Goal: Task Accomplishment & Management: Manage account settings

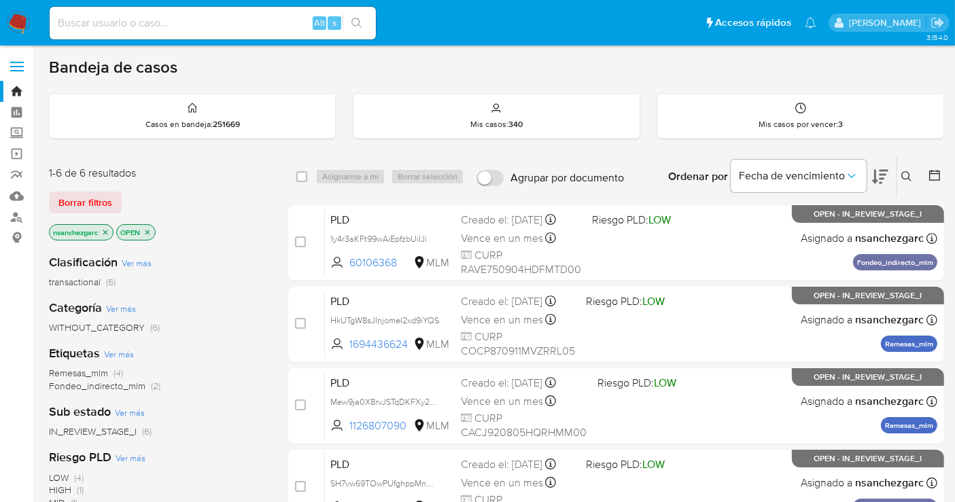
click at [910, 169] on button at bounding box center [908, 177] width 22 height 16
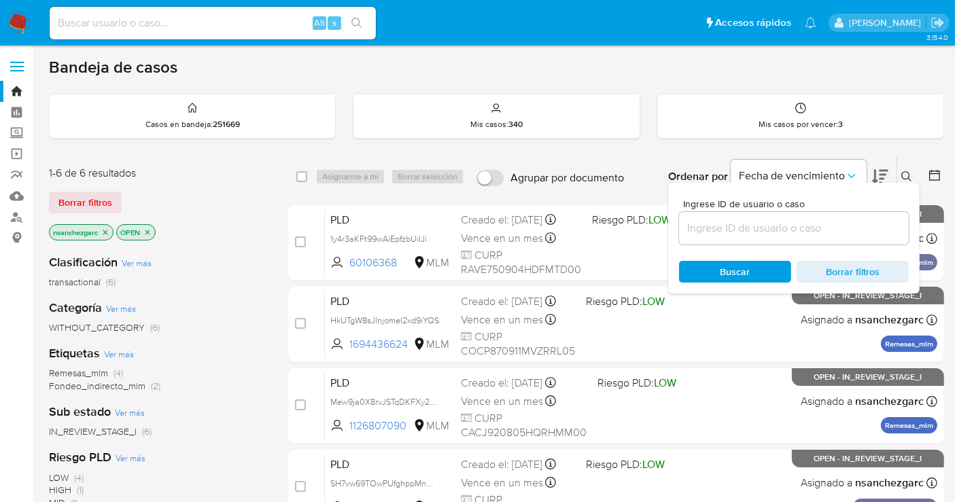
click at [704, 239] on div at bounding box center [794, 228] width 230 height 33
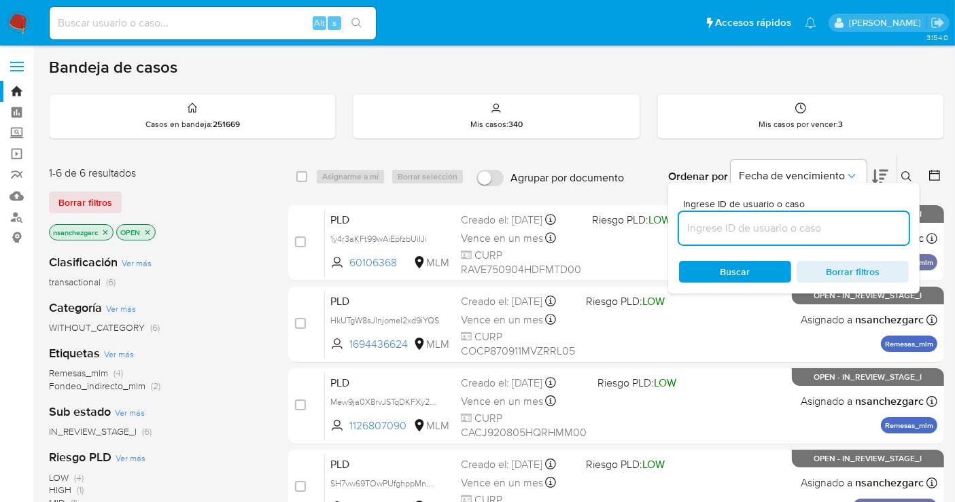
click at [699, 232] on input at bounding box center [794, 229] width 230 height 18
paste input "483324805"
type input "483324805"
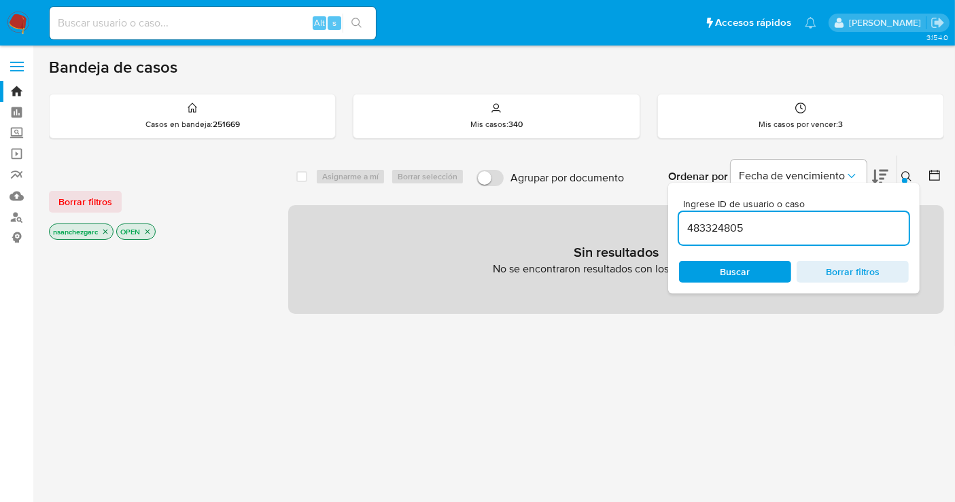
click at [105, 232] on icon "close-filter" at bounding box center [105, 232] width 5 height 5
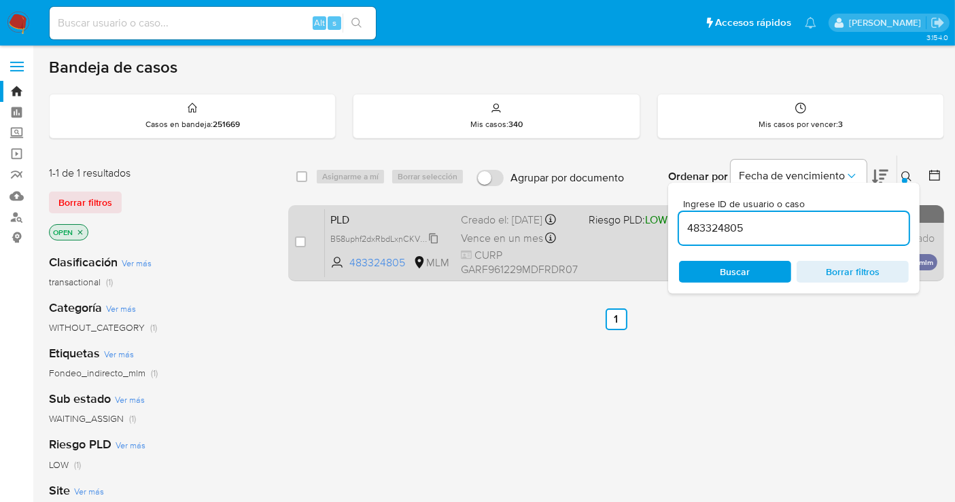
click at [430, 245] on span "B58uphf2dxRbdLxnCKVVDovL" at bounding box center [387, 237] width 114 height 15
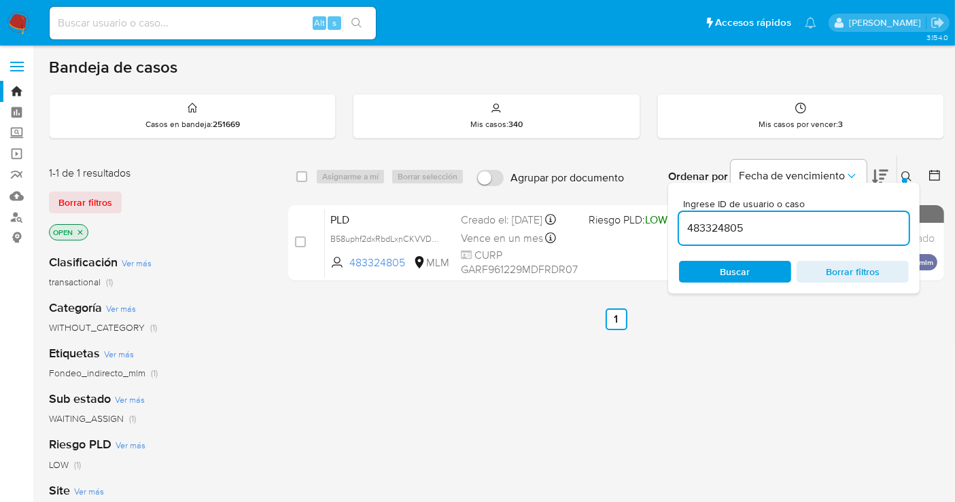
click at [902, 177] on icon at bounding box center [906, 176] width 11 height 11
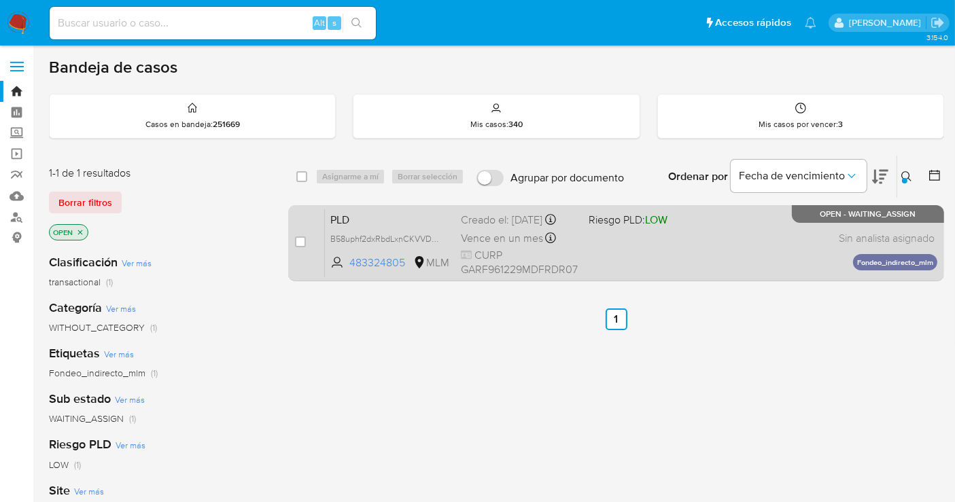
click at [305, 246] on div "case-item-checkbox" at bounding box center [300, 242] width 11 height 14
click at [300, 241] on input "checkbox" at bounding box center [300, 242] width 11 height 11
checkbox input "true"
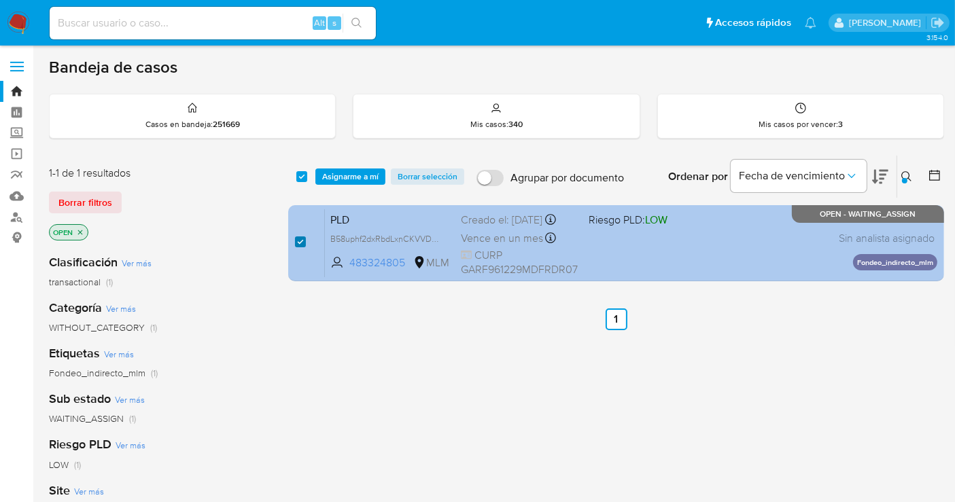
checkbox input "true"
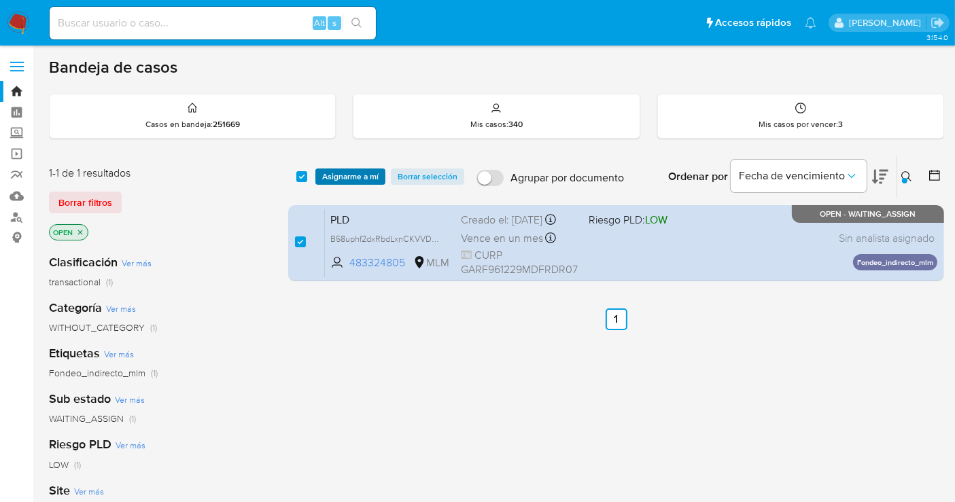
click at [347, 180] on span "Asignarme a mí" at bounding box center [350, 177] width 56 height 14
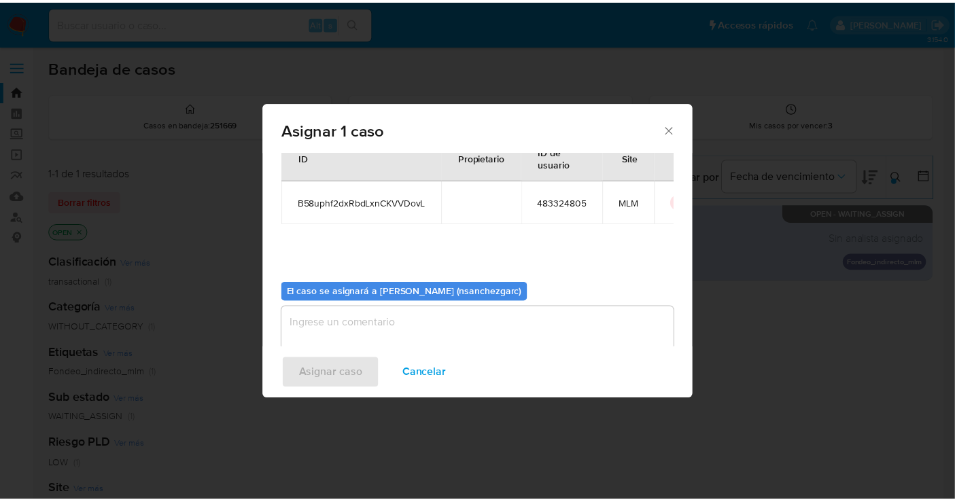
scroll to position [69, 0]
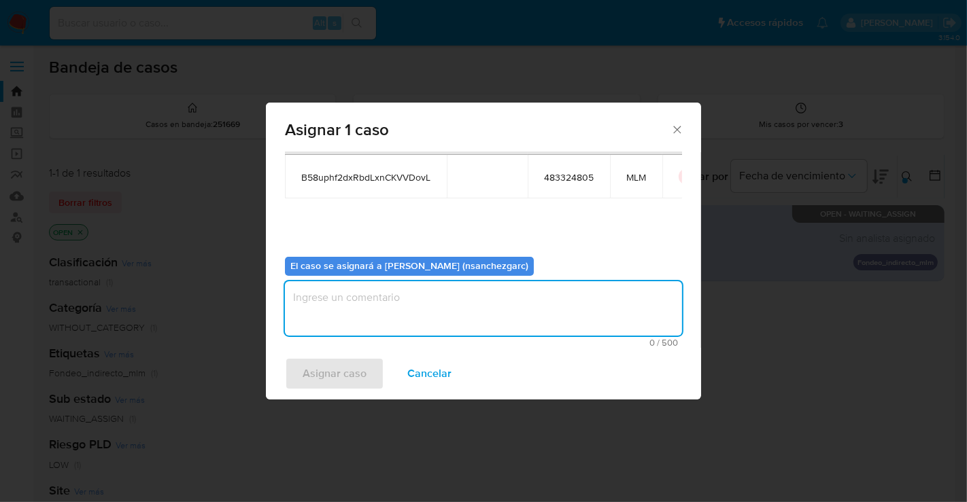
click at [313, 305] on textarea "assign-modal" at bounding box center [483, 308] width 397 height 54
type textarea "nesg"
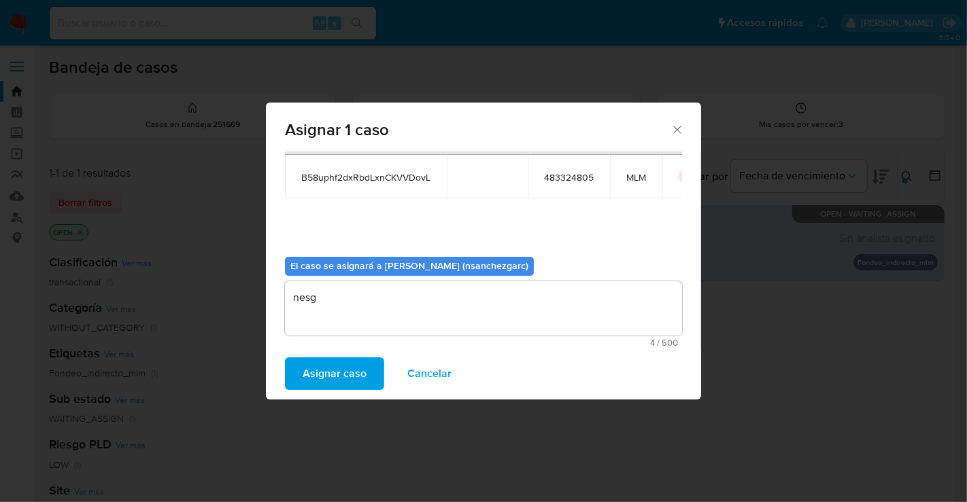
click at [341, 372] on span "Asignar caso" at bounding box center [335, 374] width 64 height 30
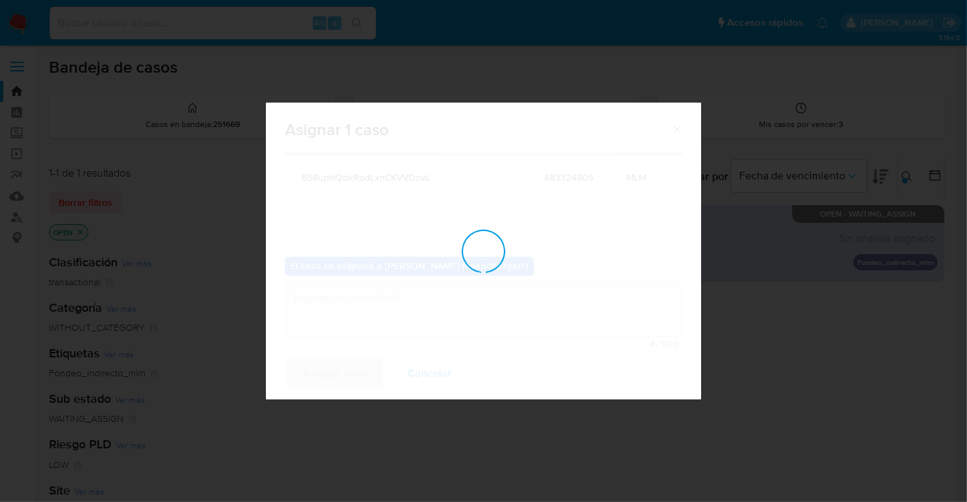
checkbox input "false"
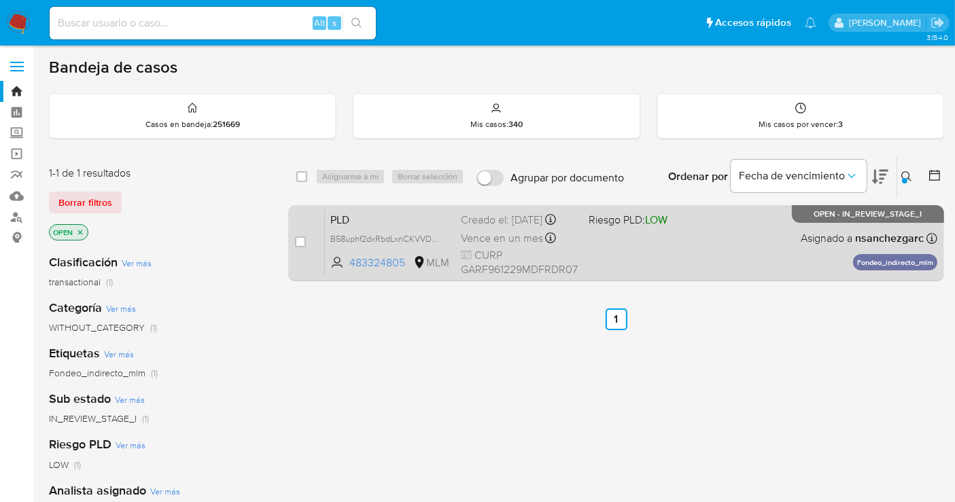
click at [481, 246] on span "Vence en un mes" at bounding box center [502, 238] width 82 height 15
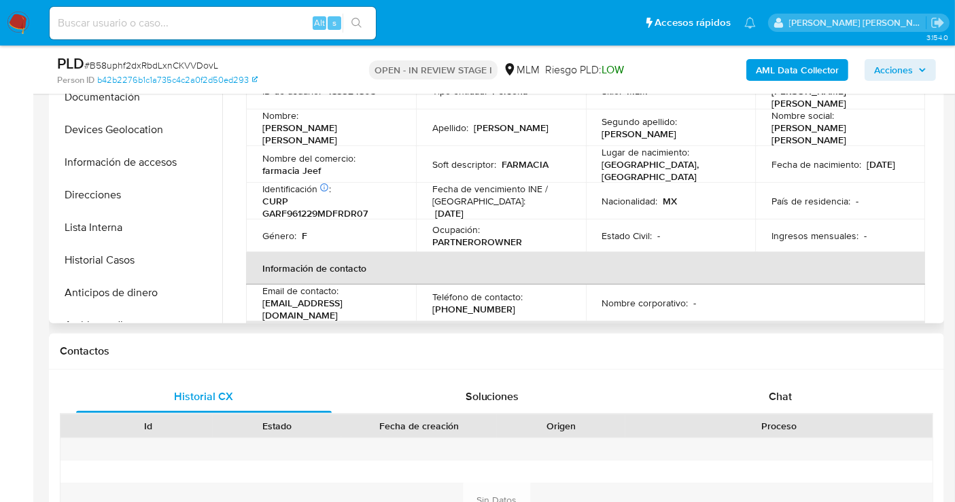
select select "10"
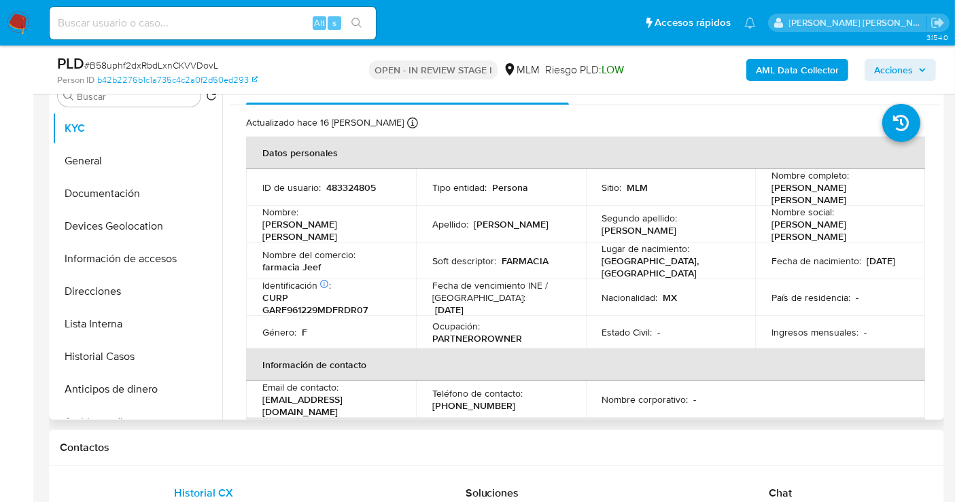
scroll to position [226, 0]
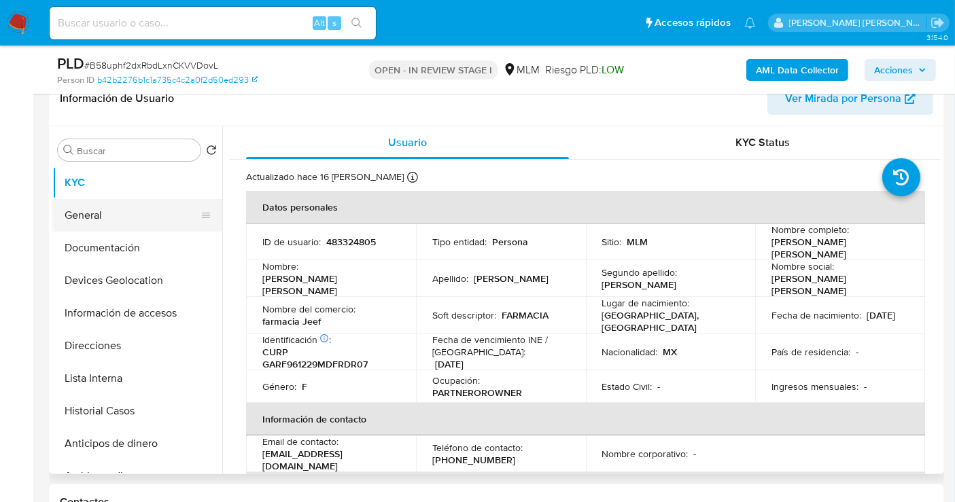
click at [99, 219] on button "General" at bounding box center [131, 215] width 159 height 33
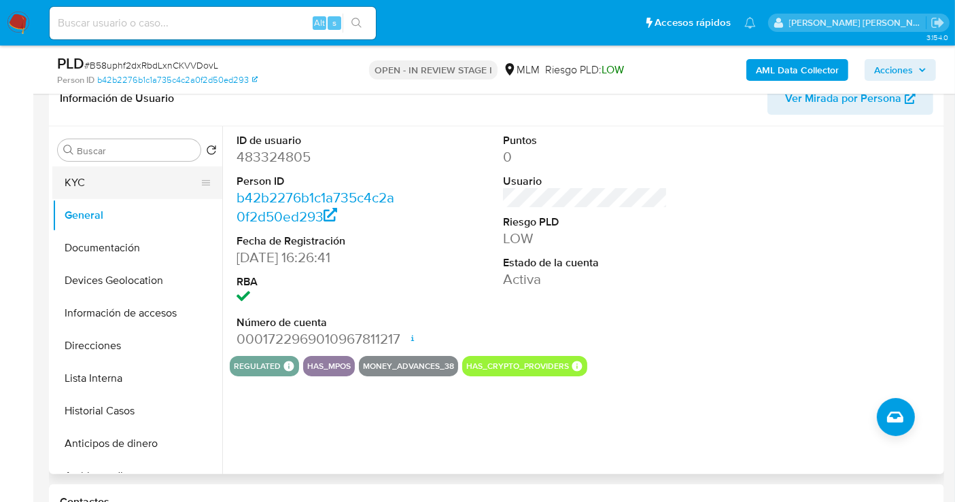
click at [78, 186] on button "KYC" at bounding box center [131, 183] width 159 height 33
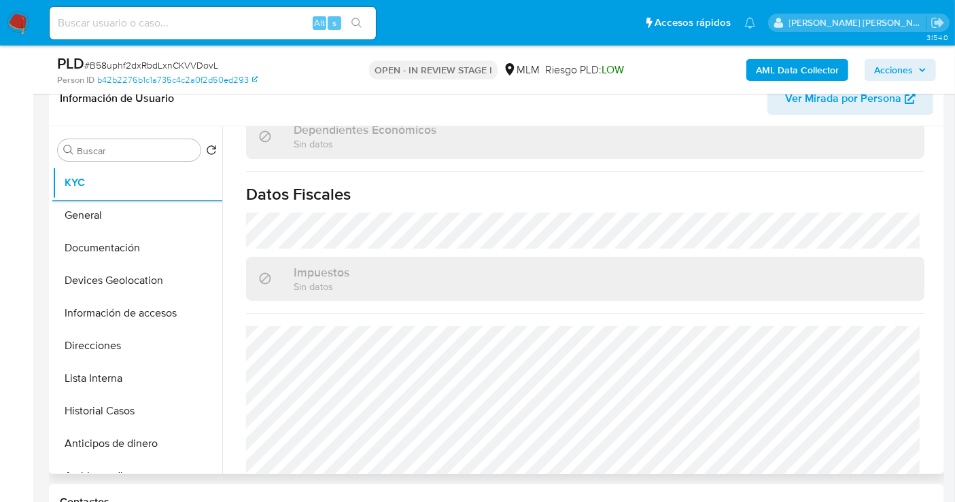
scroll to position [858, 0]
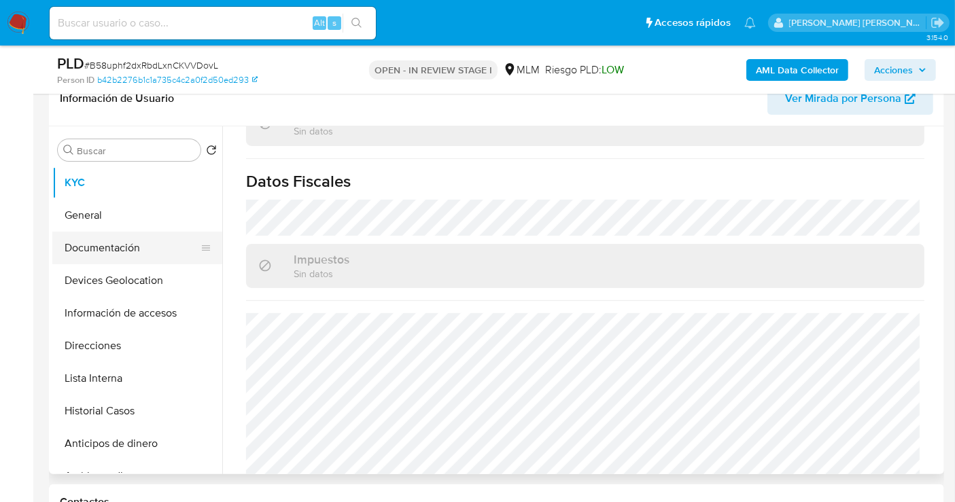
click at [128, 240] on button "Documentación" at bounding box center [131, 248] width 159 height 33
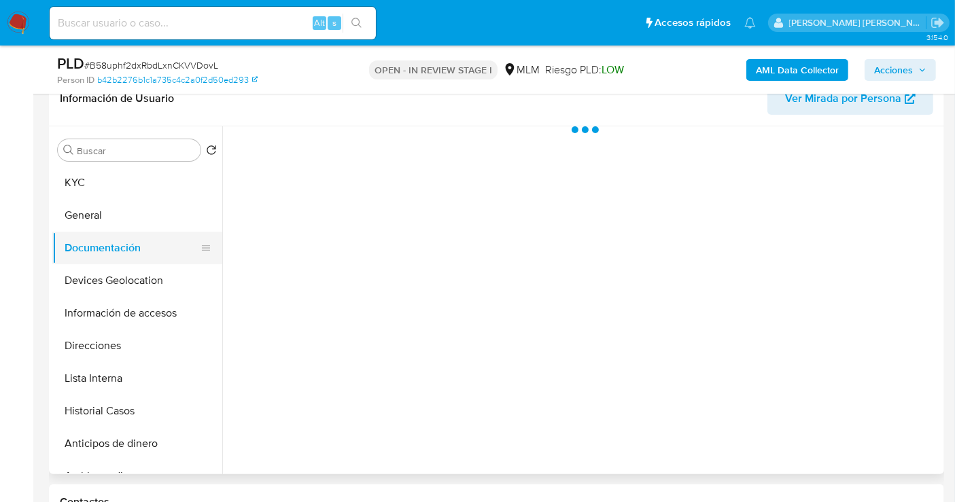
scroll to position [0, 0]
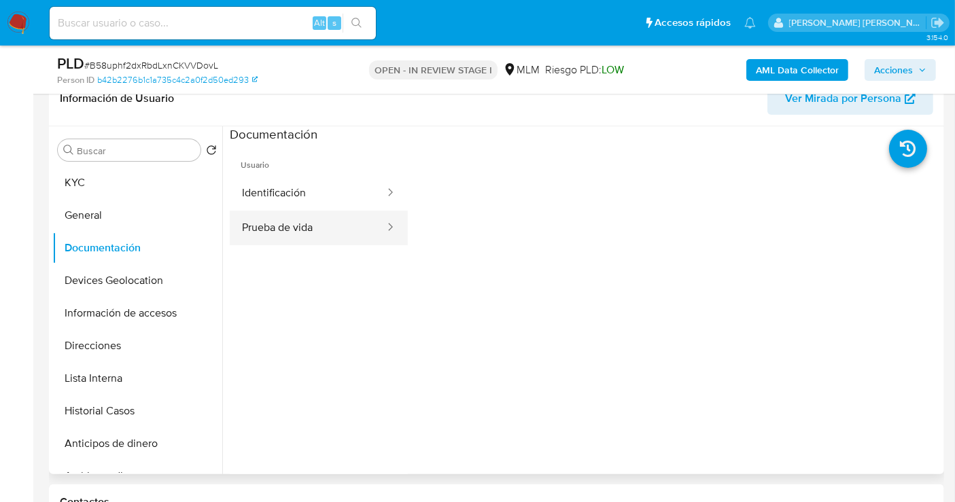
click at [273, 228] on button "Prueba de vida" at bounding box center [308, 228] width 156 height 35
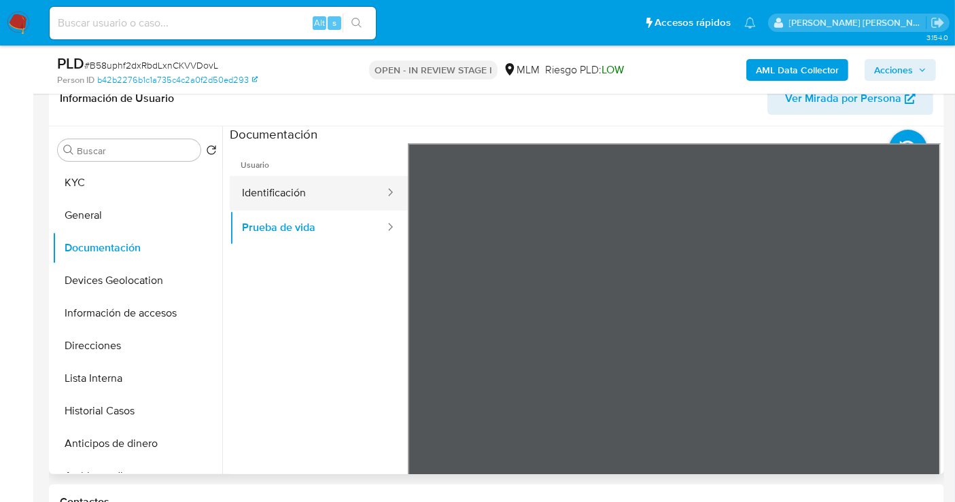
click at [293, 197] on button "Identificación" at bounding box center [308, 193] width 156 height 35
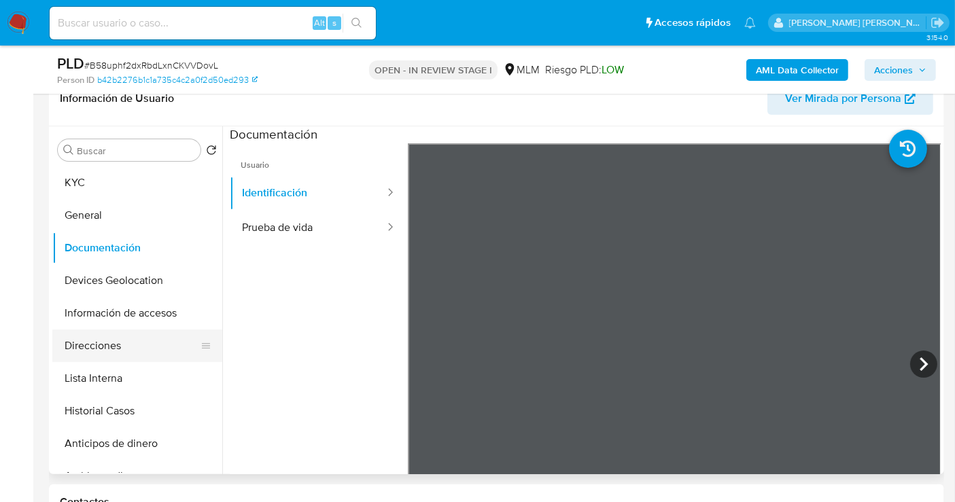
click at [85, 351] on button "Direcciones" at bounding box center [131, 346] width 159 height 33
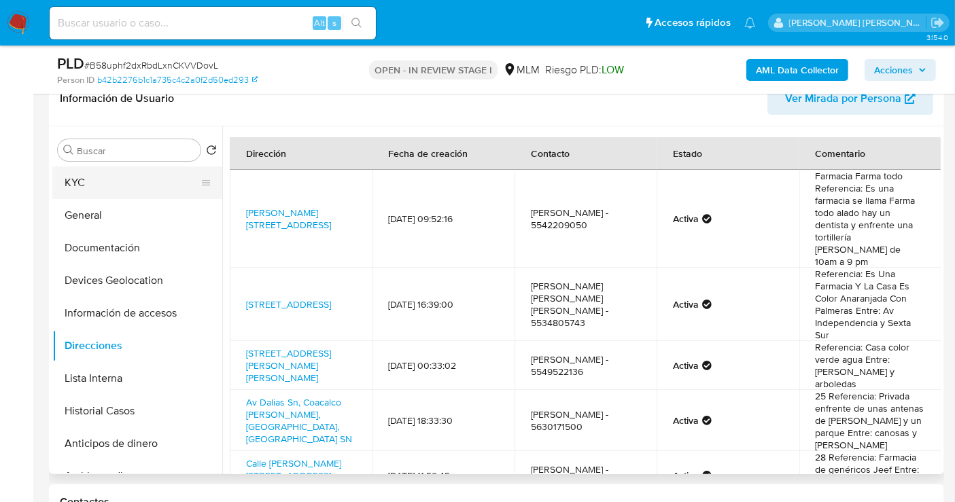
click at [92, 195] on button "KYC" at bounding box center [131, 183] width 159 height 33
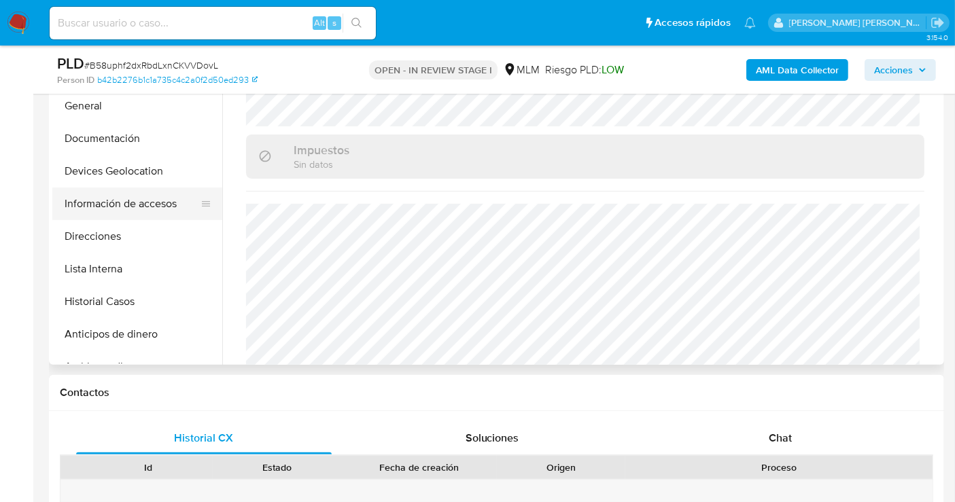
scroll to position [302, 0]
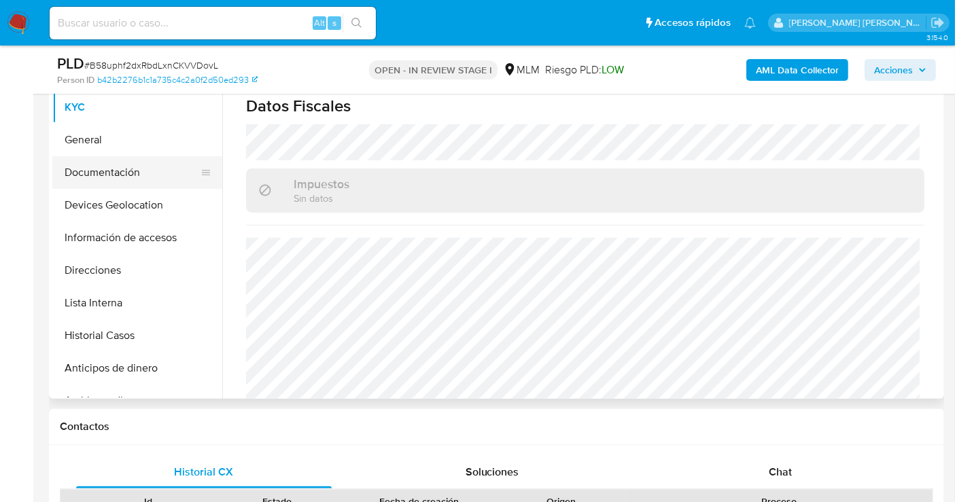
click at [108, 167] on button "Documentación" at bounding box center [131, 172] width 159 height 33
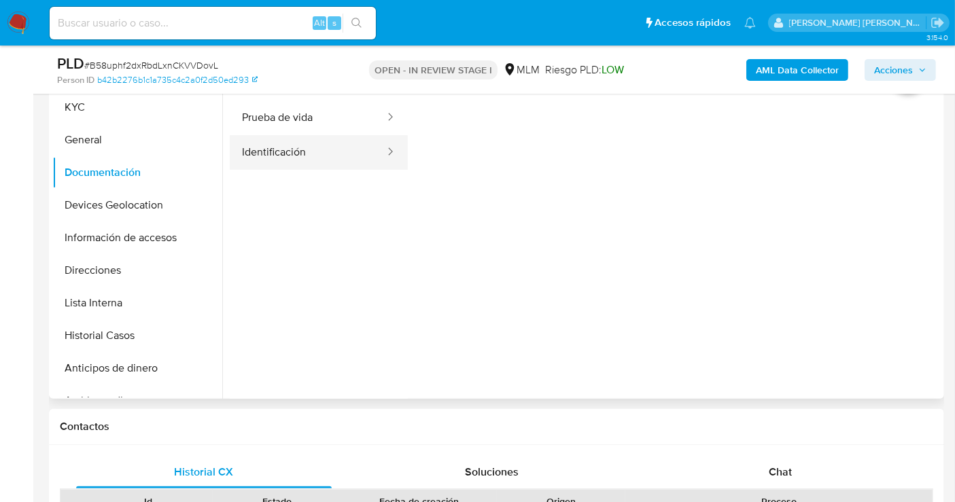
click at [281, 150] on button "Identificación" at bounding box center [308, 152] width 156 height 35
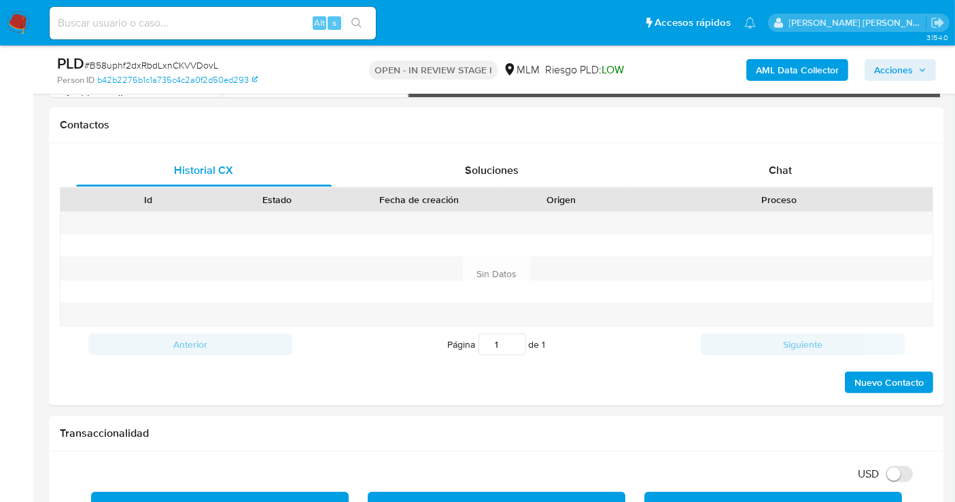
scroll to position [906, 0]
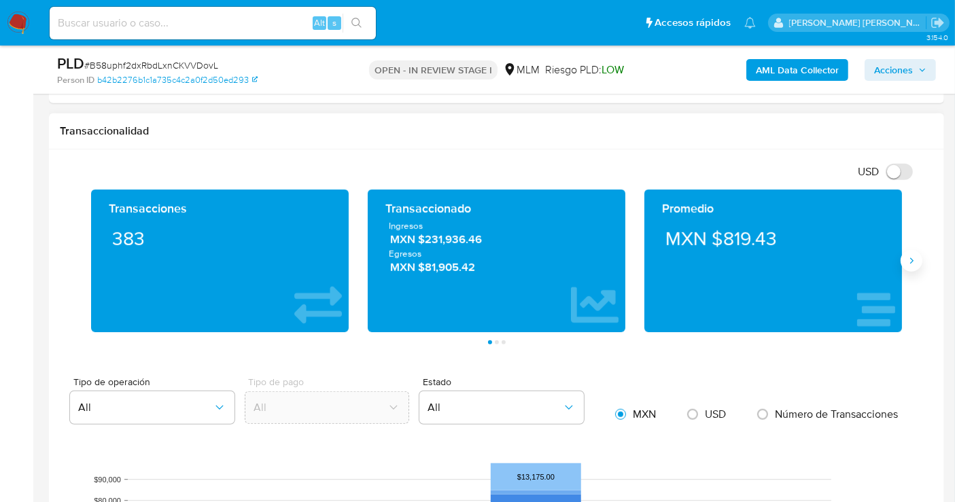
click at [911, 259] on icon "Siguiente" at bounding box center [911, 261] width 11 height 11
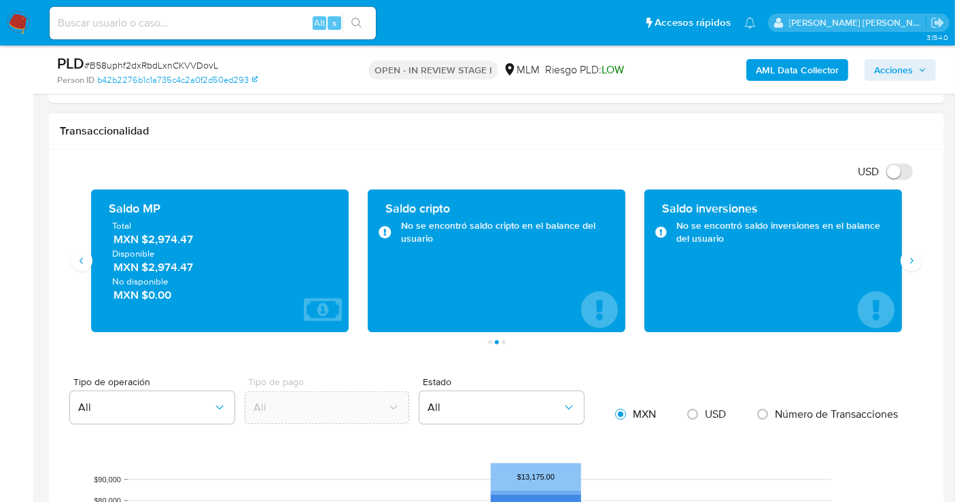
click at [162, 240] on span "MXN $2,974.47" at bounding box center [221, 240] width 214 height 16
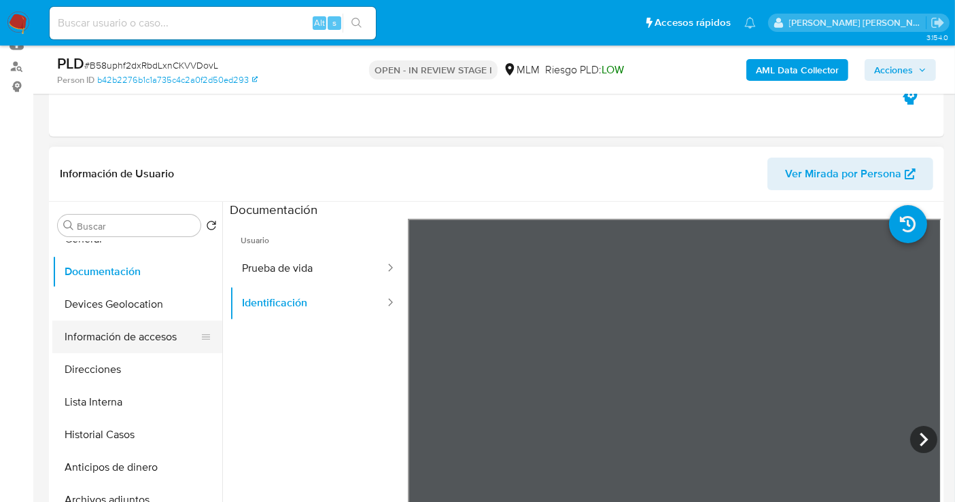
scroll to position [75, 0]
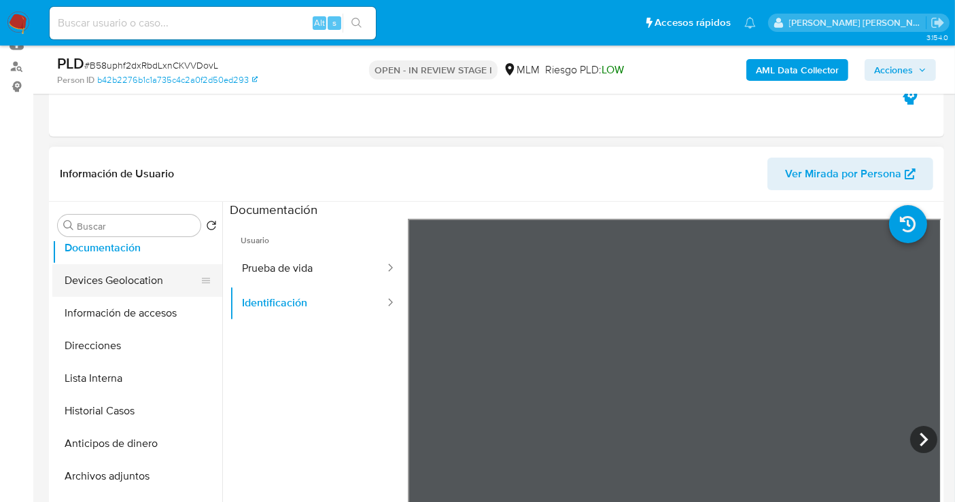
click at [119, 286] on button "Devices Geolocation" at bounding box center [131, 280] width 159 height 33
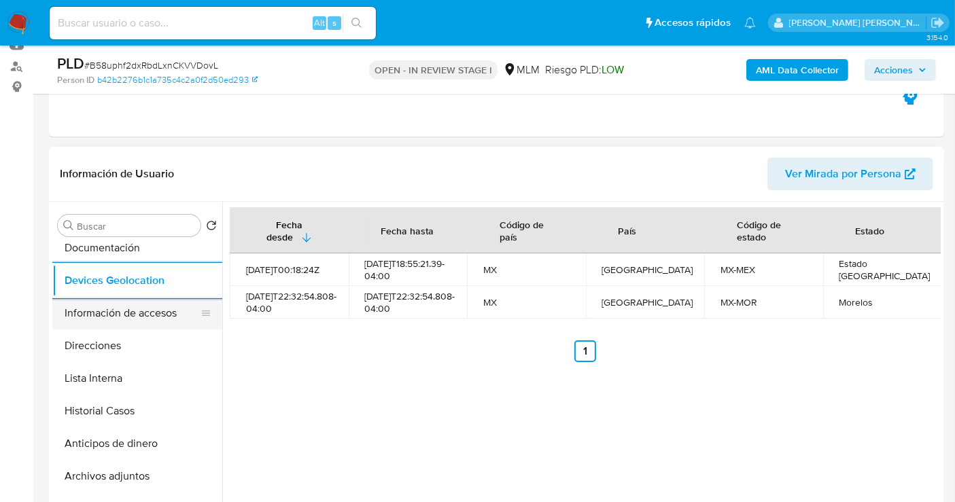
click at [101, 320] on button "Información de accesos" at bounding box center [131, 313] width 159 height 33
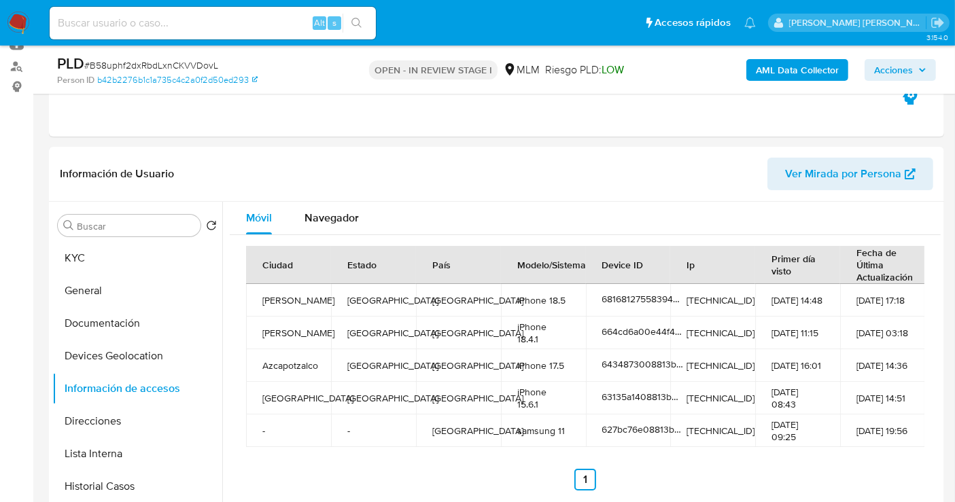
scroll to position [226, 0]
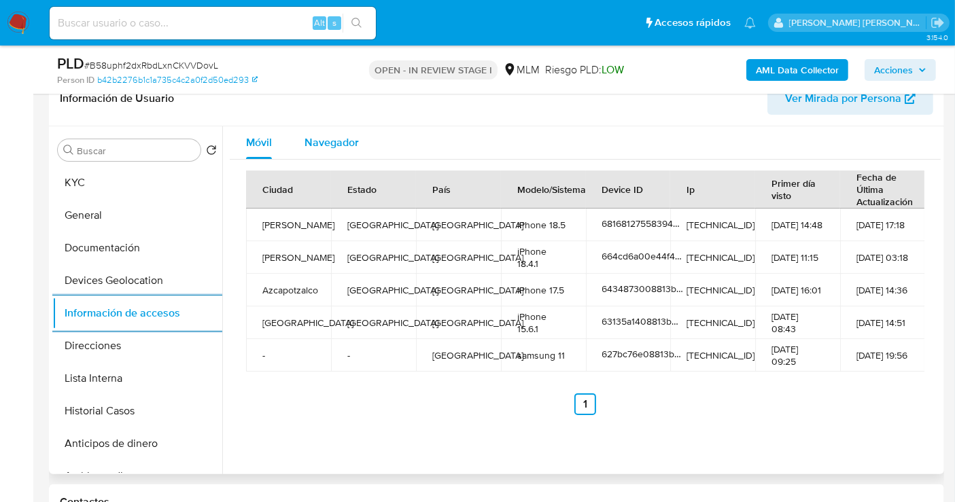
click at [322, 139] on span "Navegador" at bounding box center [332, 143] width 54 height 16
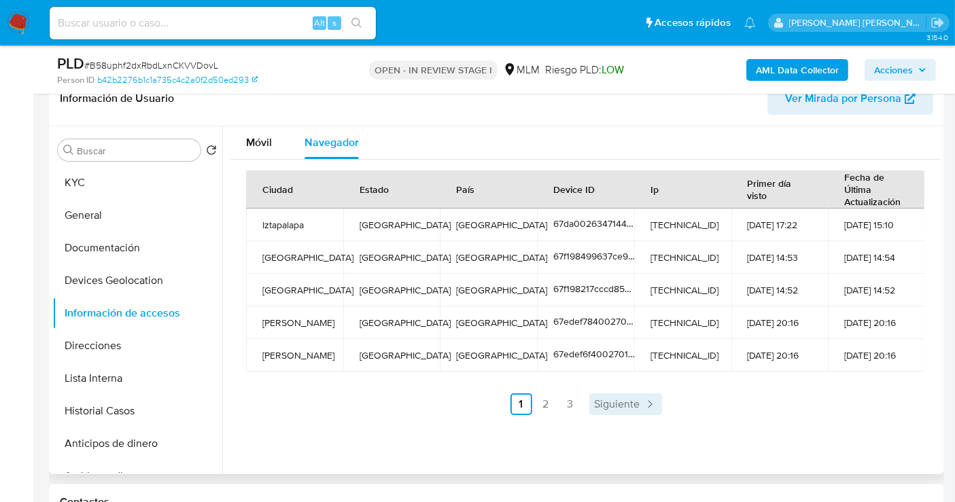
click at [606, 399] on span "Siguiente" at bounding box center [618, 404] width 46 height 11
click at [649, 401] on span "Siguiente" at bounding box center [654, 404] width 46 height 11
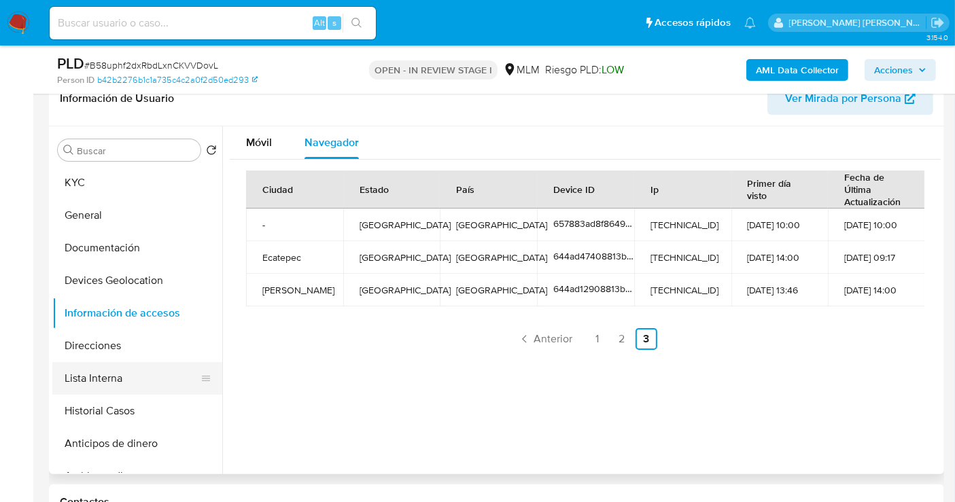
click at [91, 374] on button "Lista Interna" at bounding box center [131, 378] width 159 height 33
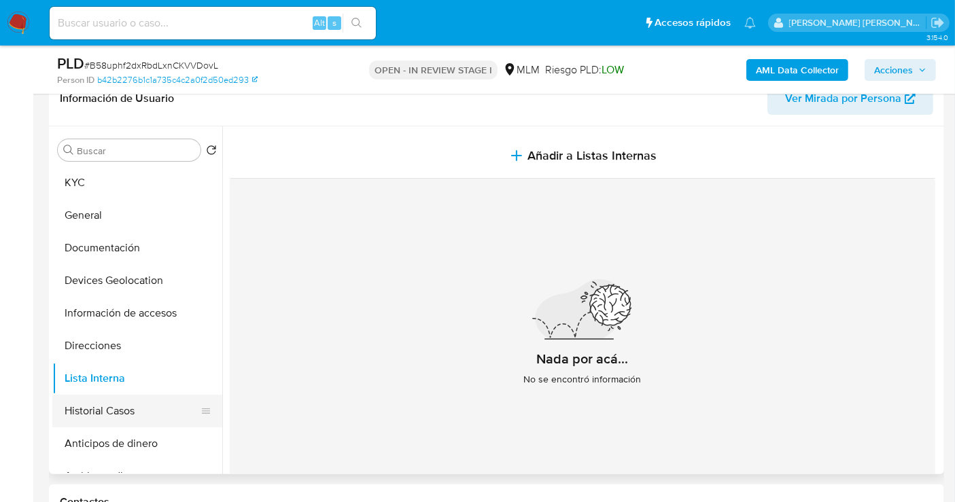
click at [104, 405] on button "Historial Casos" at bounding box center [131, 411] width 159 height 33
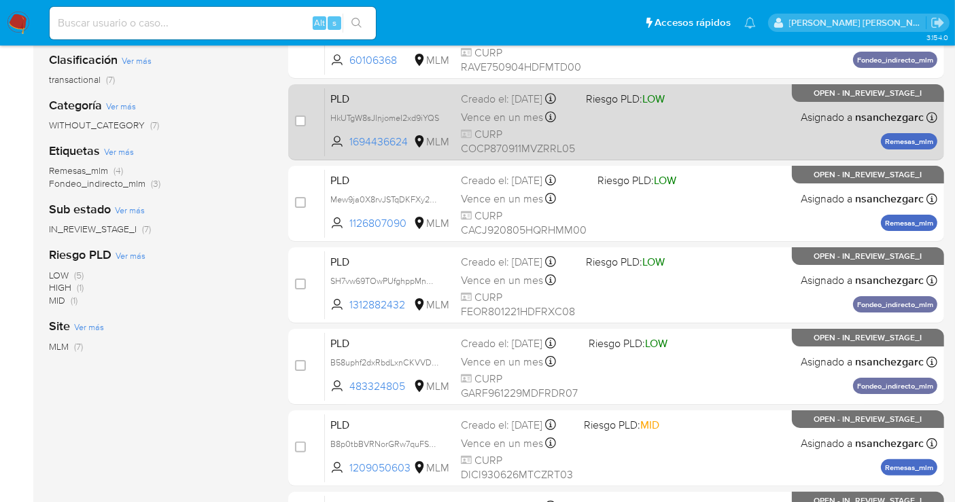
scroll to position [226, 0]
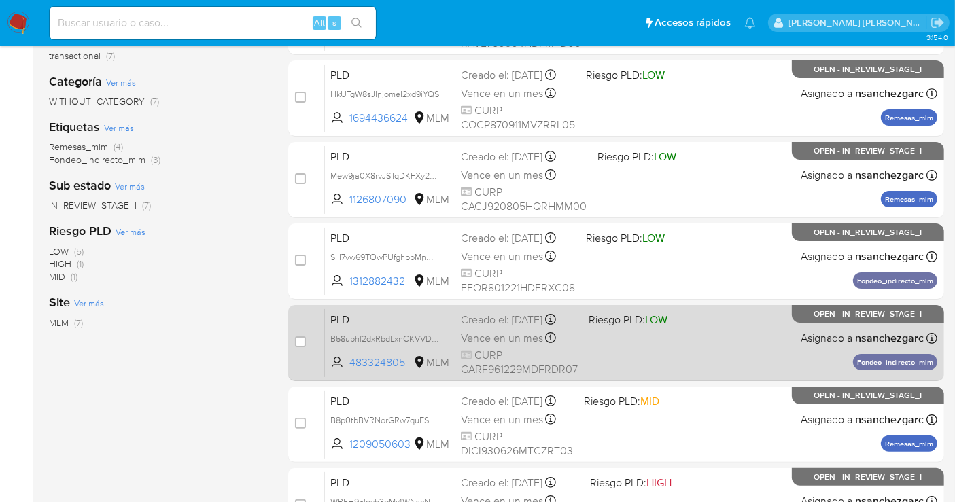
click at [474, 328] on div "Creado el: 12/07/2025 Creado el: 12/07/2025 02:08:59" at bounding box center [519, 320] width 117 height 15
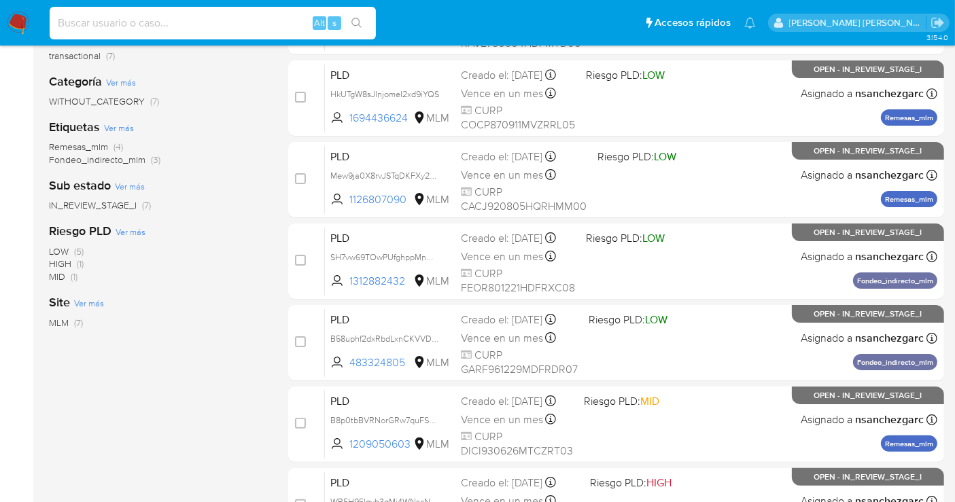
click at [101, 17] on input at bounding box center [213, 23] width 326 height 18
paste input "1484109509"
type input "1484109509"
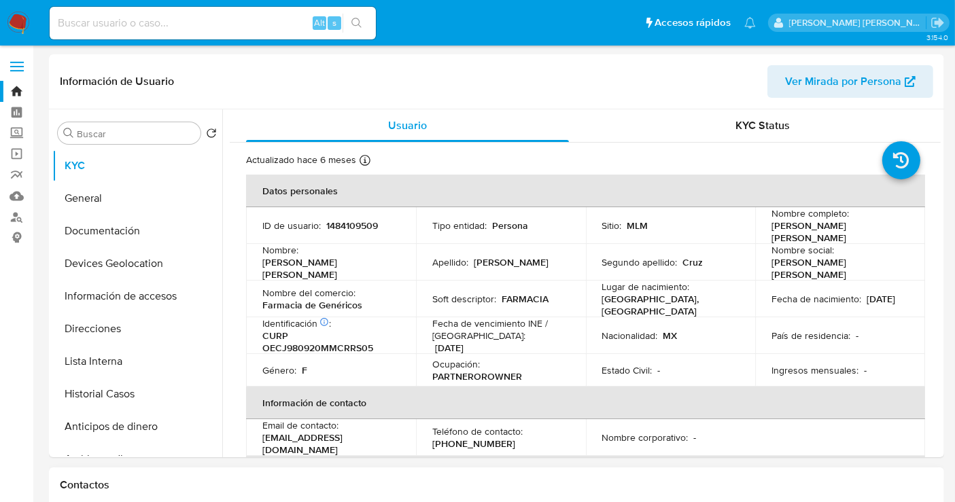
select select "10"
click at [87, 398] on button "Historial Casos" at bounding box center [131, 394] width 159 height 33
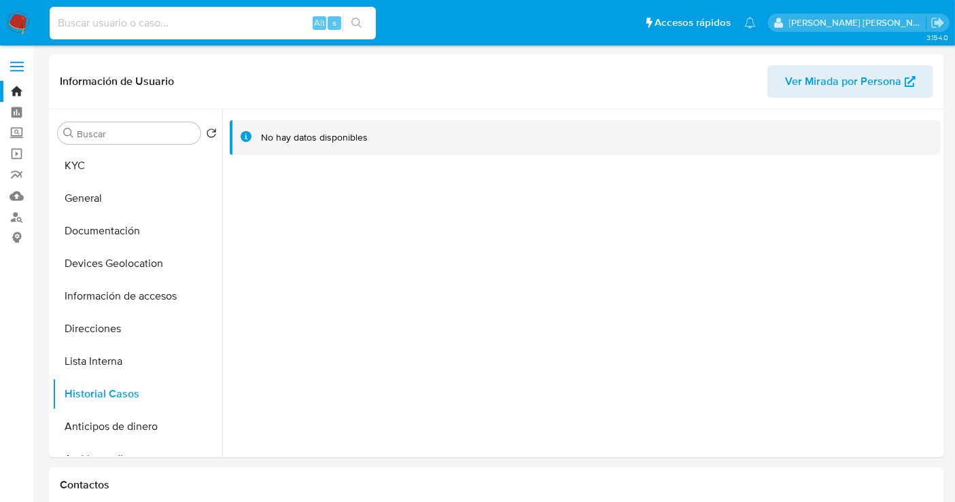
click at [110, 24] on input at bounding box center [213, 23] width 326 height 18
paste input "1774340950"
type input "1774340950"
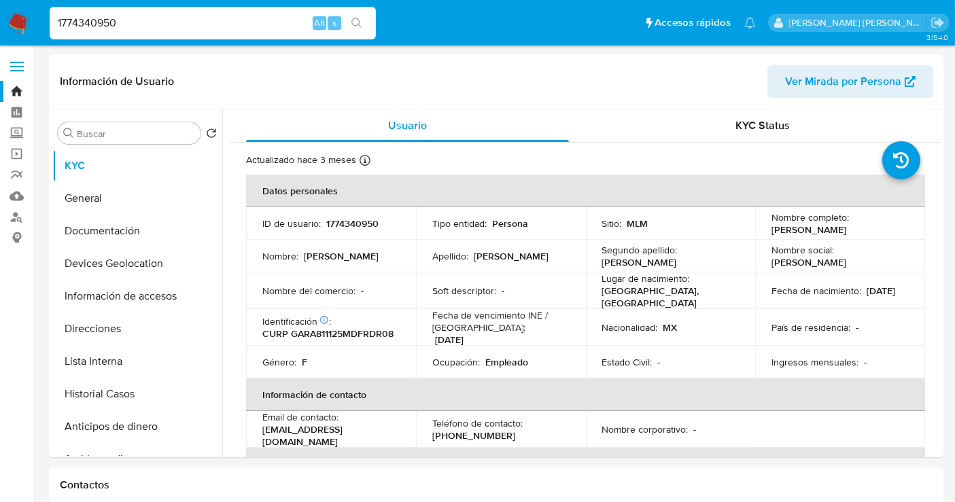
select select "10"
click at [101, 387] on button "Historial Casos" at bounding box center [131, 394] width 159 height 33
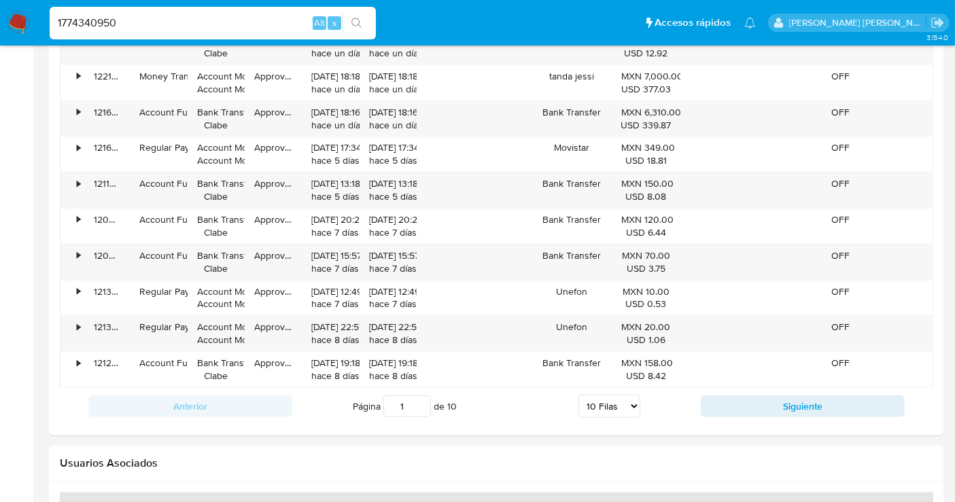
scroll to position [1360, 0]
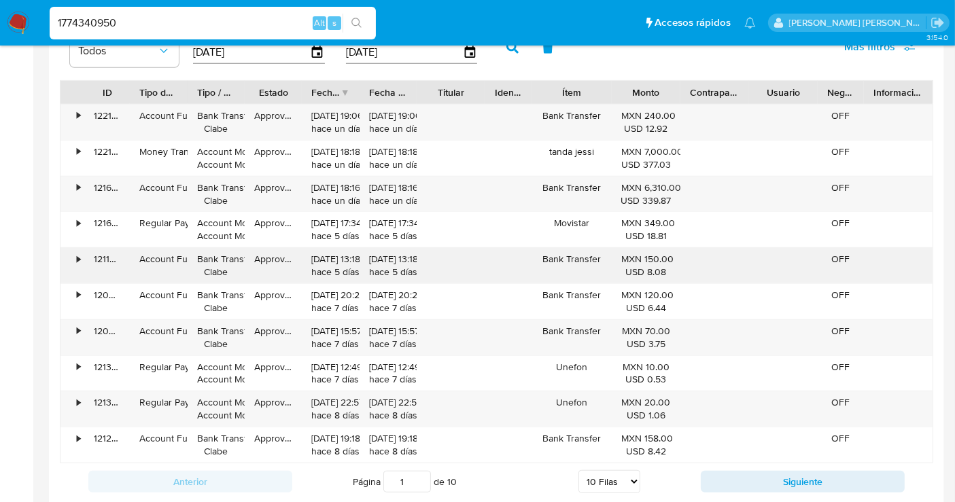
click at [72, 254] on div "•" at bounding box center [73, 265] width 24 height 35
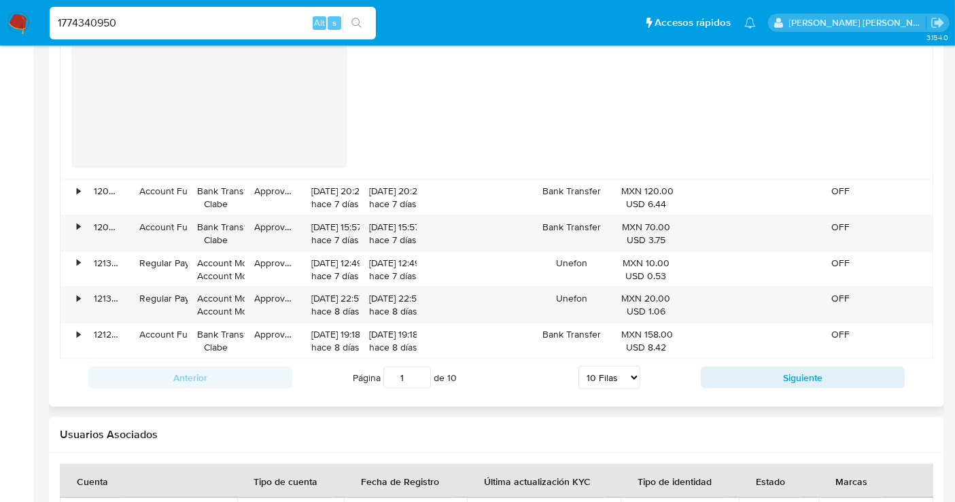
scroll to position [1888, 0]
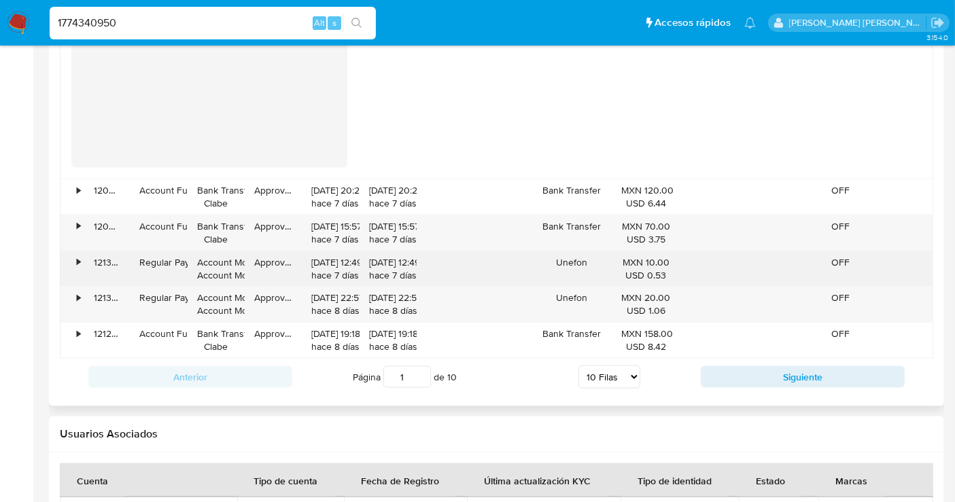
click at [72, 254] on div "•" at bounding box center [73, 269] width 24 height 35
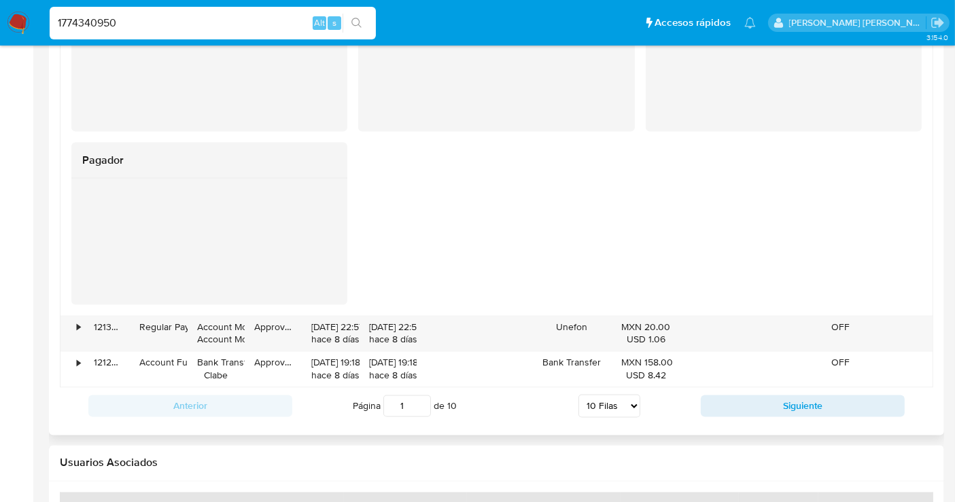
scroll to position [2341, 0]
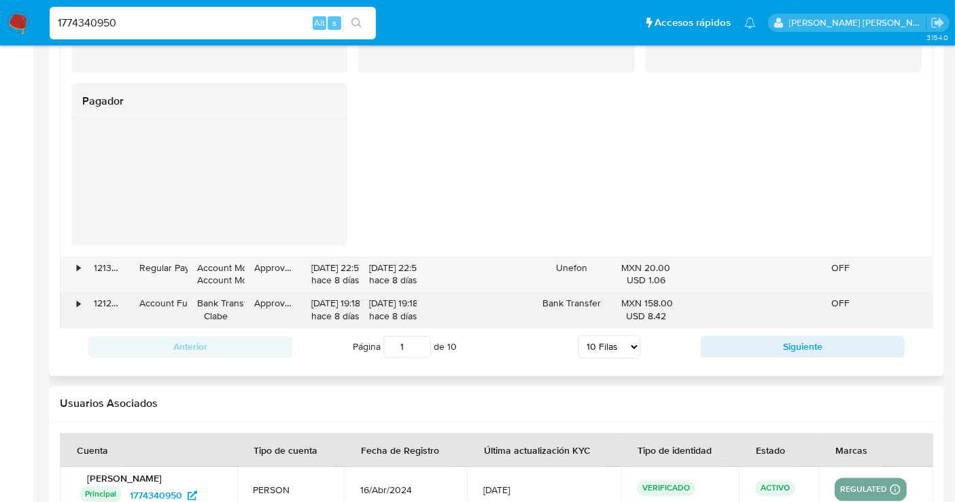
click at [73, 300] on div "•" at bounding box center [73, 310] width 24 height 35
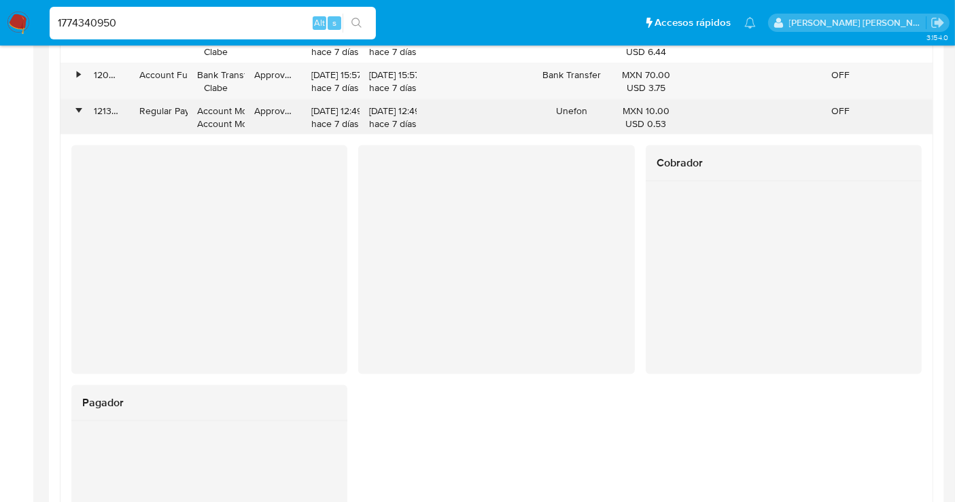
scroll to position [1888, 0]
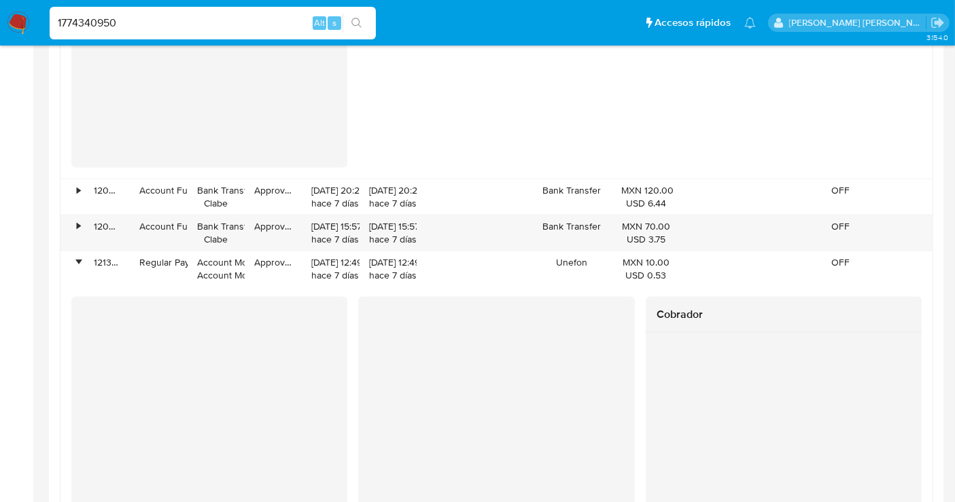
click at [86, 22] on input "1774340950" at bounding box center [213, 23] width 326 height 18
paste input "484109509"
type input "1484109509"
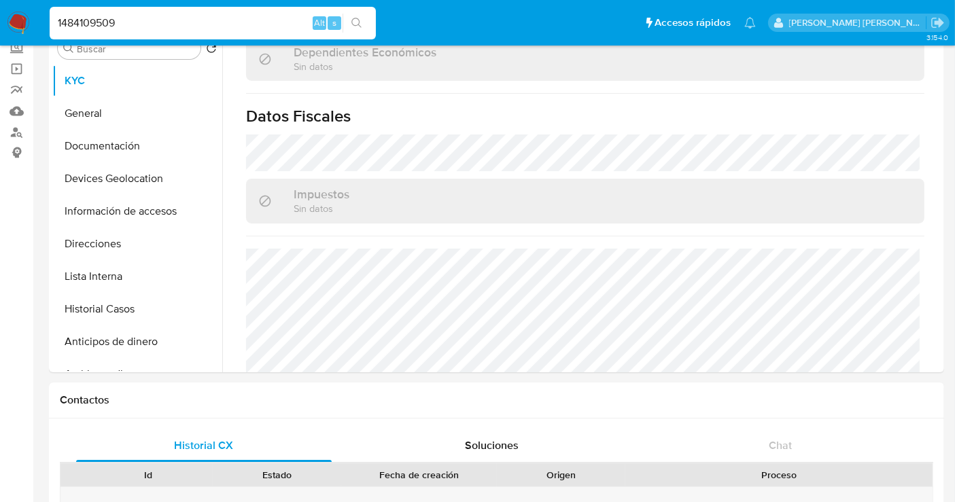
scroll to position [778, 0]
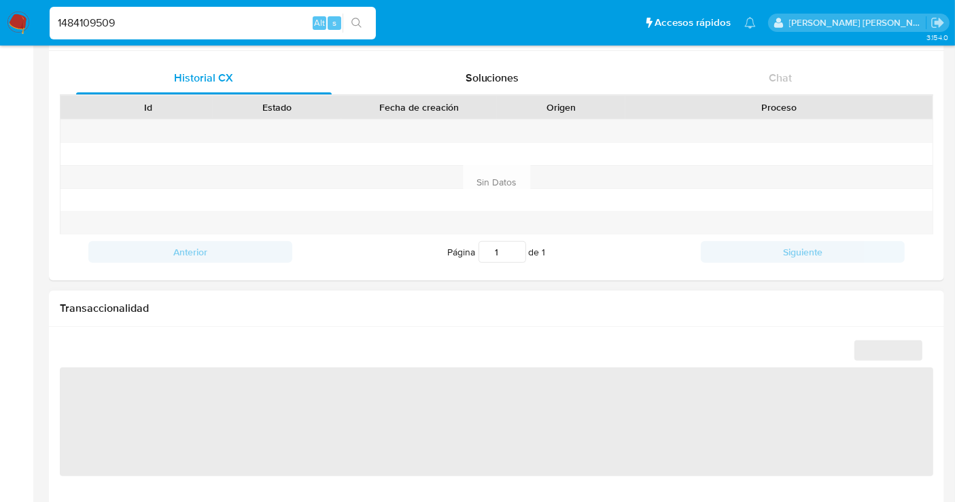
select select "10"
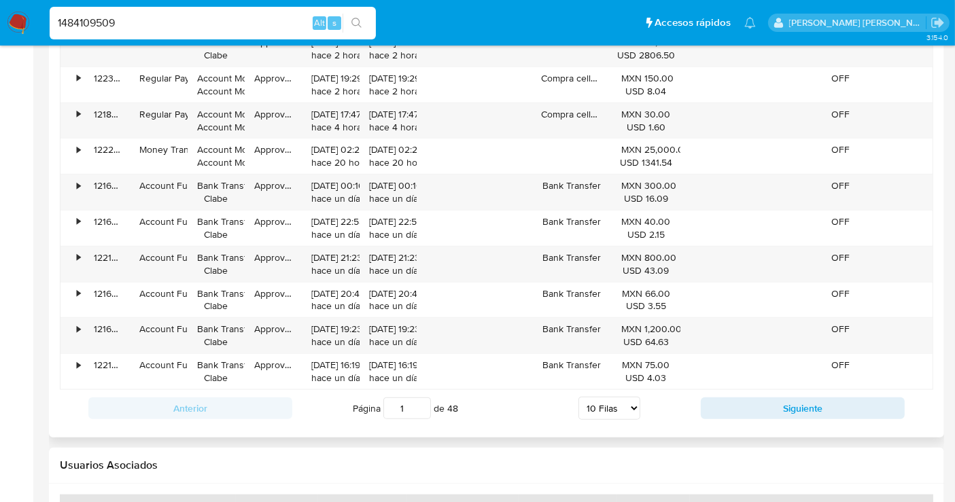
scroll to position [1435, 0]
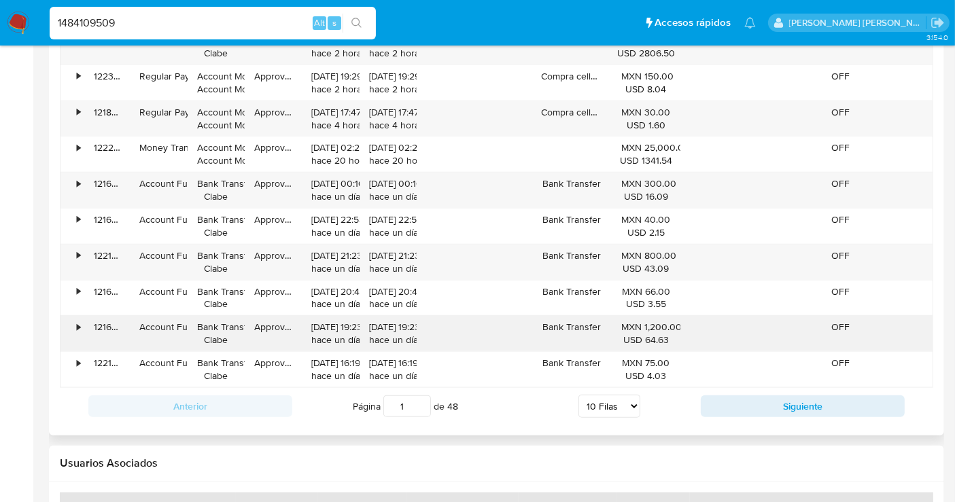
click at [75, 326] on div "•" at bounding box center [73, 333] width 24 height 35
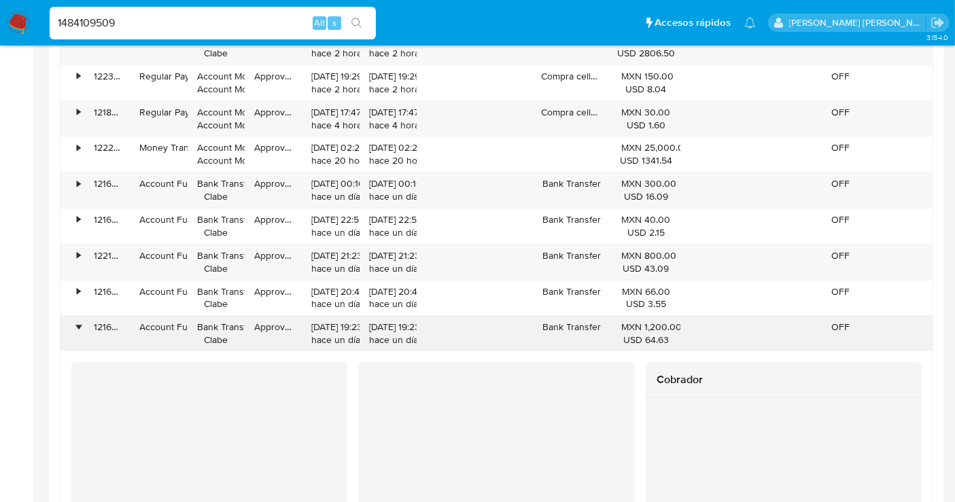
click at [78, 321] on div "•" at bounding box center [78, 327] width 3 height 13
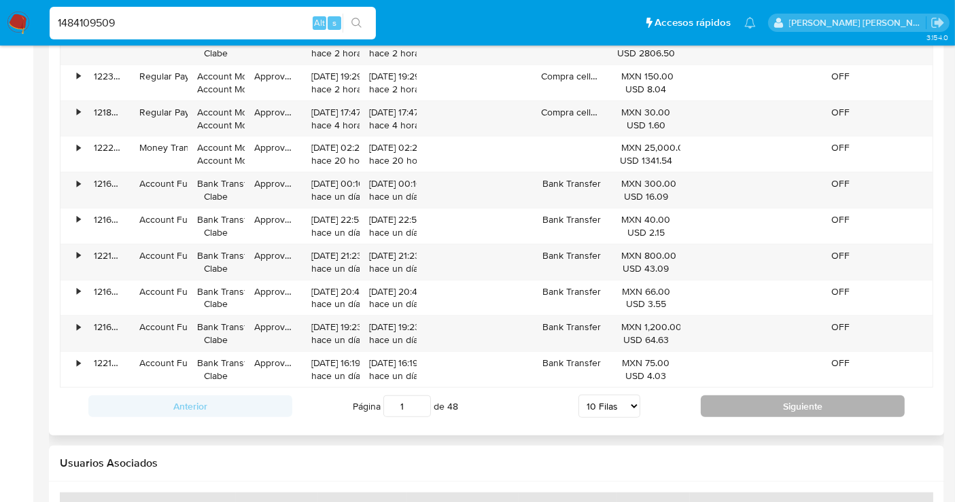
click at [804, 401] on button "Siguiente" at bounding box center [803, 407] width 204 height 22
type input "2"
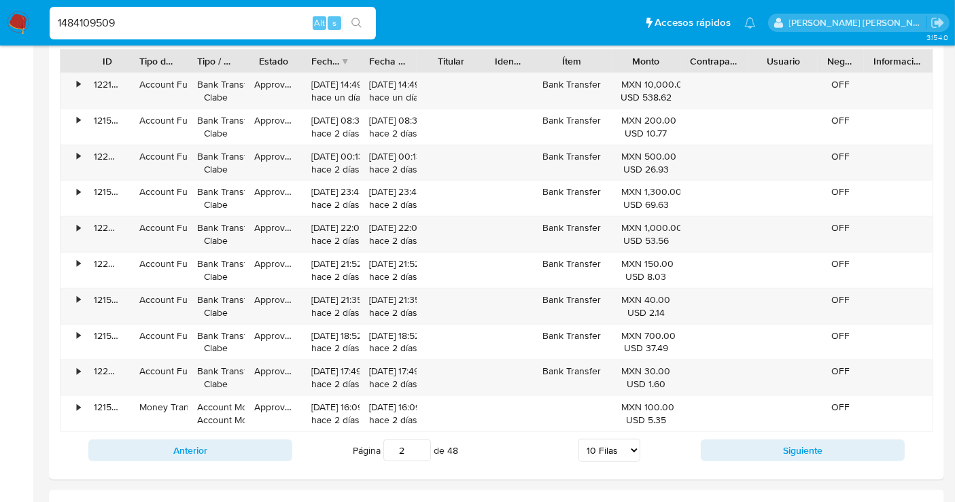
scroll to position [1360, 0]
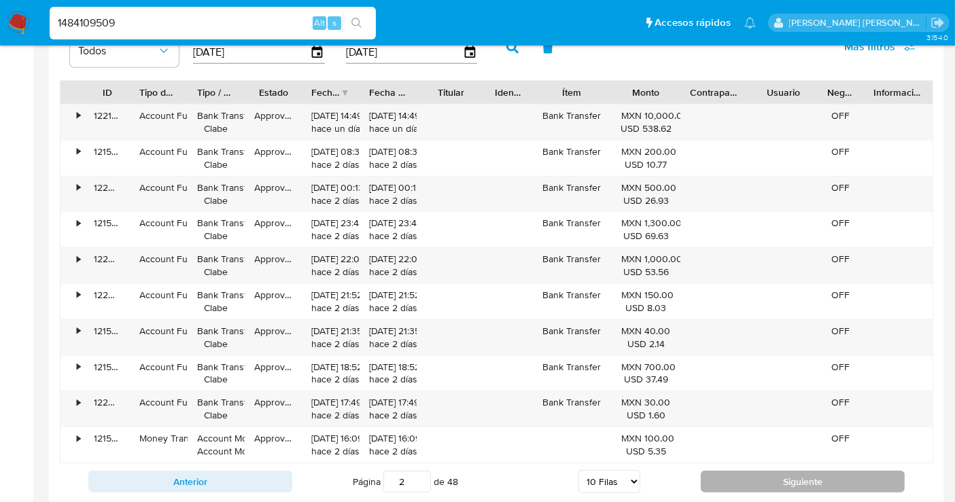
click at [747, 480] on button "Siguiente" at bounding box center [803, 482] width 204 height 22
type input "3"
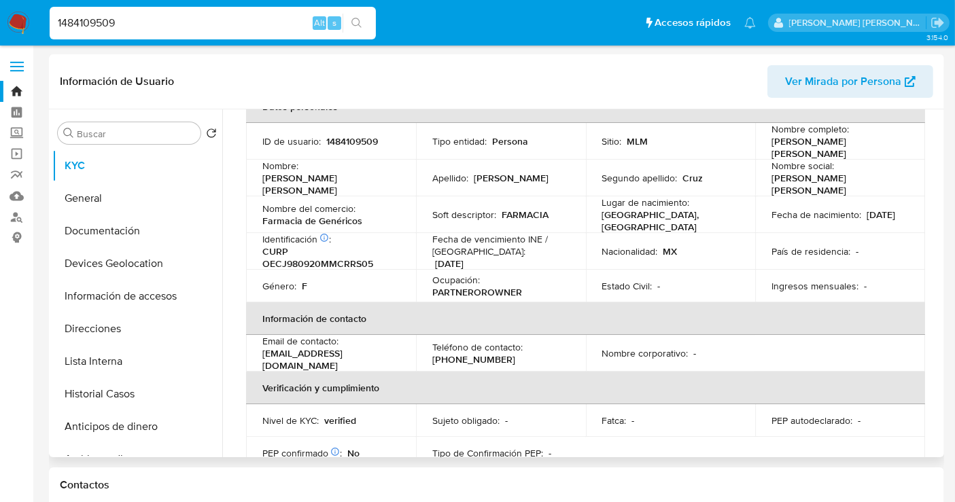
scroll to position [0, 0]
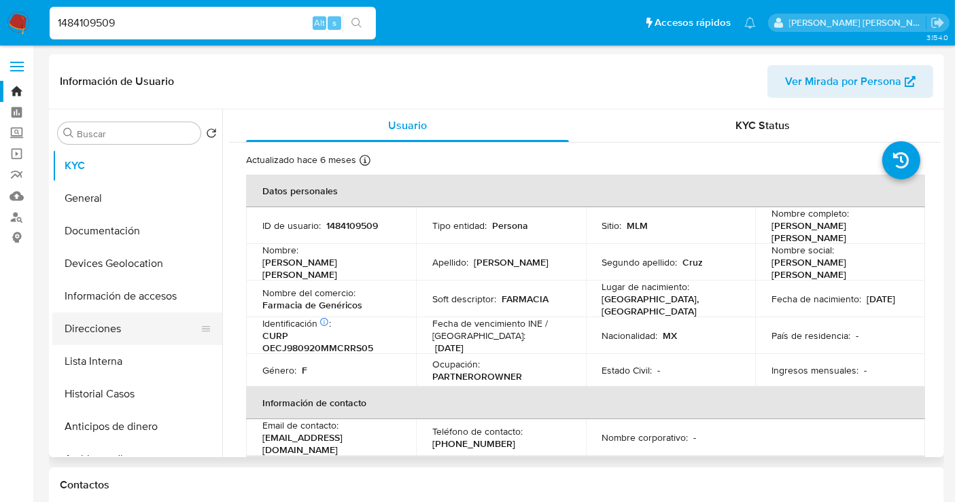
click at [109, 337] on button "Direcciones" at bounding box center [131, 329] width 159 height 33
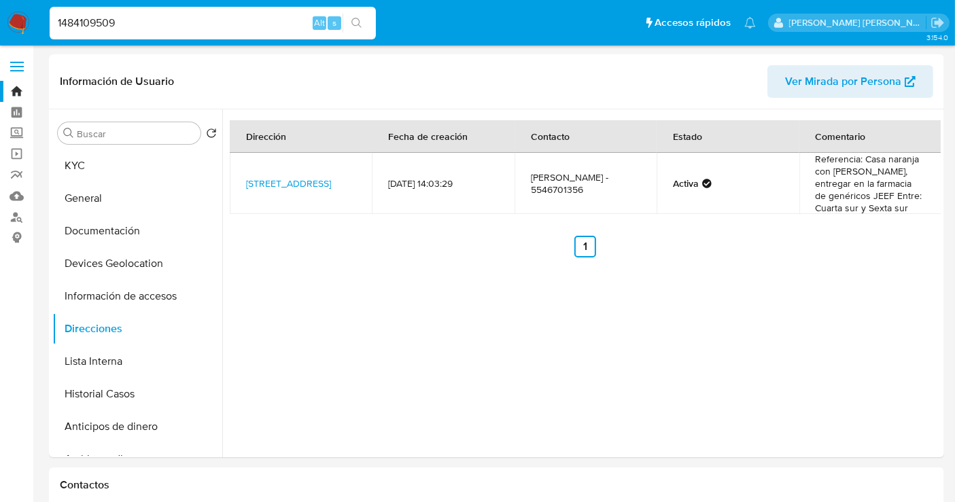
click at [104, 21] on input "1484109509" at bounding box center [213, 23] width 326 height 18
paste input "MAURICIO GUTIERREZ VALERO"
type input "MAURICIO GUTIERREZ VALERO"
click at [18, 133] on label "Screening" at bounding box center [81, 133] width 162 height 21
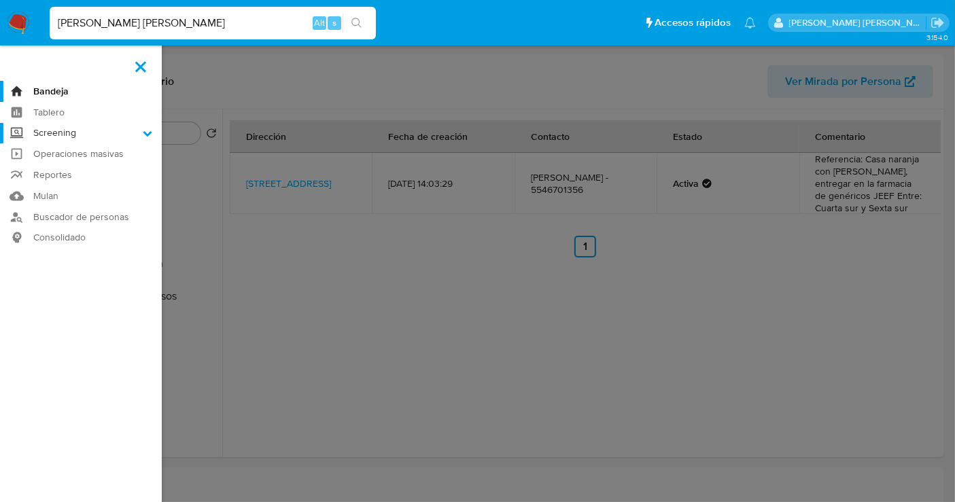
click at [0, 0] on input "Screening" at bounding box center [0, 0] width 0 height 0
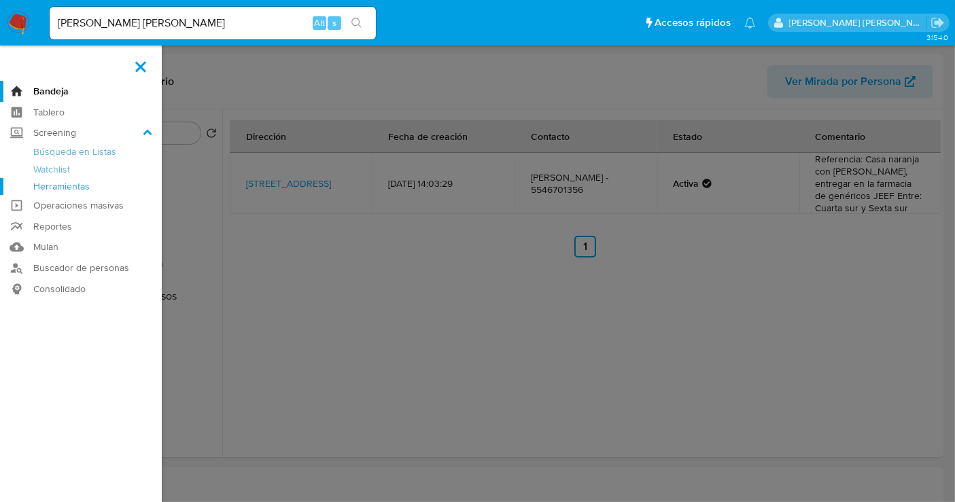
click at [38, 188] on link "Herramientas" at bounding box center [81, 186] width 162 height 17
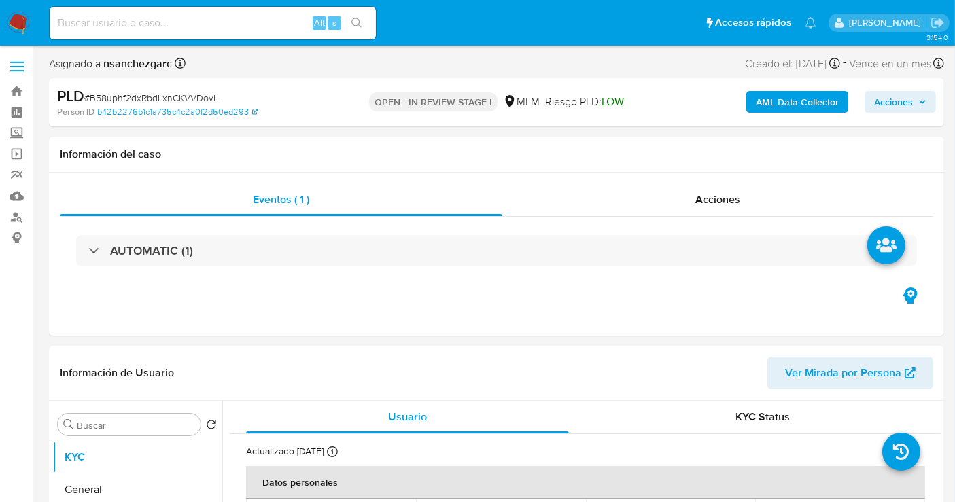
select select "10"
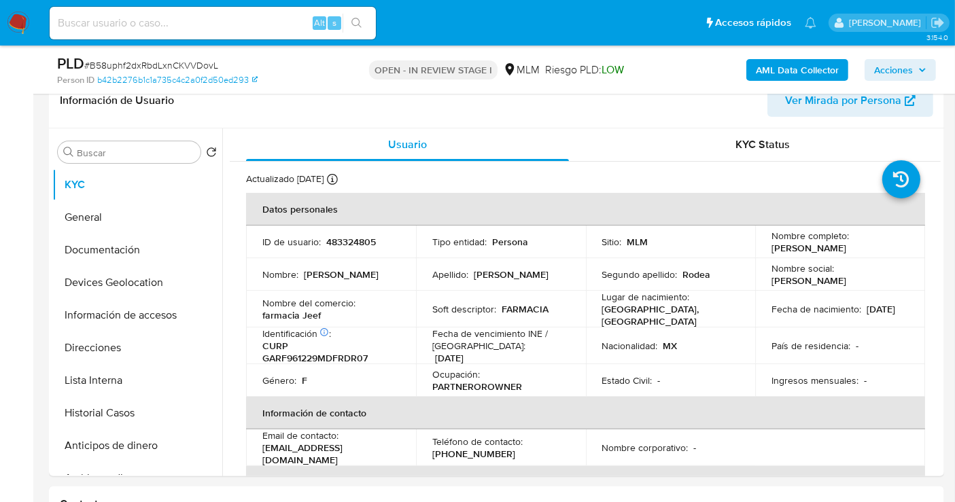
scroll to position [226, 0]
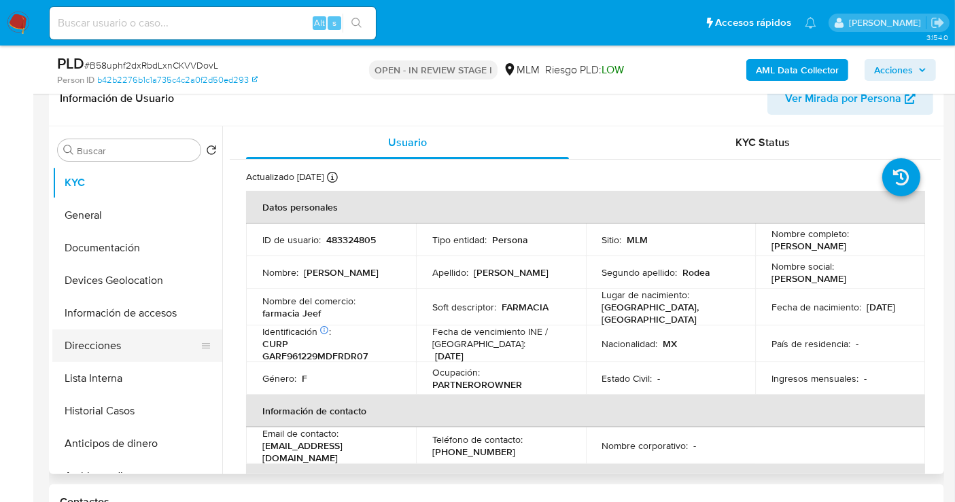
click at [93, 338] on button "Direcciones" at bounding box center [131, 346] width 159 height 33
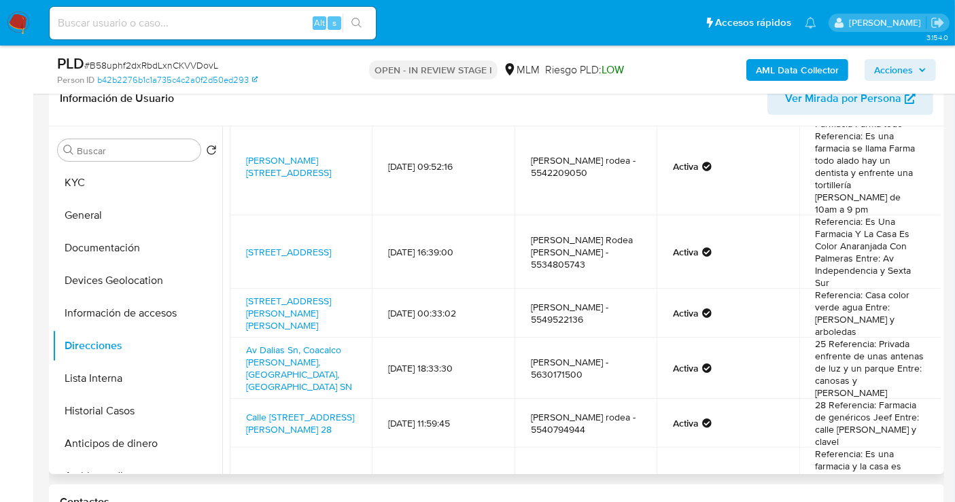
scroll to position [0, 0]
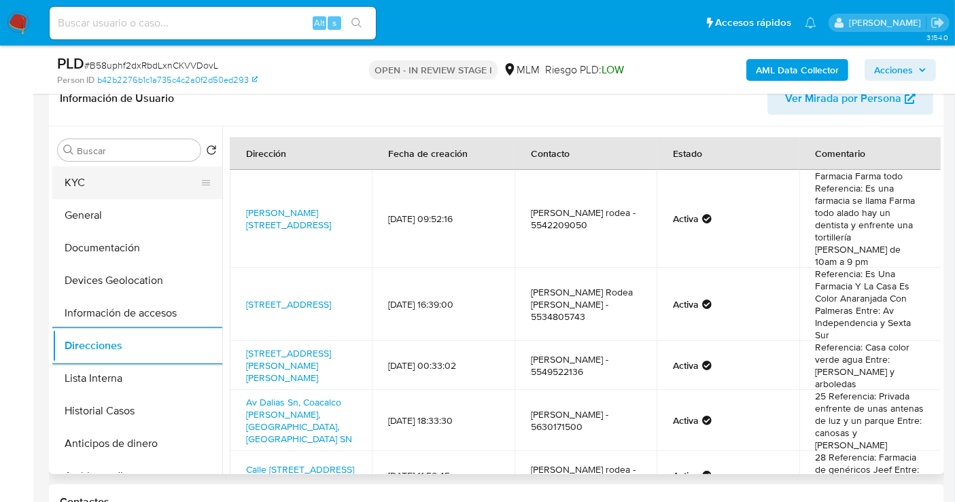
click at [91, 187] on button "KYC" at bounding box center [131, 183] width 159 height 33
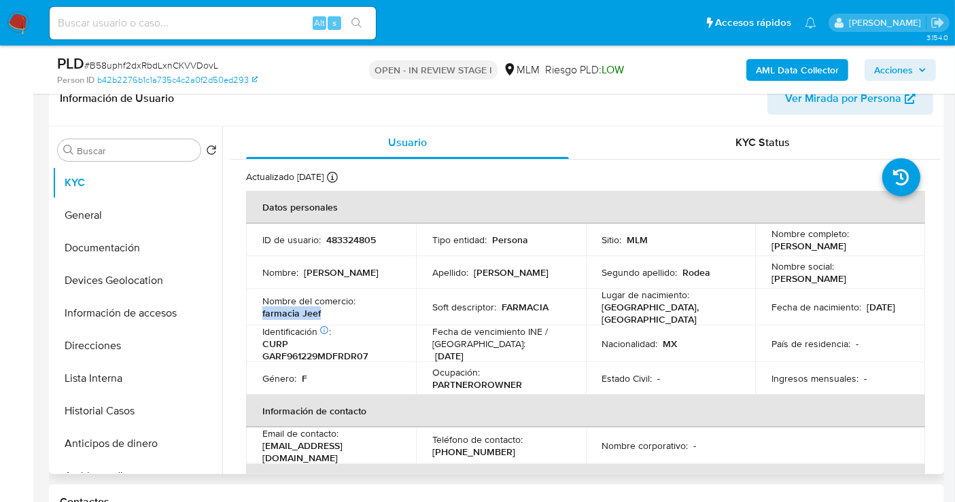
drag, startPoint x: 321, startPoint y: 311, endPoint x: 262, endPoint y: 310, distance: 59.1
click at [262, 310] on div "Nombre del comercio : farmacia Jeef" at bounding box center [330, 307] width 137 height 24
copy p "farmacia Jeef"
click at [90, 354] on button "Direcciones" at bounding box center [131, 346] width 159 height 33
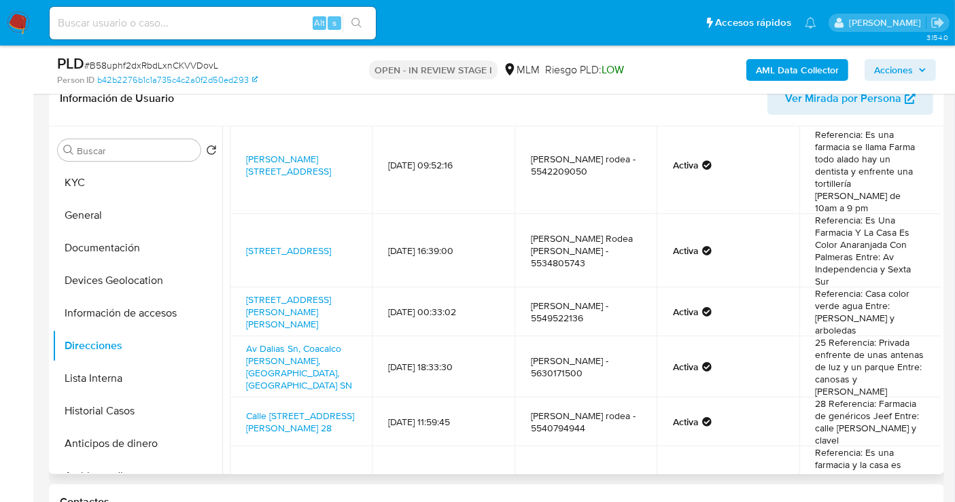
scroll to position [75, 0]
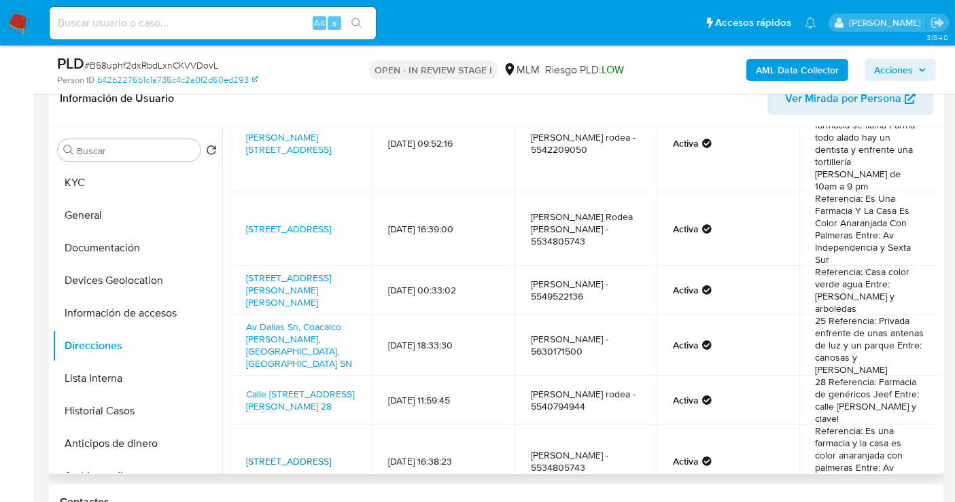
click at [272, 455] on link "[STREET_ADDRESS]" at bounding box center [288, 462] width 85 height 14
drag, startPoint x: 356, startPoint y: 436, endPoint x: 238, endPoint y: 419, distance: 118.8
click at [238, 425] on td "[STREET_ADDRESS]" at bounding box center [301, 461] width 142 height 73
copy link "Quinta Sur 32, Tultitlán, Estado De México, 54915,"
click at [283, 387] on link "Calle [PERSON_NAME][STREET_ADDRESS][PERSON_NAME] 28" at bounding box center [300, 400] width 108 height 26
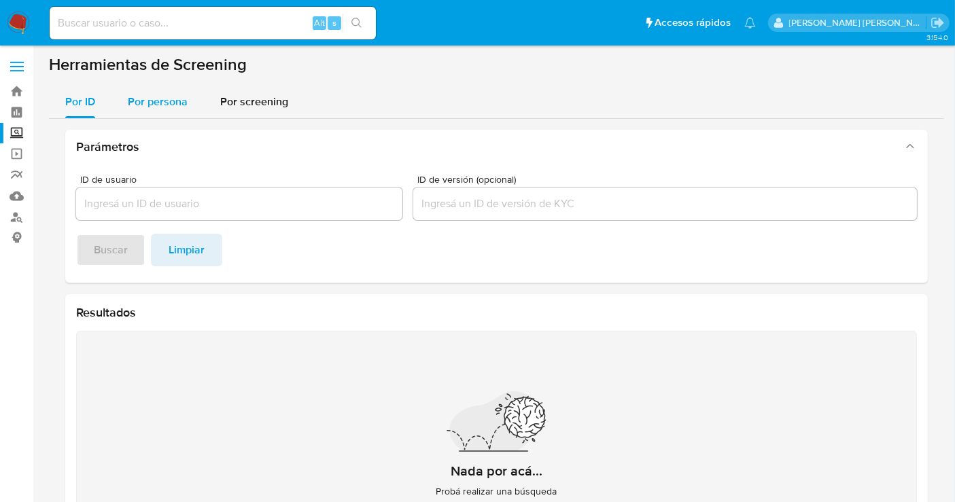
click at [165, 97] on span "Por persona" at bounding box center [158, 102] width 60 height 16
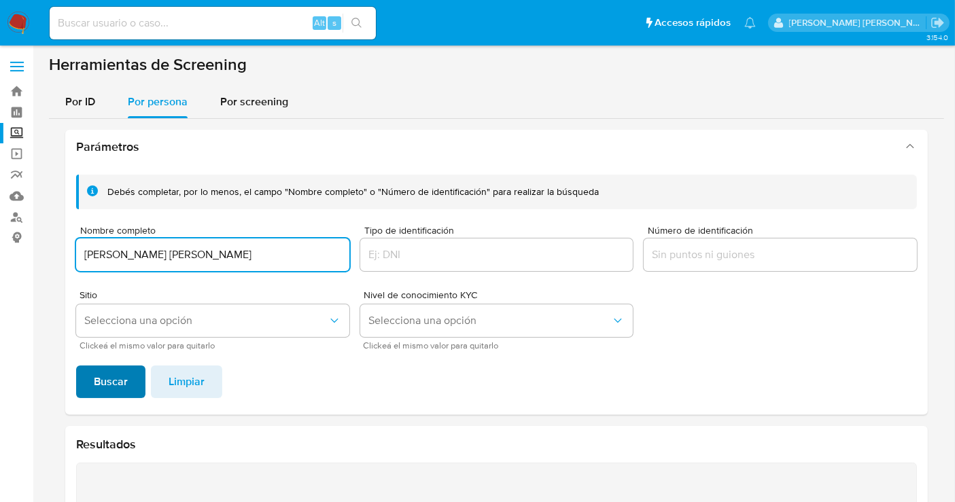
type input "[PERSON_NAME] [PERSON_NAME]"
click at [113, 379] on span "Buscar" at bounding box center [111, 382] width 34 height 30
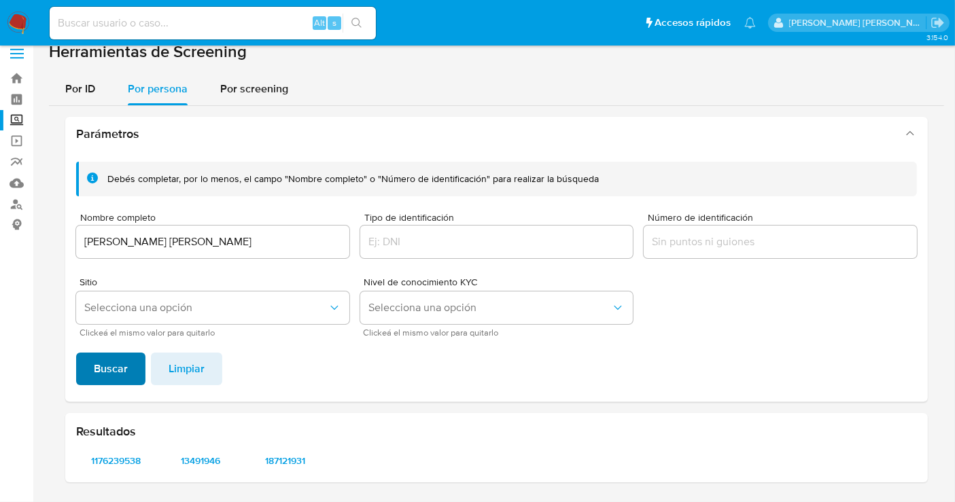
scroll to position [12, 0]
click at [107, 464] on span "1176239538" at bounding box center [116, 462] width 61 height 19
click at [205, 458] on span "13491946" at bounding box center [201, 462] width 61 height 19
click at [287, 466] on span "187121931" at bounding box center [285, 462] width 61 height 19
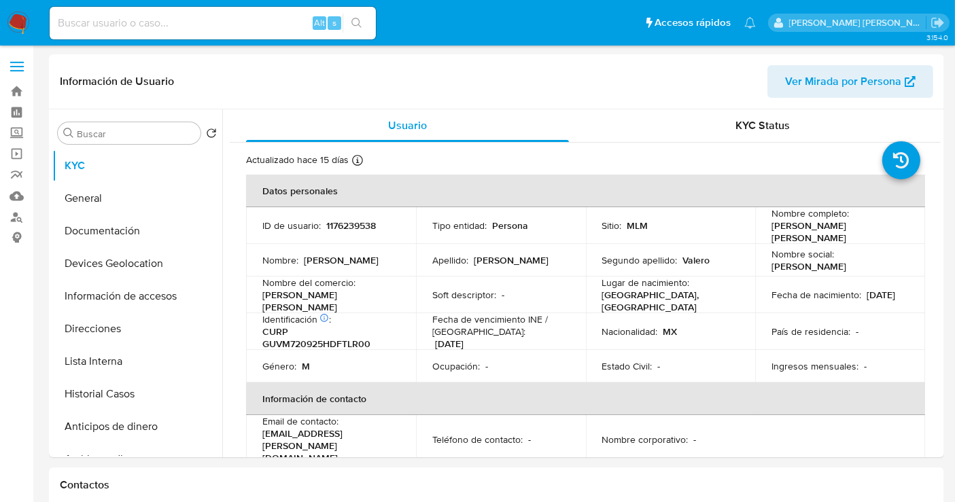
select select "10"
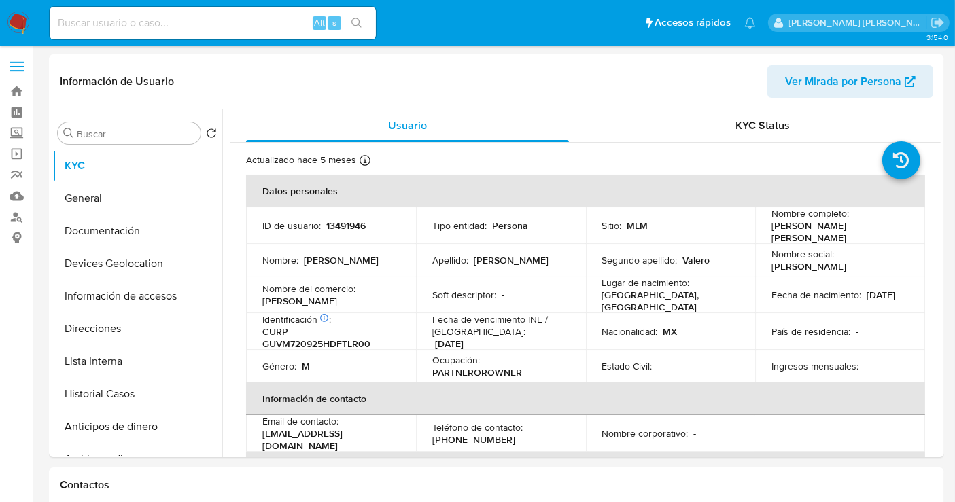
select select "10"
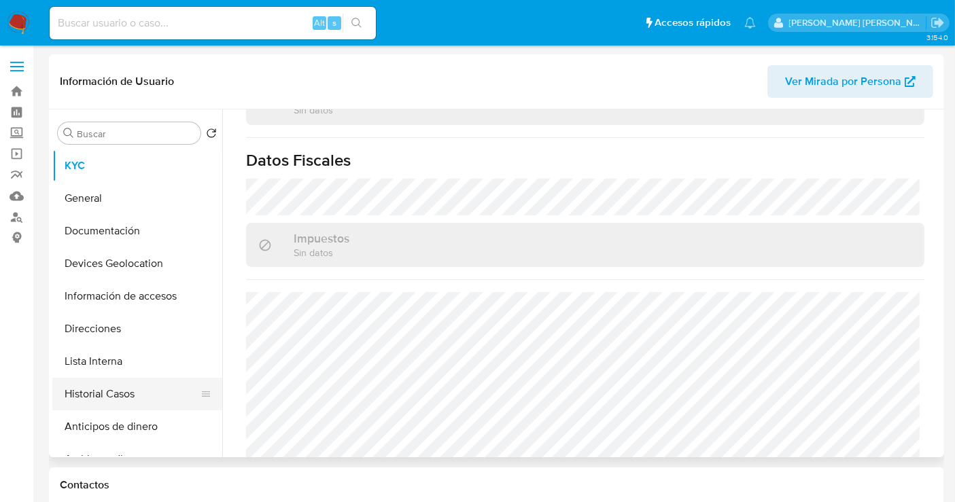
click at [109, 389] on button "Historial Casos" at bounding box center [131, 394] width 159 height 33
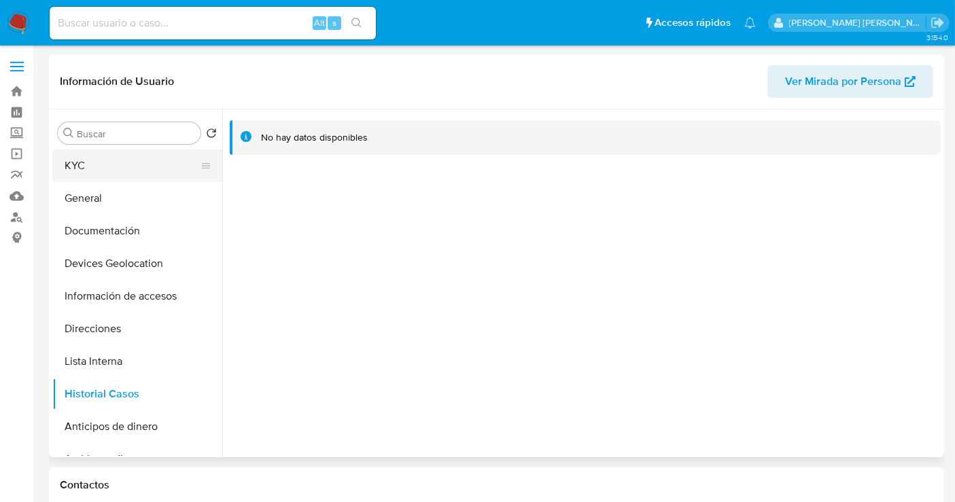
click at [71, 173] on button "KYC" at bounding box center [131, 166] width 159 height 33
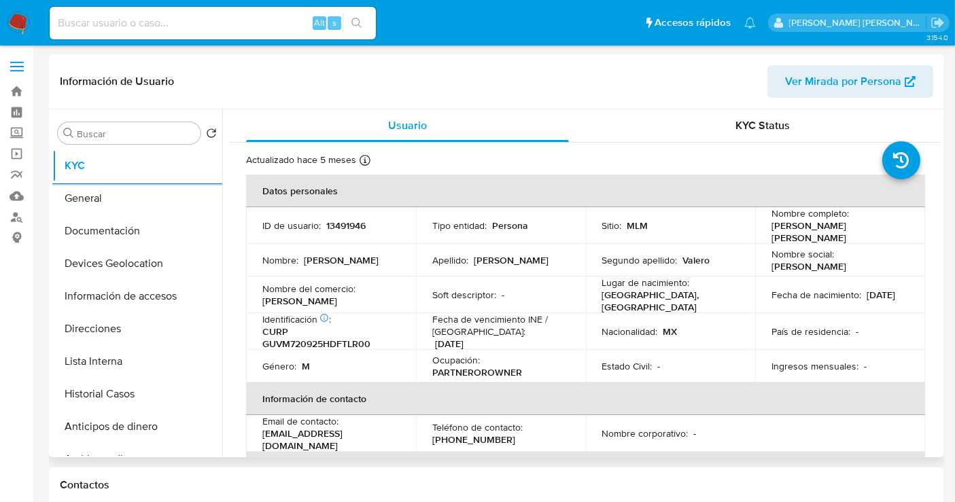
click at [349, 220] on p "13491946" at bounding box center [345, 226] width 39 height 12
copy p "13491946"
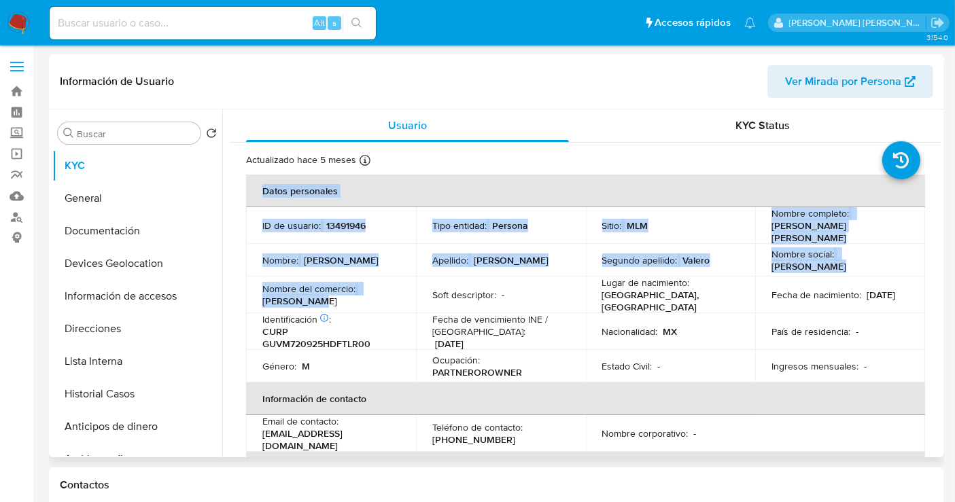
drag, startPoint x: 322, startPoint y: 294, endPoint x: 239, endPoint y: 289, distance: 83.8
click at [281, 295] on p "[PERSON_NAME]" at bounding box center [299, 301] width 75 height 12
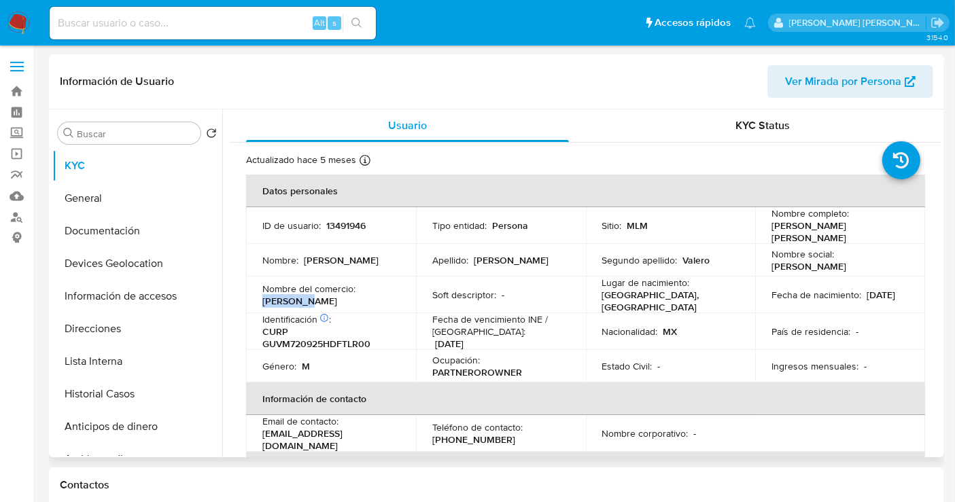
click at [281, 295] on p "[PERSON_NAME]" at bounding box center [299, 301] width 75 height 12
click at [806, 88] on span "Ver Mirada por Persona" at bounding box center [843, 81] width 116 height 33
click at [839, 79] on span "Ver Mirada por Persona" at bounding box center [843, 81] width 116 height 33
select select "10"
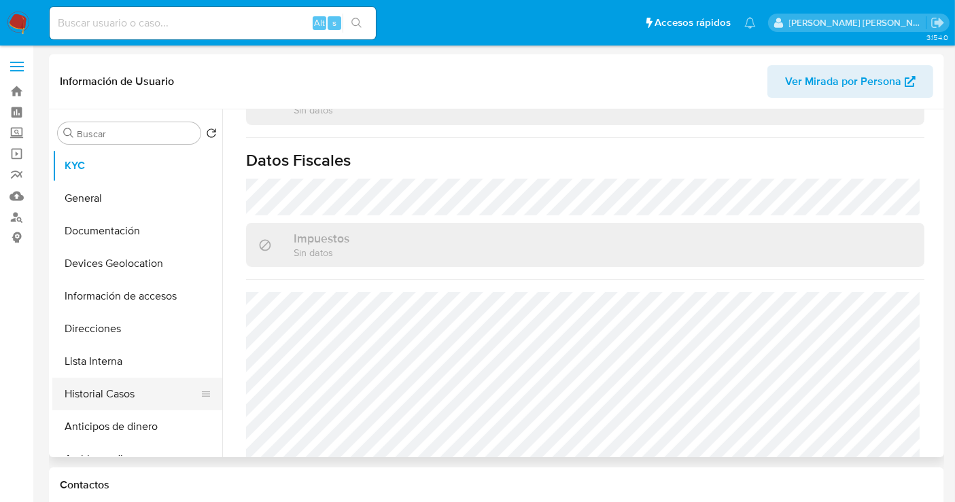
click at [90, 388] on button "Historial Casos" at bounding box center [131, 394] width 159 height 33
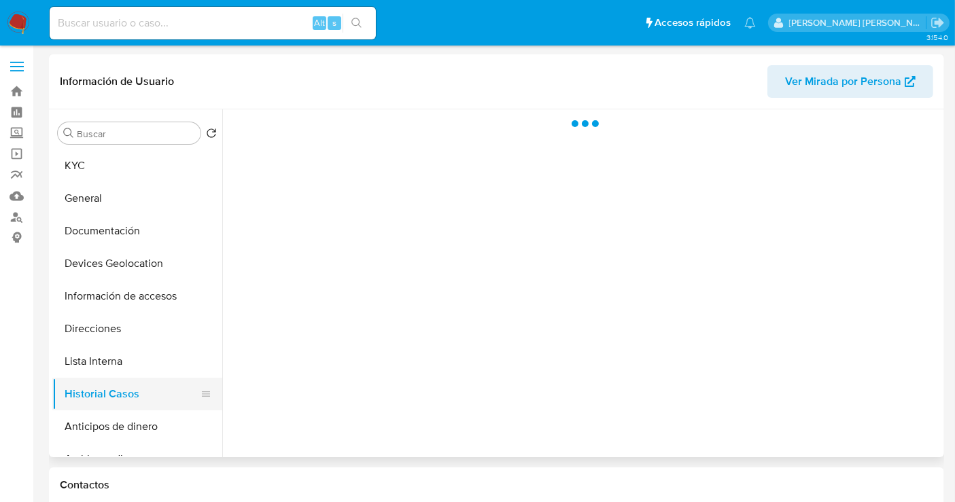
click at [90, 388] on button "Historial Casos" at bounding box center [131, 394] width 159 height 33
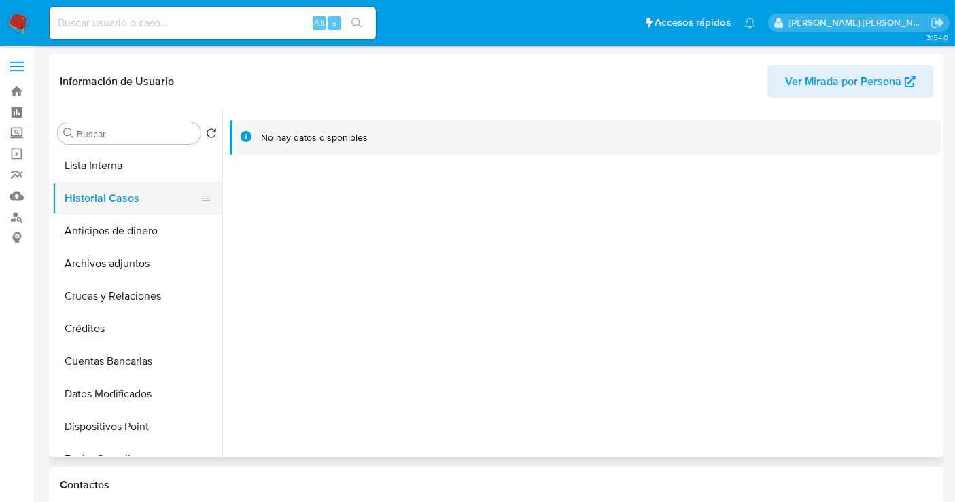
scroll to position [302, 0]
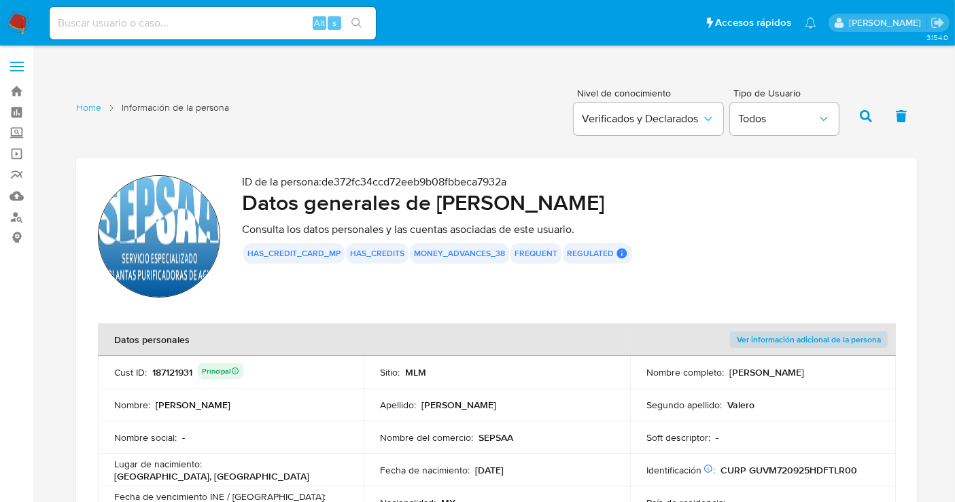
click at [173, 232] on img at bounding box center [159, 236] width 122 height 122
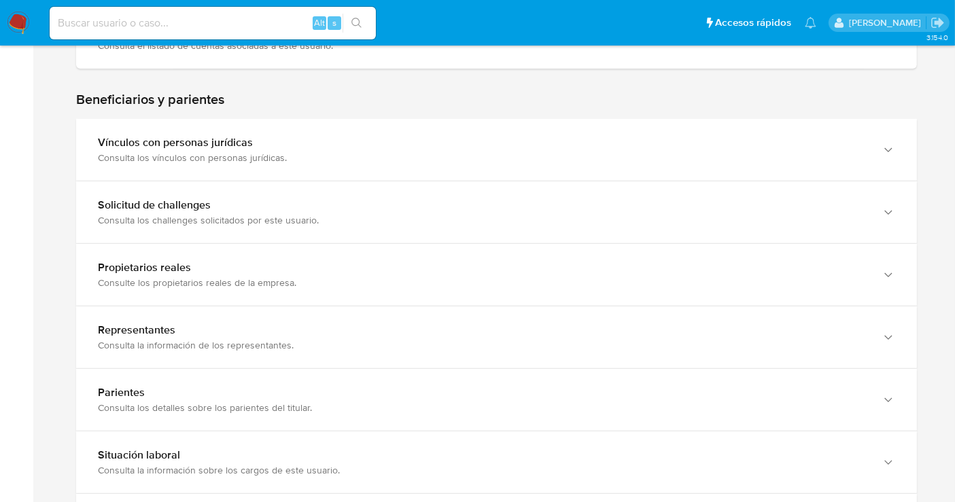
scroll to position [831, 0]
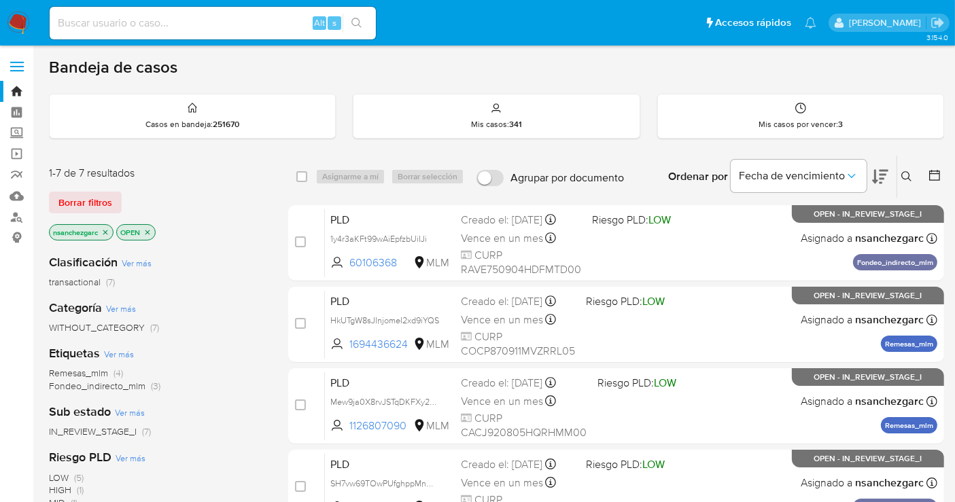
click at [900, 168] on div "Ingrese ID de usuario o caso Buscar Borrar filtros" at bounding box center [908, 177] width 23 height 42
click at [901, 172] on icon at bounding box center [906, 176] width 11 height 11
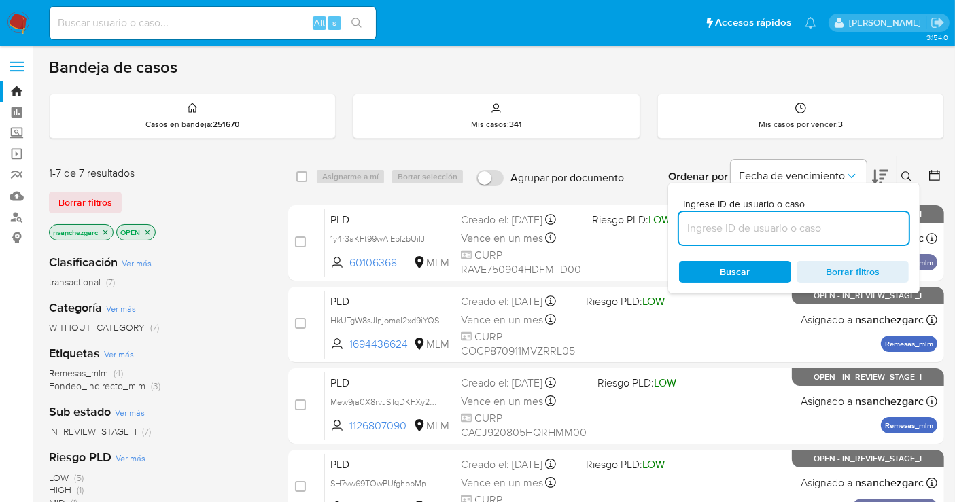
click at [695, 221] on input at bounding box center [794, 229] width 230 height 18
type input "421569209"
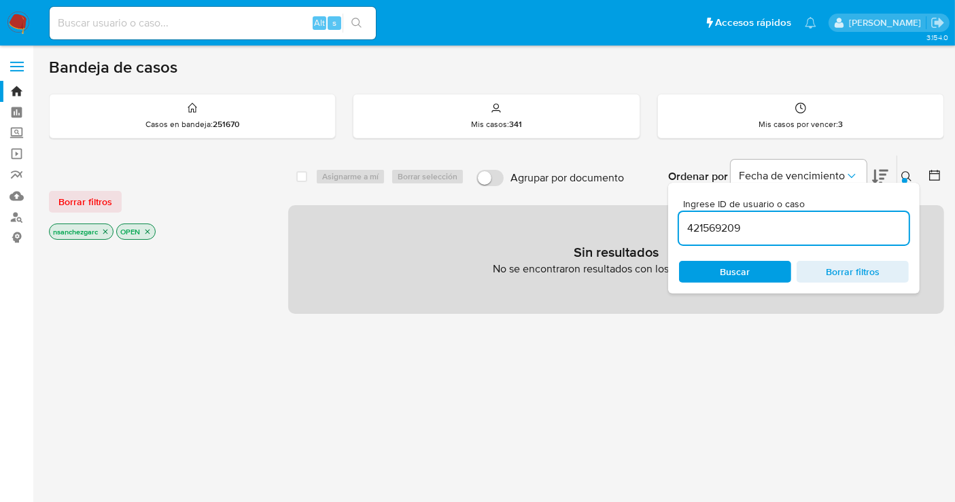
click at [109, 230] on icon "close-filter" at bounding box center [105, 232] width 8 height 8
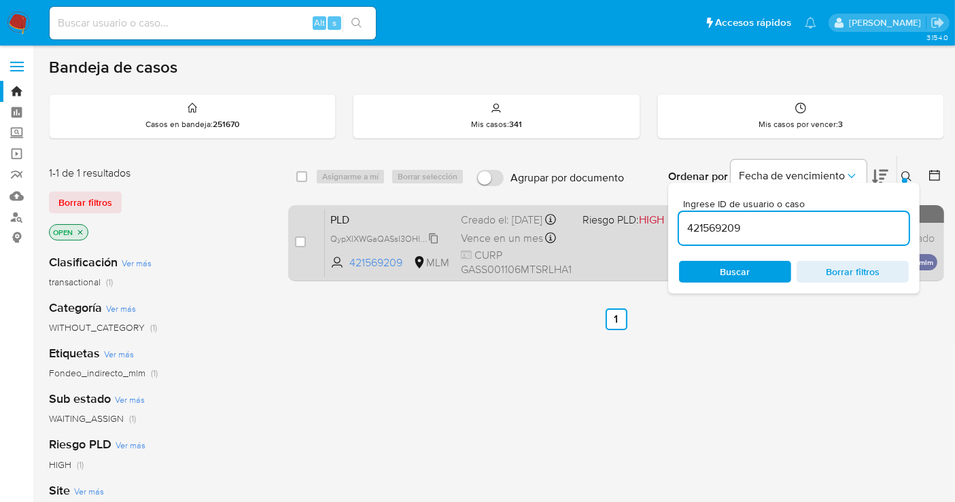
click at [434, 245] on span "QypXlXWGaQASsI3OHlFXcdMh" at bounding box center [390, 237] width 120 height 15
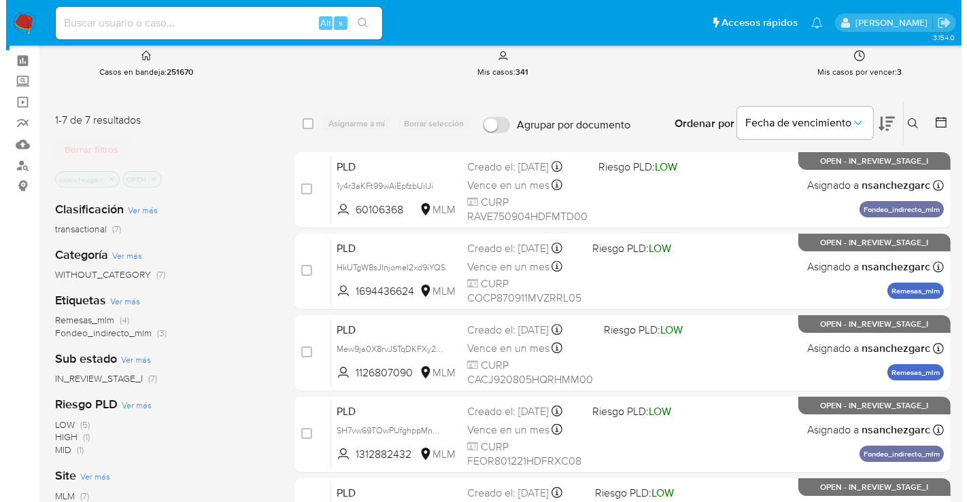
scroll to position [75, 0]
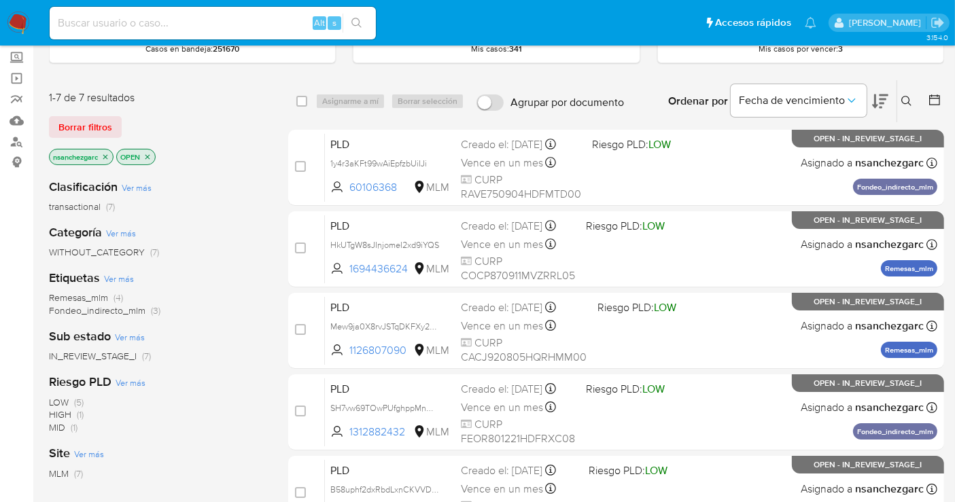
click at [907, 103] on icon at bounding box center [906, 101] width 11 height 11
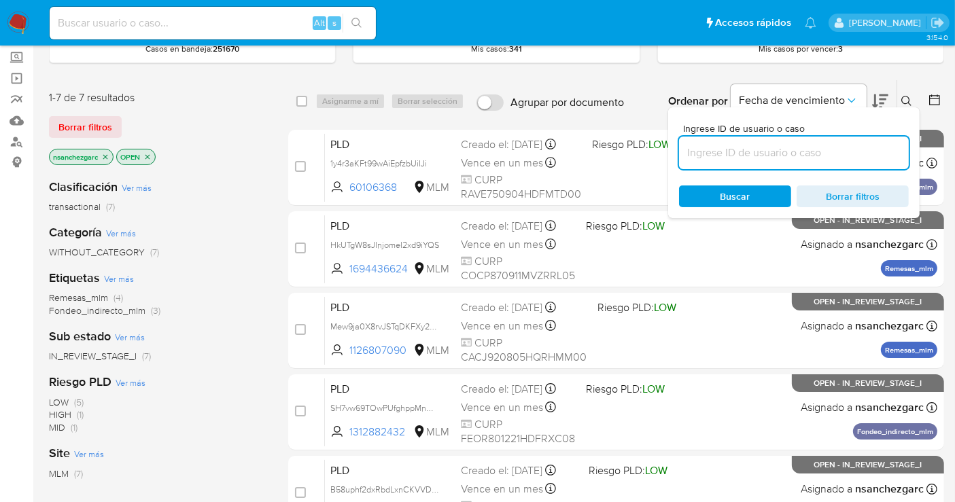
click at [736, 152] on input at bounding box center [794, 153] width 230 height 18
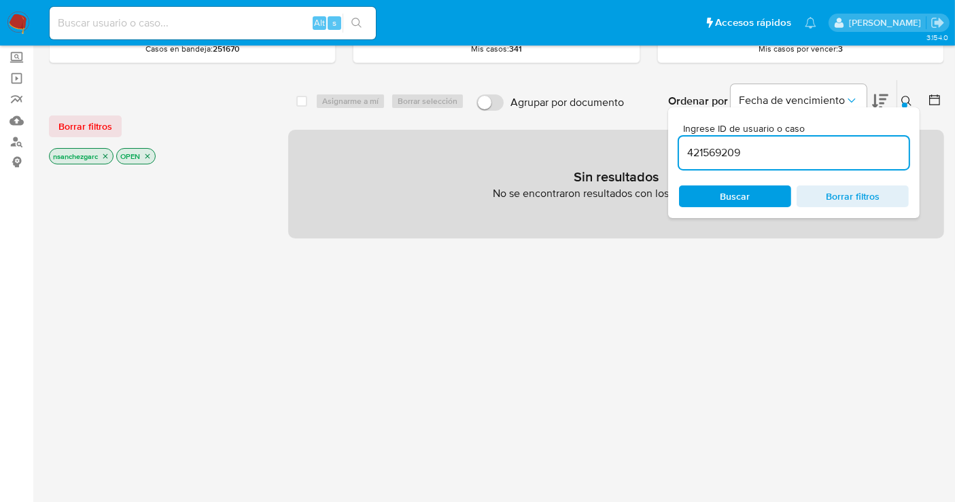
click at [765, 149] on input "421569209" at bounding box center [794, 153] width 230 height 18
type input "421569209"
click at [105, 156] on icon "close-filter" at bounding box center [105, 156] width 8 height 8
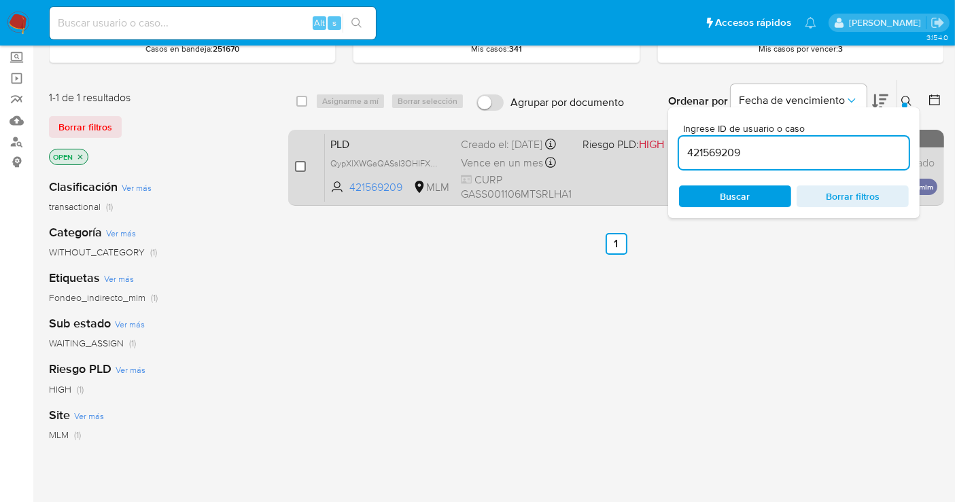
click at [296, 163] on input "checkbox" at bounding box center [300, 166] width 11 height 11
checkbox input "true"
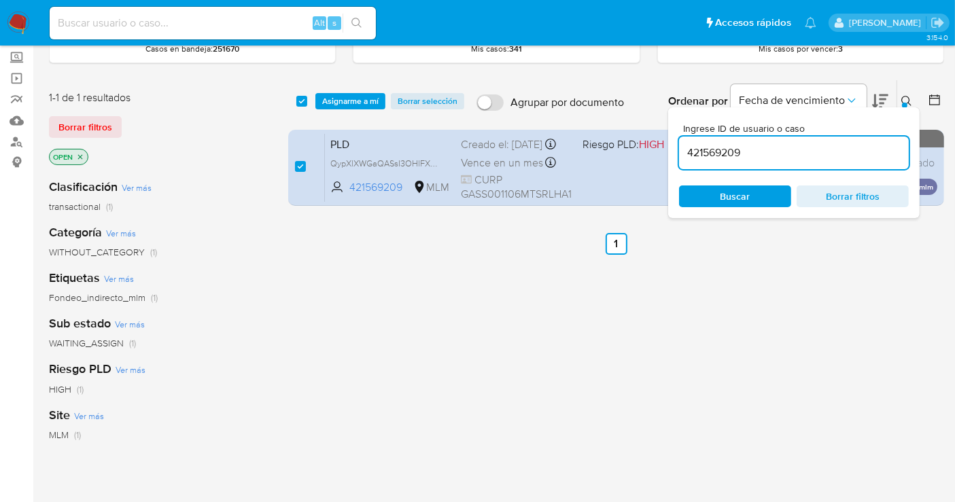
click at [901, 96] on icon at bounding box center [906, 101] width 11 height 11
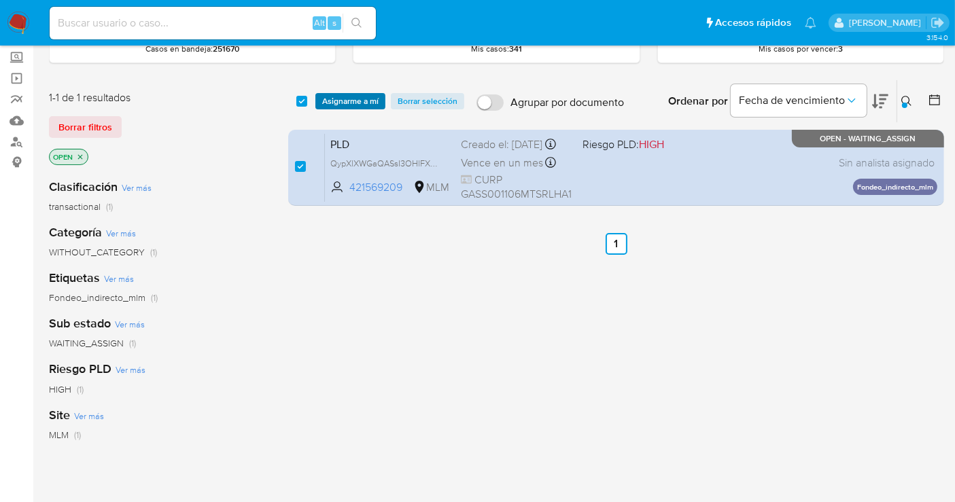
click at [346, 101] on span "Asignarme a mí" at bounding box center [350, 101] width 56 height 14
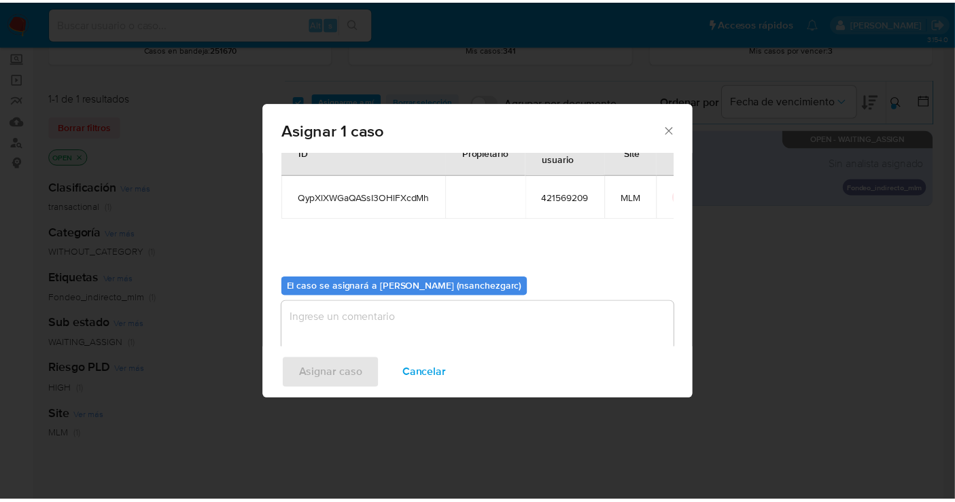
scroll to position [69, 0]
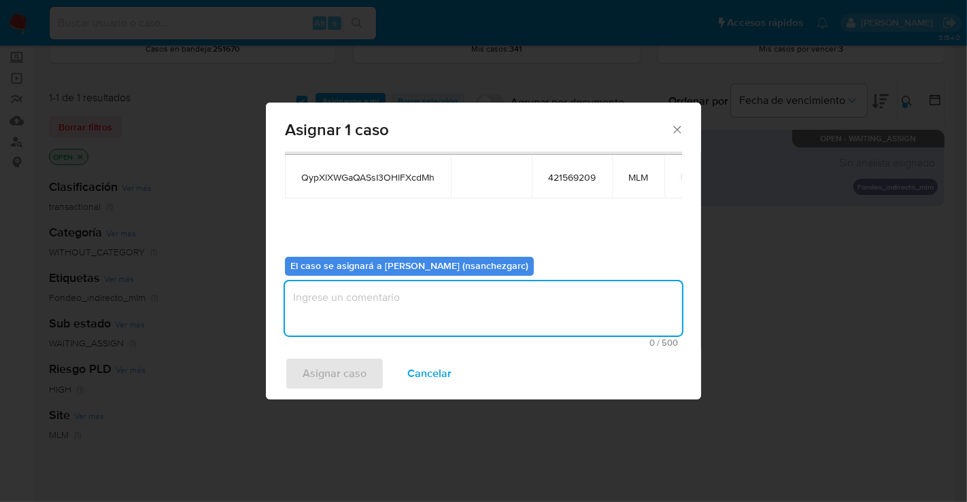
click at [331, 305] on textarea "assign-modal" at bounding box center [483, 308] width 397 height 54
type textarea "N"
type textarea "nesg"
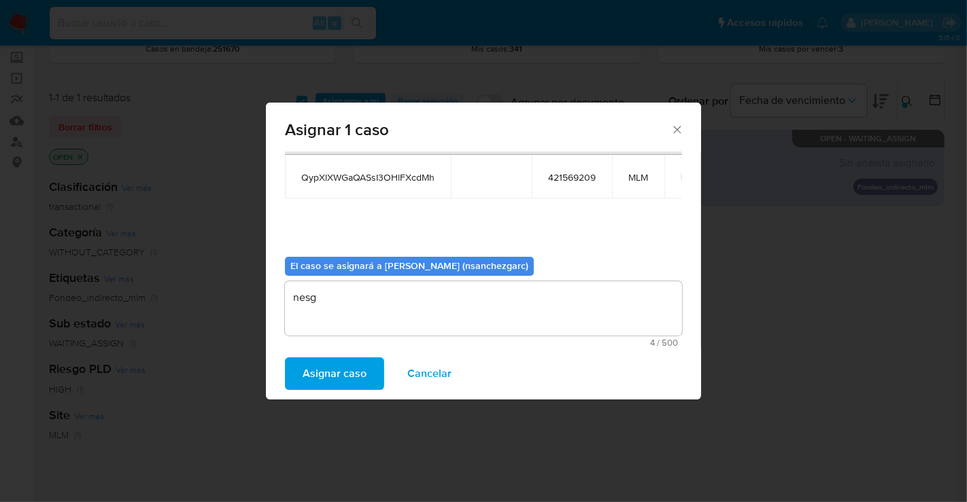
click at [336, 366] on span "Asignar caso" at bounding box center [335, 374] width 64 height 30
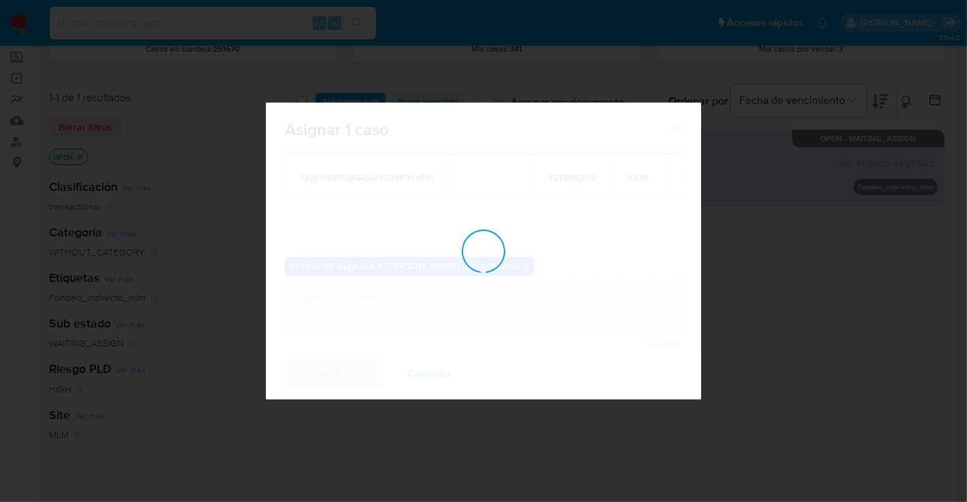
checkbox input "false"
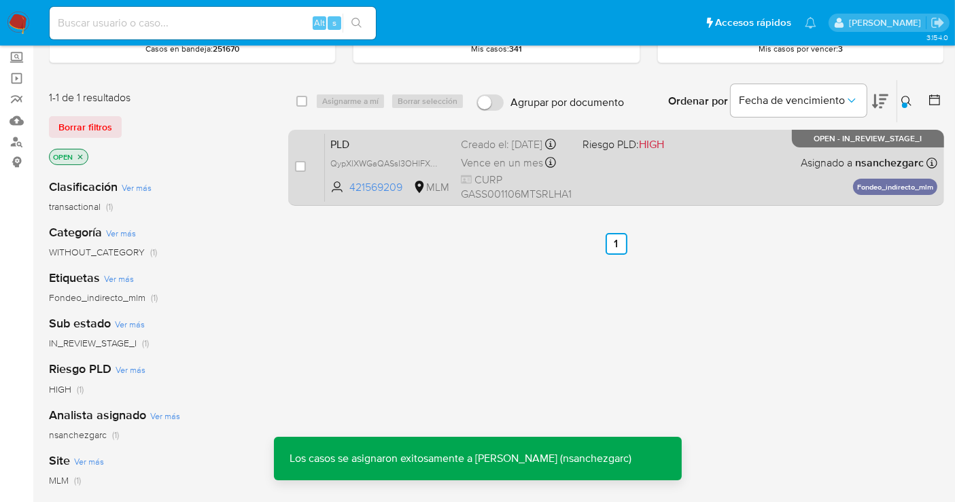
click at [481, 152] on div "Creado el: 12/07/2025 Creado el: 12/07/2025 02:06:08" at bounding box center [516, 144] width 111 height 15
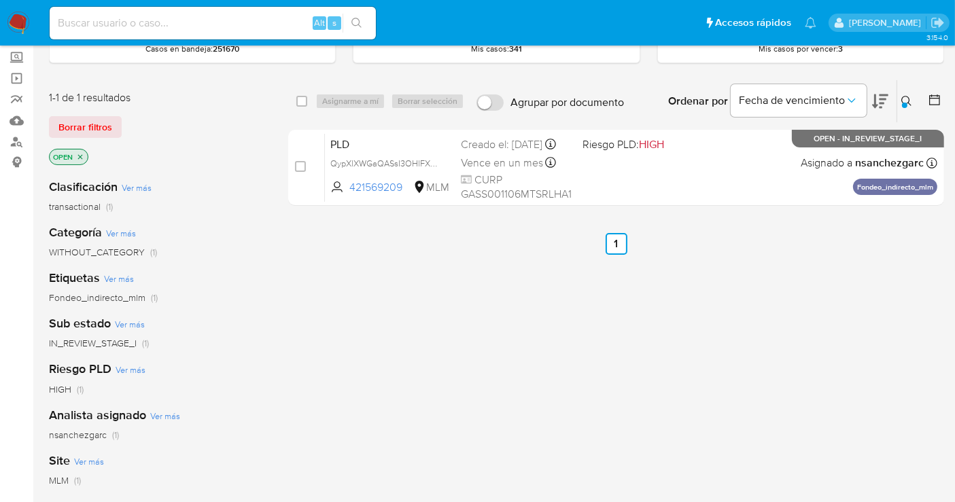
click at [21, 28] on img at bounding box center [18, 23] width 23 height 23
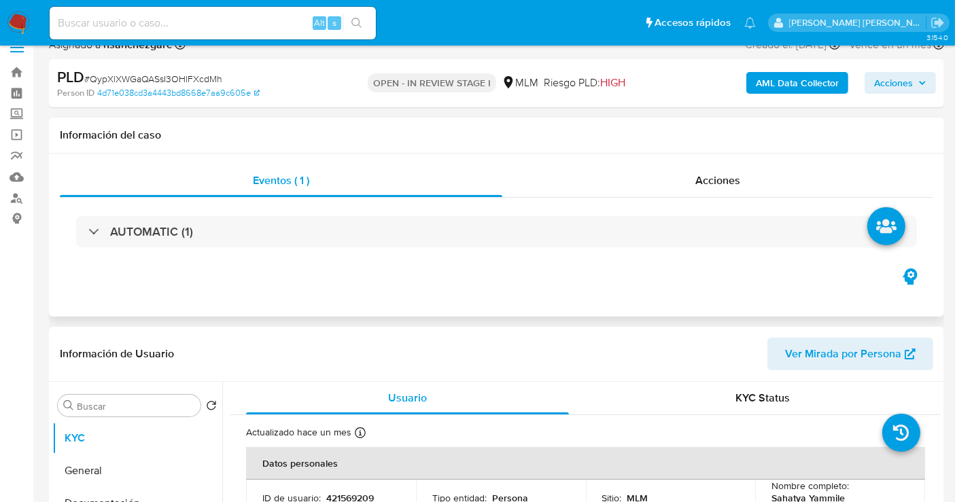
select select "10"
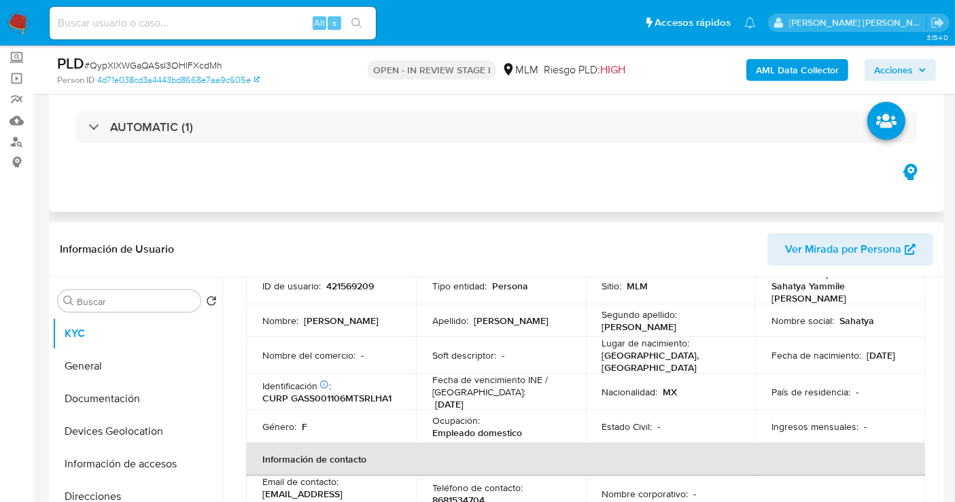
scroll to position [75, 0]
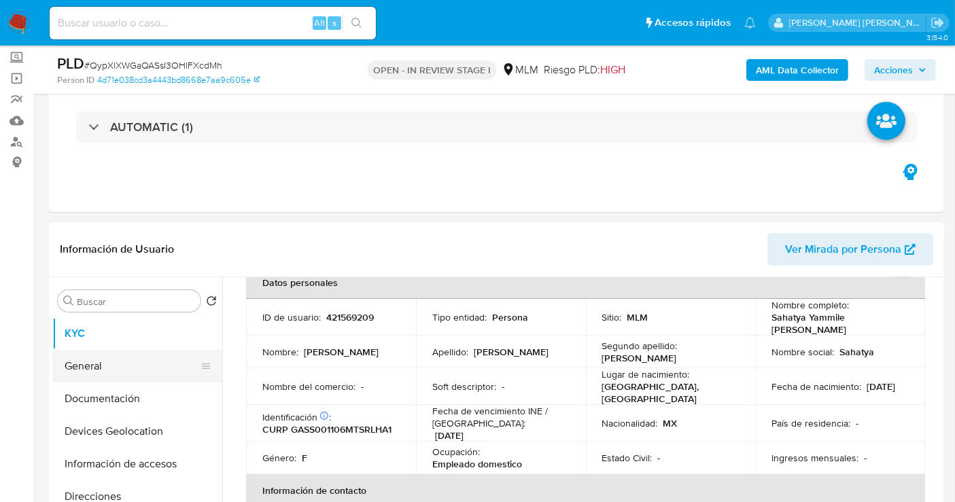
click at [114, 358] on button "General" at bounding box center [131, 366] width 159 height 33
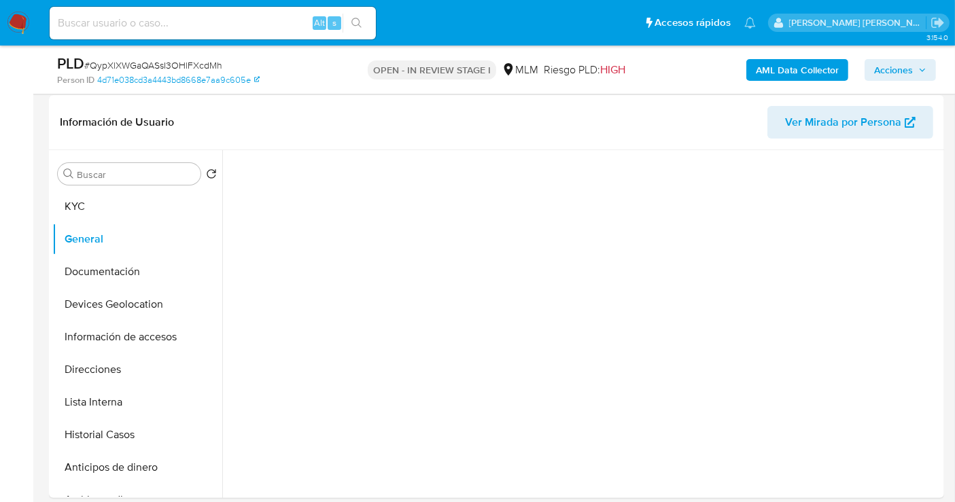
scroll to position [226, 0]
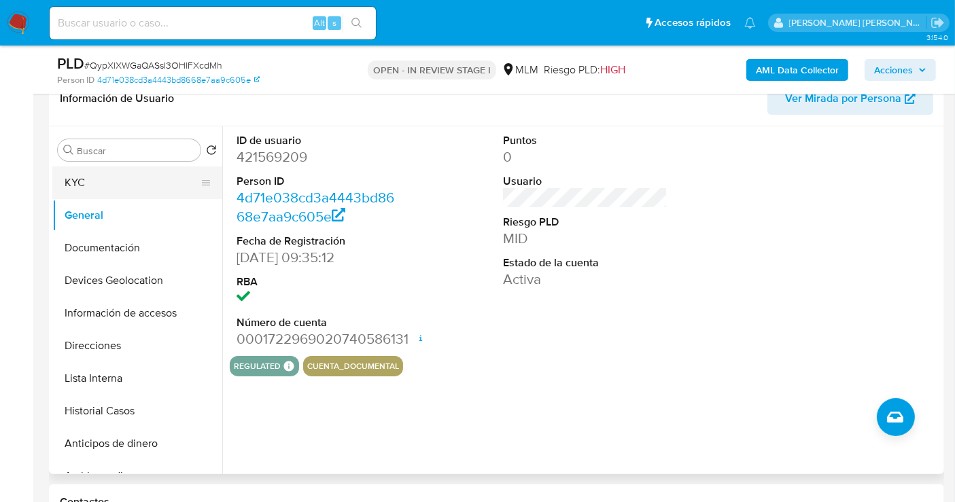
click at [124, 184] on button "KYC" at bounding box center [131, 183] width 159 height 33
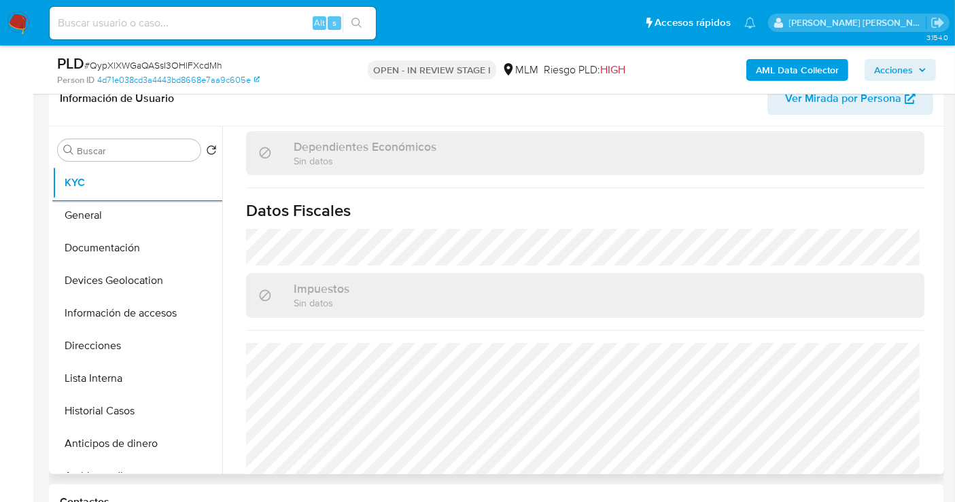
scroll to position [848, 0]
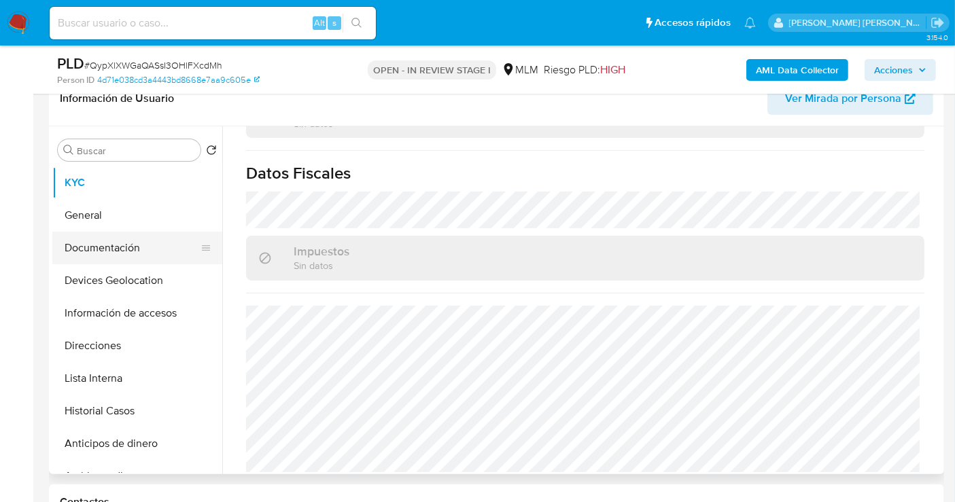
click at [103, 239] on button "Documentación" at bounding box center [131, 248] width 159 height 33
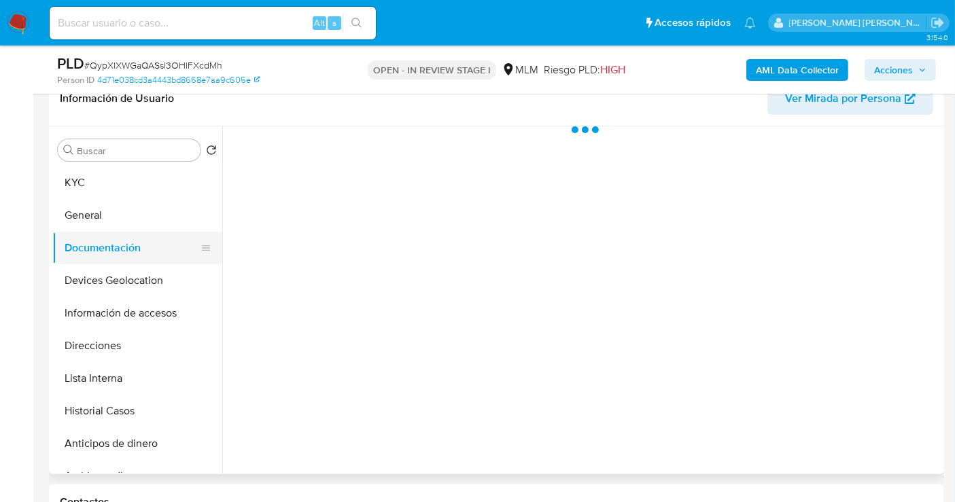
scroll to position [0, 0]
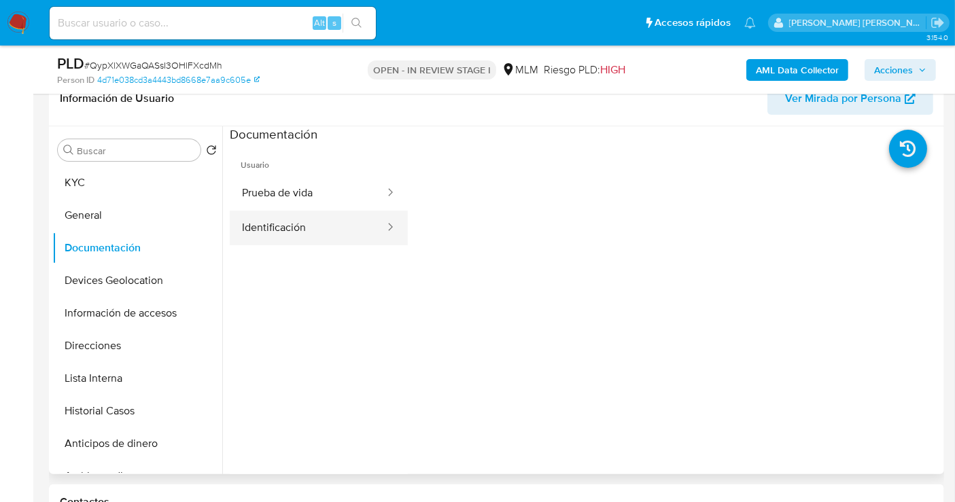
click at [295, 228] on button "Identificación" at bounding box center [308, 228] width 156 height 35
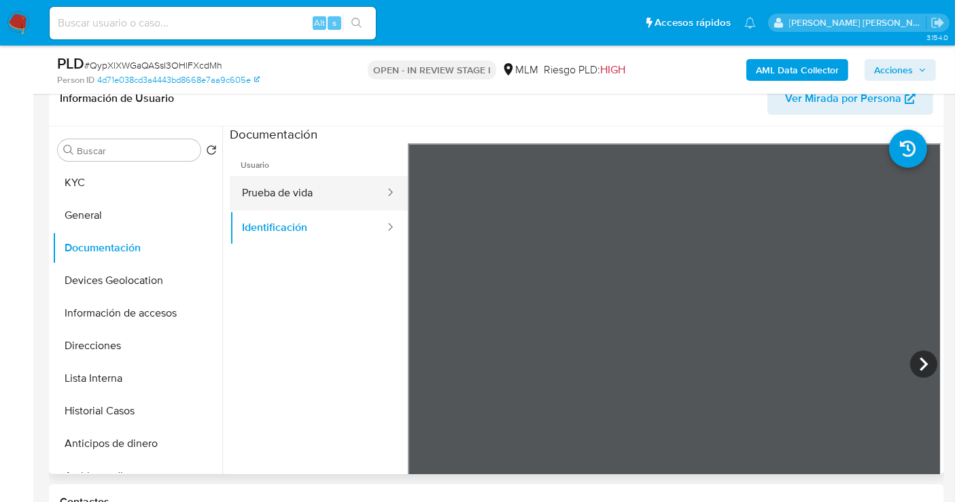
click at [260, 185] on button "Prueba de vida" at bounding box center [308, 193] width 156 height 35
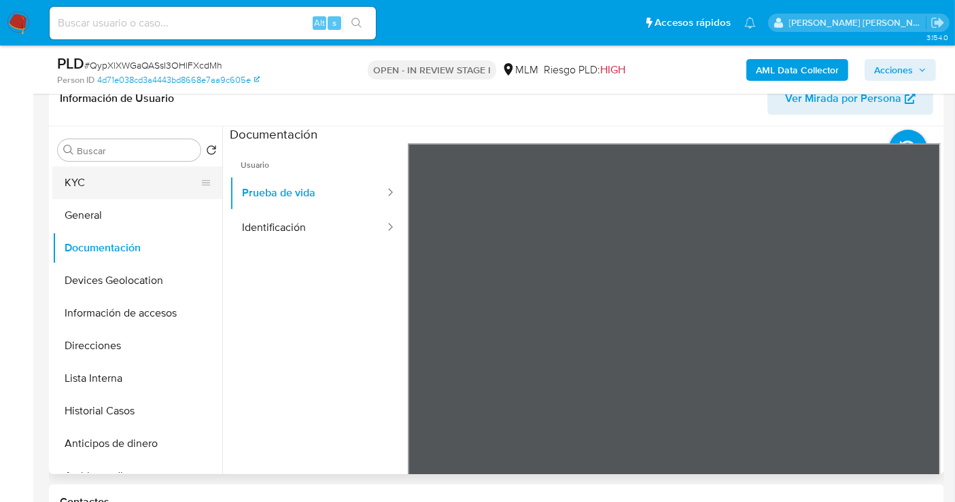
click at [99, 184] on button "KYC" at bounding box center [131, 183] width 159 height 33
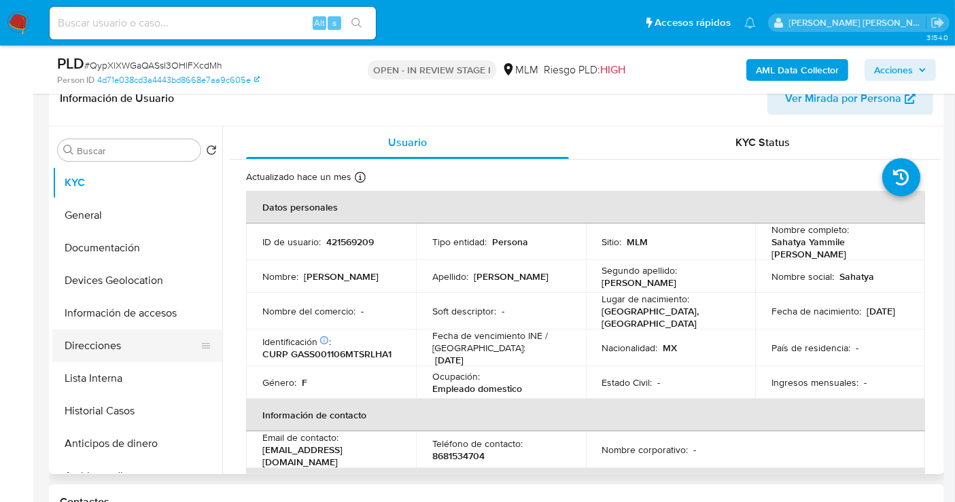
click at [103, 342] on button "Direcciones" at bounding box center [131, 346] width 159 height 33
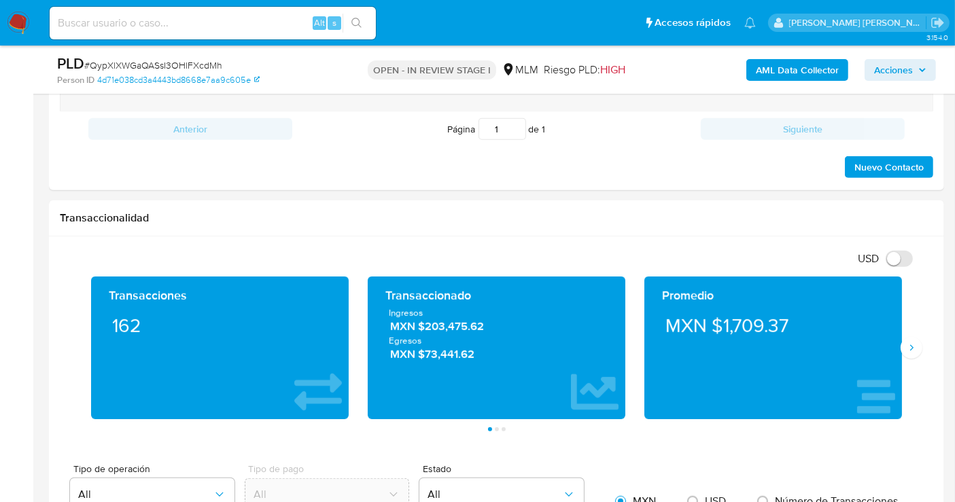
scroll to position [982, 0]
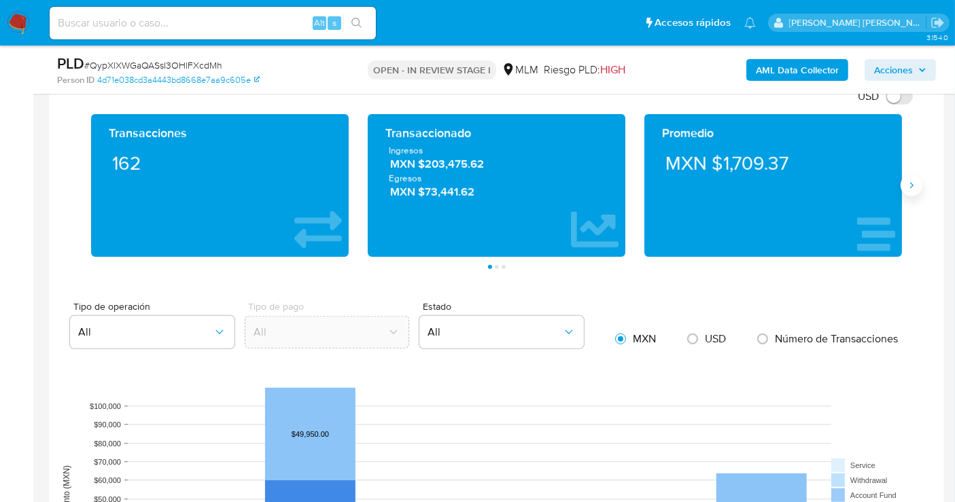
click at [910, 188] on button "Siguiente" at bounding box center [912, 186] width 22 height 22
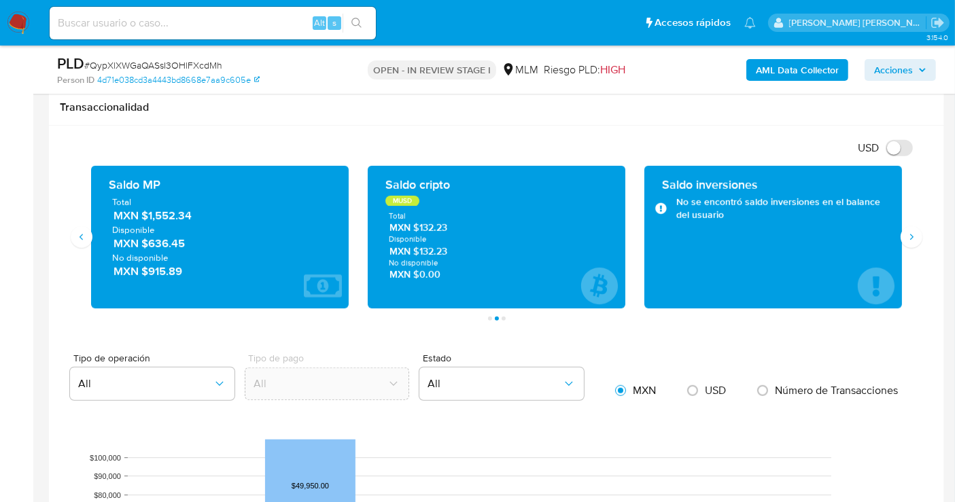
scroll to position [906, 0]
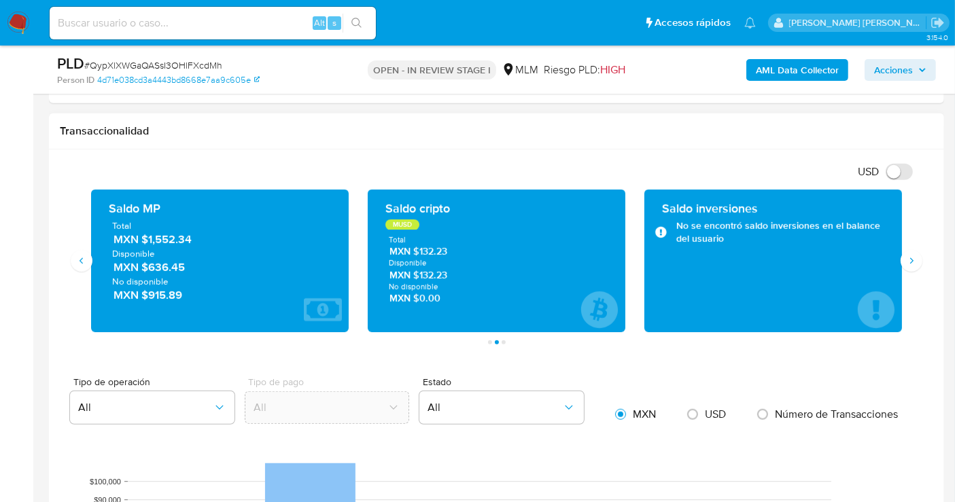
click at [169, 241] on span "MXN $1,552.34" at bounding box center [221, 240] width 214 height 16
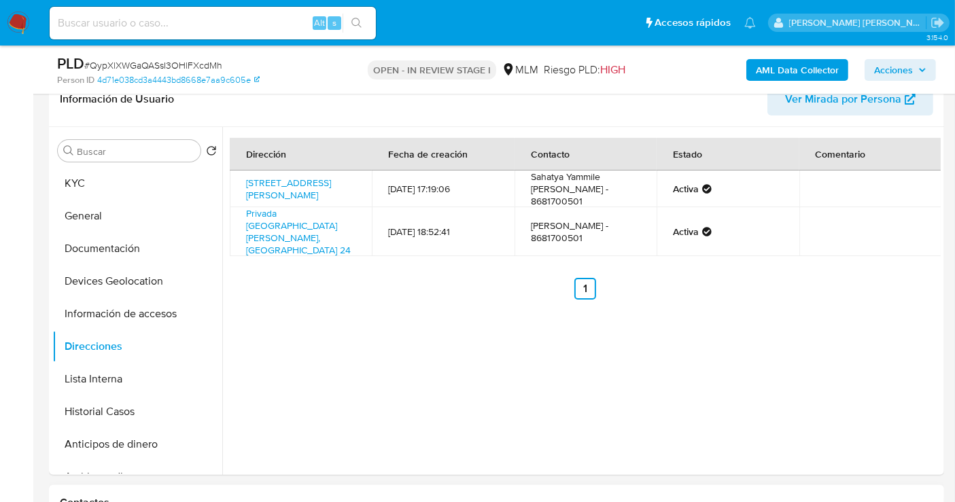
scroll to position [151, 0]
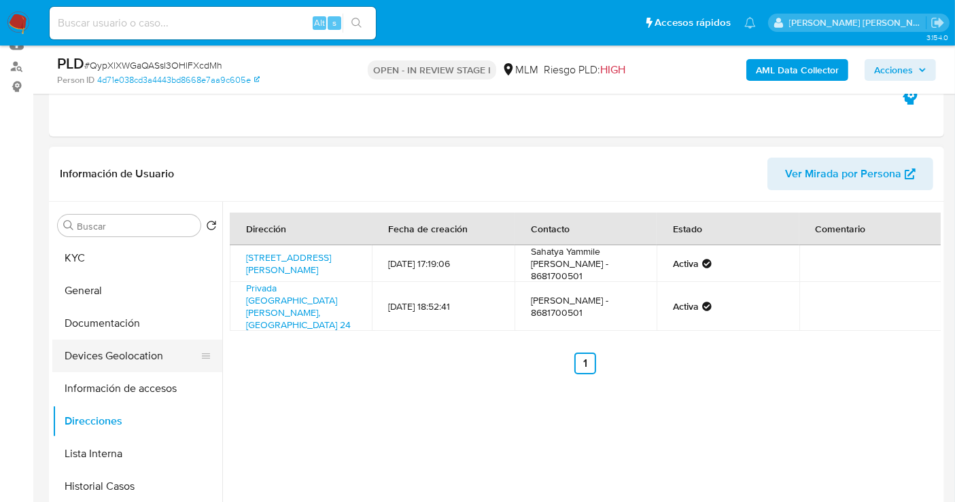
click at [108, 353] on button "Devices Geolocation" at bounding box center [131, 356] width 159 height 33
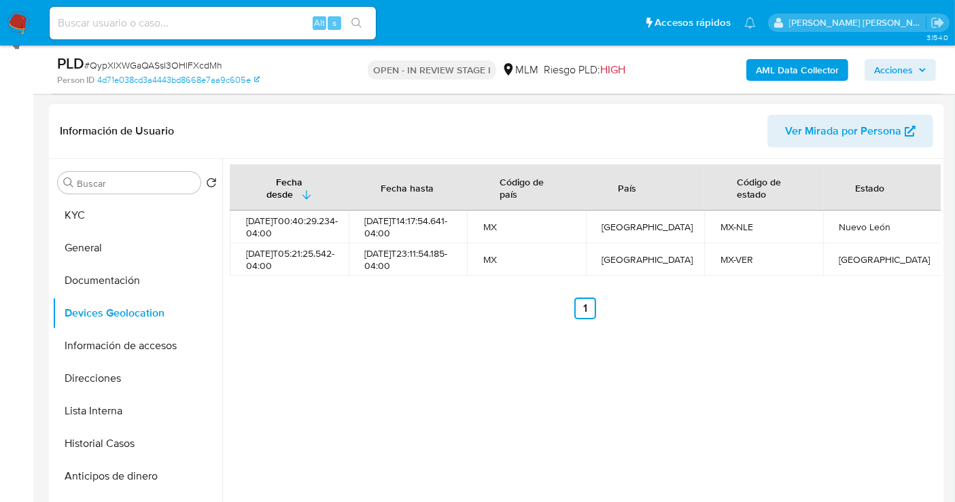
scroll to position [226, 0]
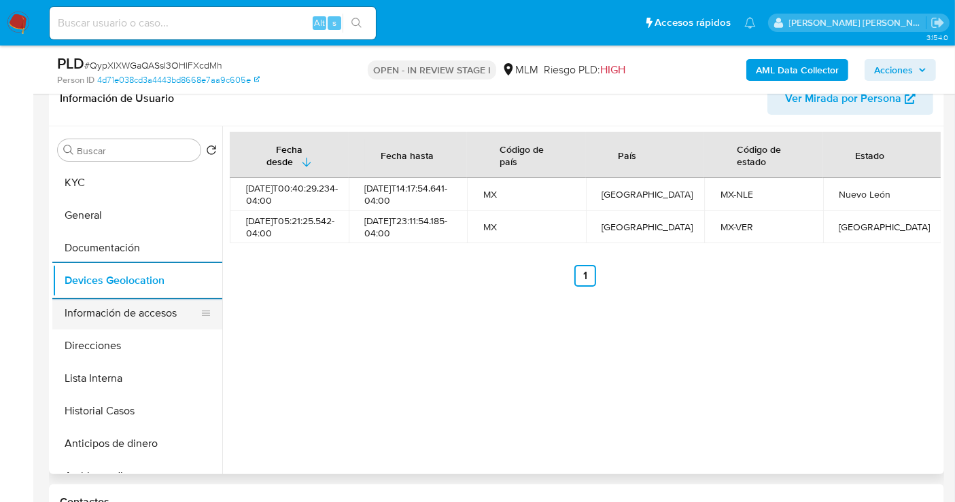
click at [106, 313] on button "Información de accesos" at bounding box center [131, 313] width 159 height 33
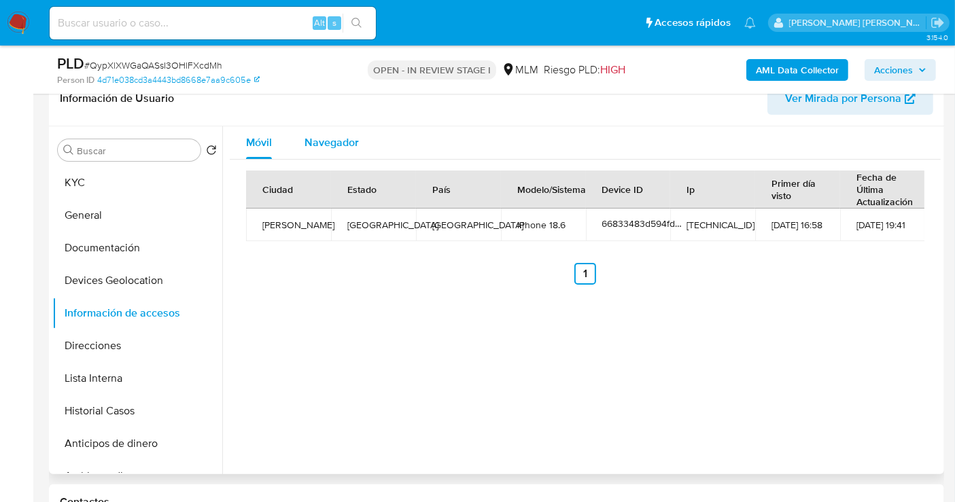
click at [313, 144] on span "Navegador" at bounding box center [332, 143] width 54 height 16
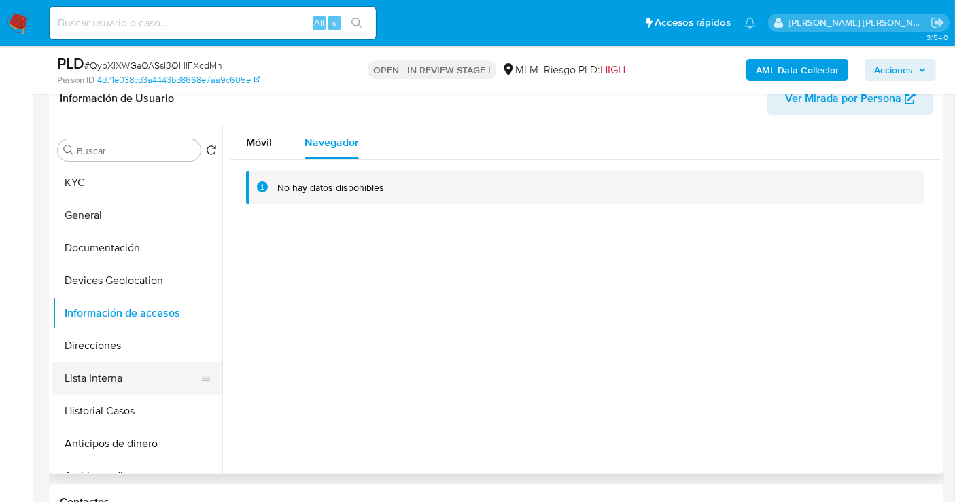
click at [101, 373] on button "Lista Interna" at bounding box center [131, 378] width 159 height 33
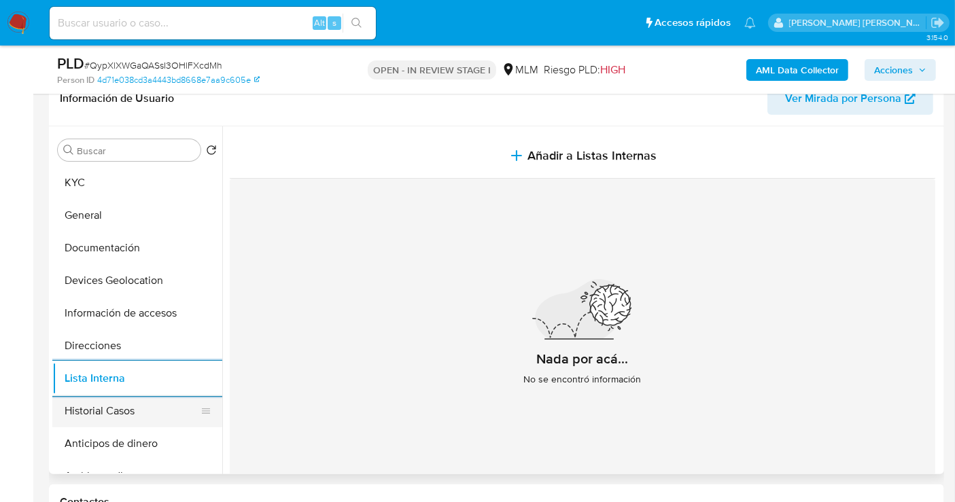
click at [127, 407] on button "Historial Casos" at bounding box center [131, 411] width 159 height 33
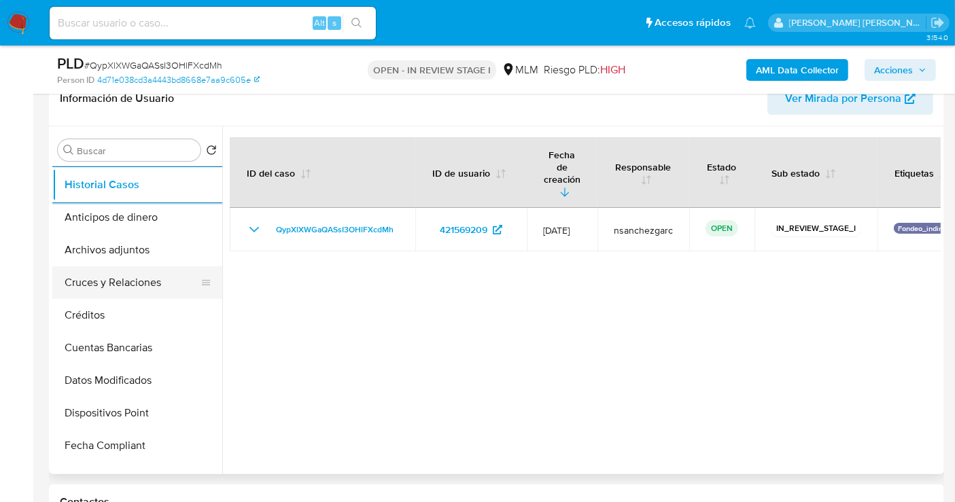
click at [91, 280] on button "Cruces y Relaciones" at bounding box center [131, 282] width 159 height 33
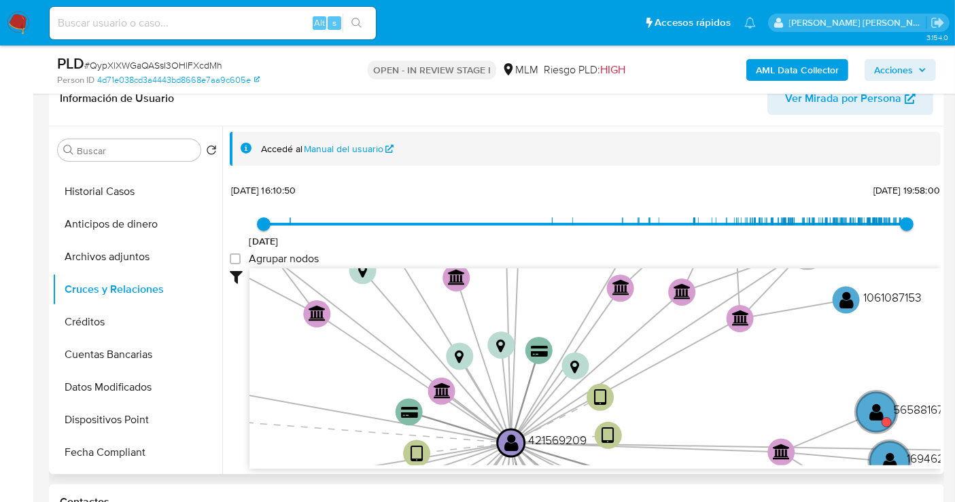
scroll to position [120, 0]
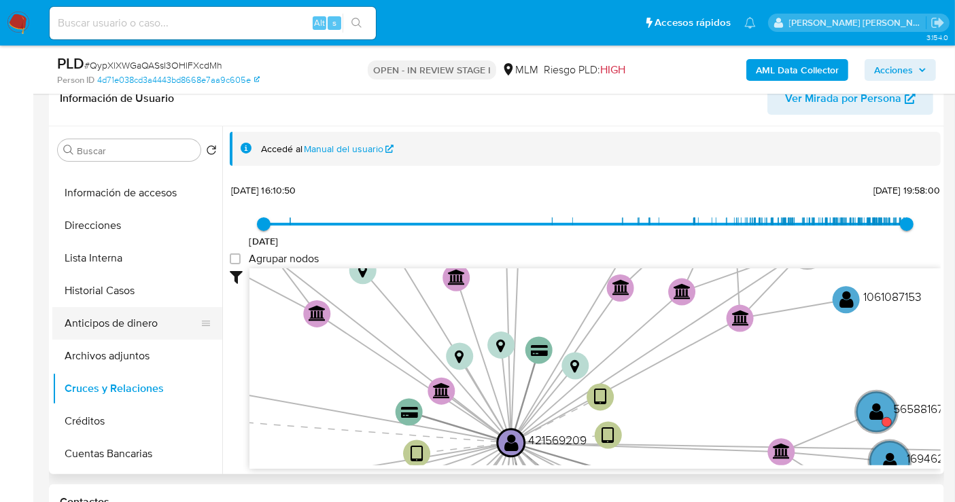
drag, startPoint x: 99, startPoint y: 390, endPoint x: 97, endPoint y: 318, distance: 71.4
click at [97, 318] on ul "KYC General Documentación Devices Geolocation Información de accesos Direccione…" at bounding box center [137, 320] width 170 height 307
drag, startPoint x: 184, startPoint y: 387, endPoint x: 184, endPoint y: 330, distance: 57.1
click at [171, 306] on ul "KYC General Documentación Devices Geolocation Información de accesos Direccione…" at bounding box center [137, 320] width 170 height 307
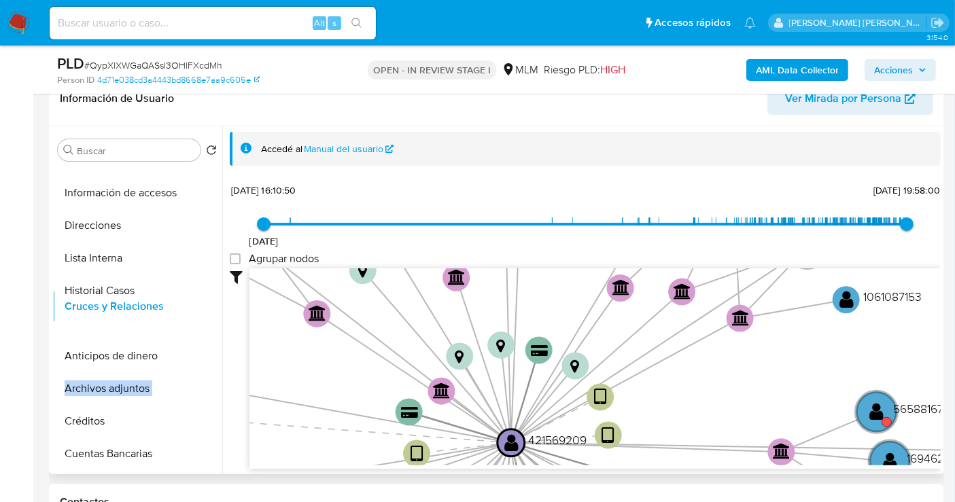
drag, startPoint x: 199, startPoint y: 390, endPoint x: 183, endPoint y: 309, distance: 82.5
click at [183, 309] on ul "KYC General Documentación Devices Geolocation Información de accesos Direccione…" at bounding box center [137, 320] width 170 height 307
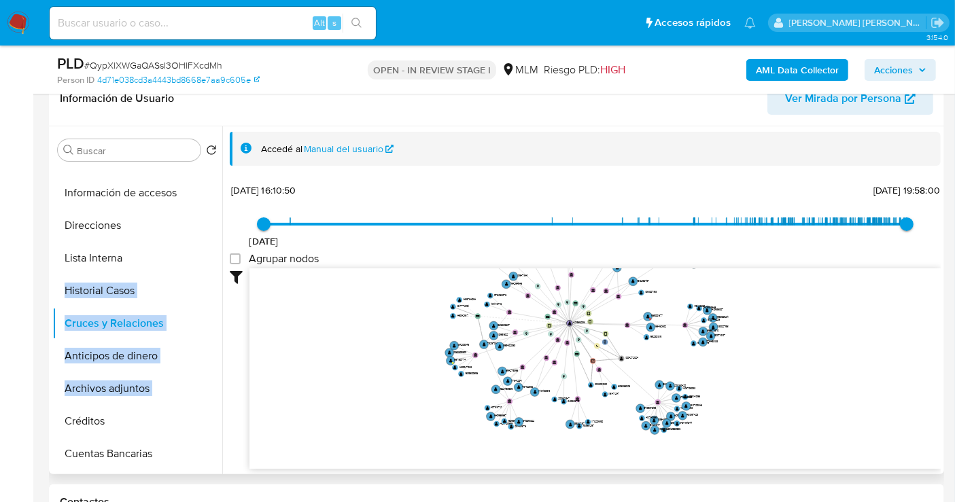
drag, startPoint x: 815, startPoint y: 381, endPoint x: 785, endPoint y: 321, distance: 66.9
click at [785, 321] on icon "user-421569209  421569209 phone-3e720cd94d4cc66b1d43d94e4bf4eff8  person-4d71…" at bounding box center [594, 367] width 691 height 197
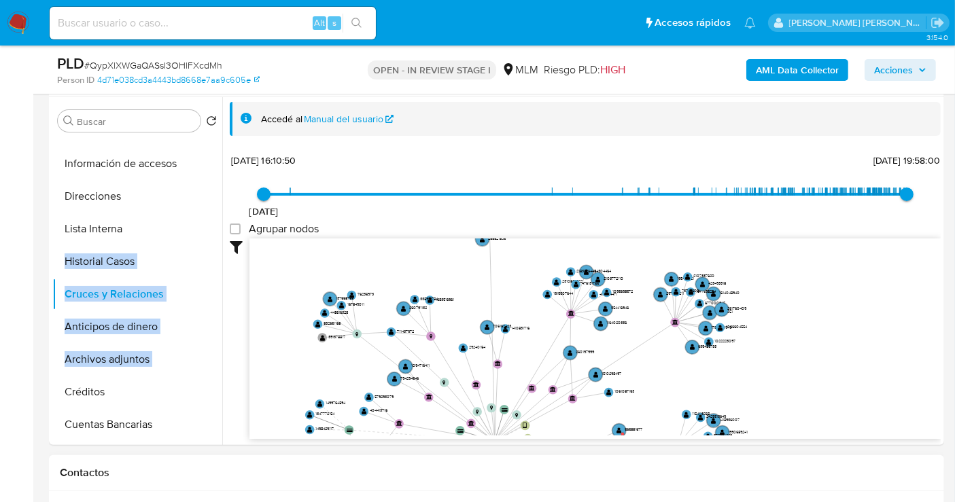
scroll to position [260, 0]
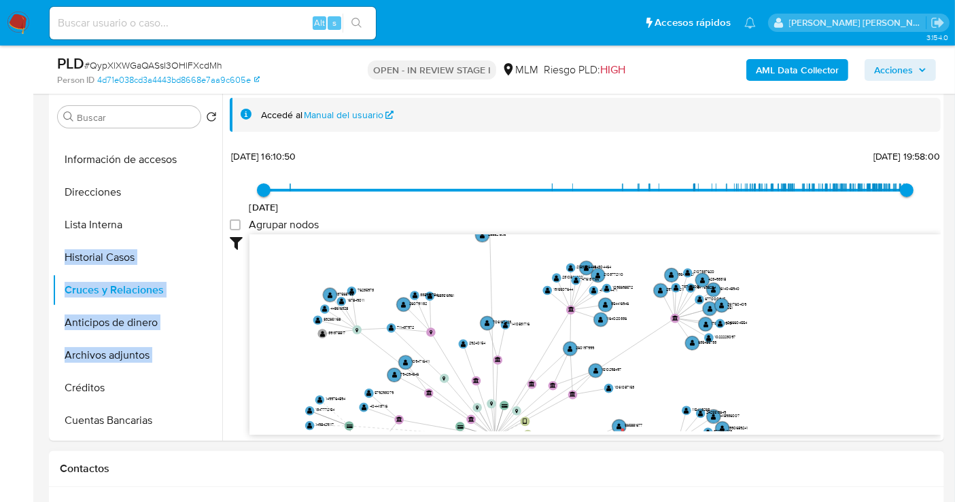
drag, startPoint x: 745, startPoint y: 339, endPoint x: 784, endPoint y: 492, distance: 158.4
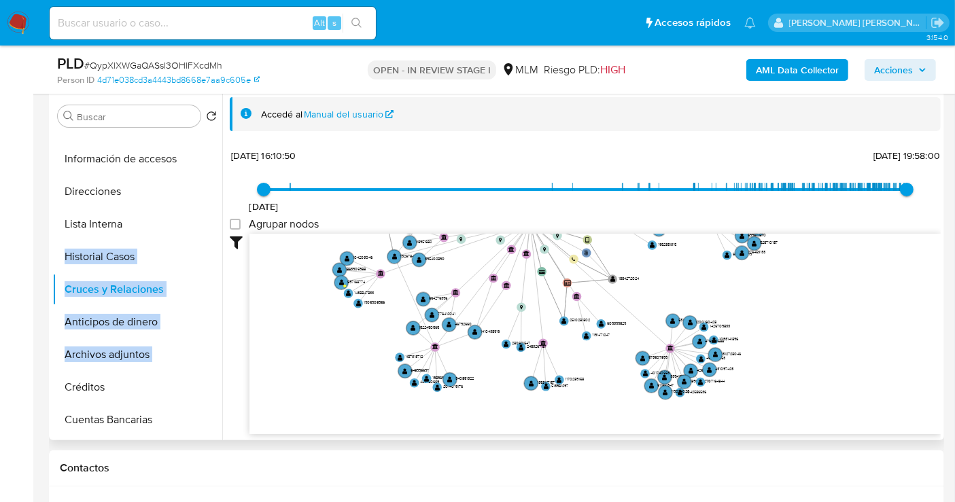
scroll to position [0, 0]
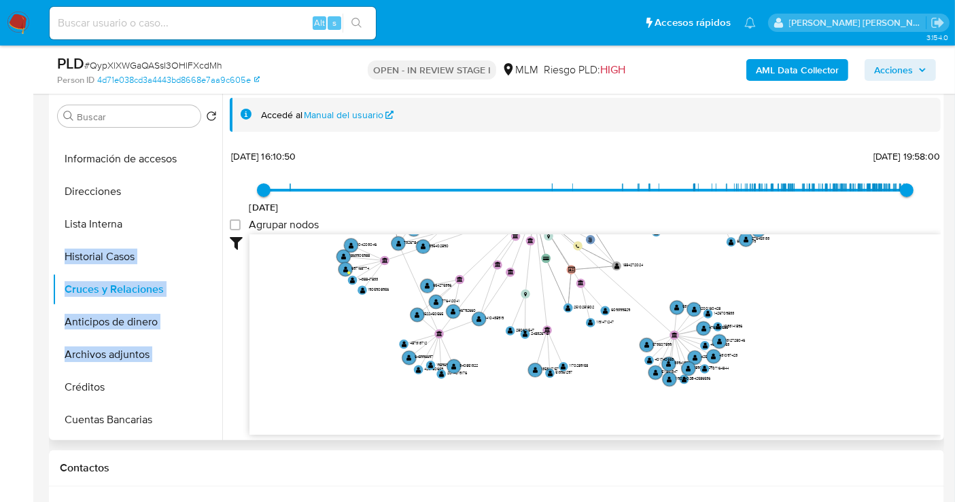
drag, startPoint x: 789, startPoint y: 325, endPoint x: 829, endPoint y: 99, distance: 229.8
click at [829, 99] on div "Accedé al Manual del usuario 29/3/2022 29/3/2022, 16:10:50 12/8/2025, 19:58:00 …" at bounding box center [585, 267] width 711 height 338
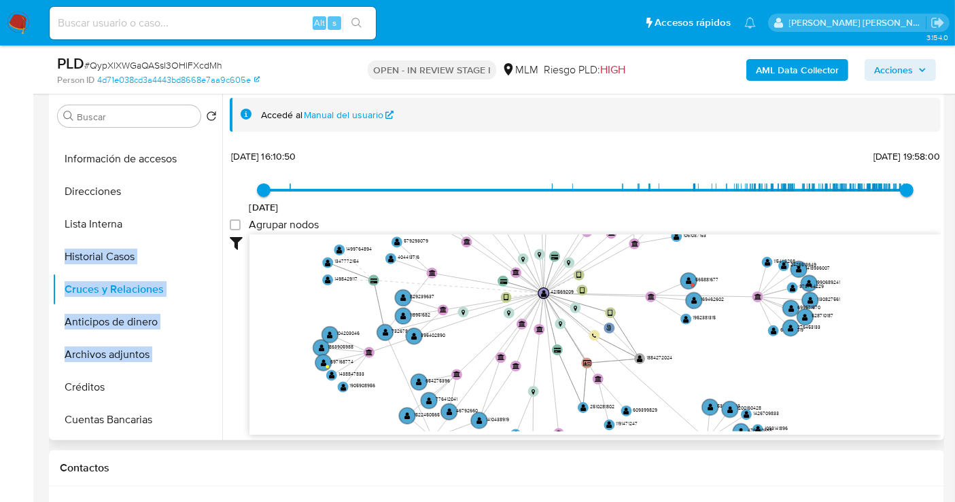
drag, startPoint x: 717, startPoint y: 292, endPoint x: 754, endPoint y: 396, distance: 111.2
click at [754, 396] on icon "user-421569209  421569209 phone-3e720cd94d4cc66b1d43d94e4bf4eff8  person-4d71…" at bounding box center [594, 333] width 691 height 197
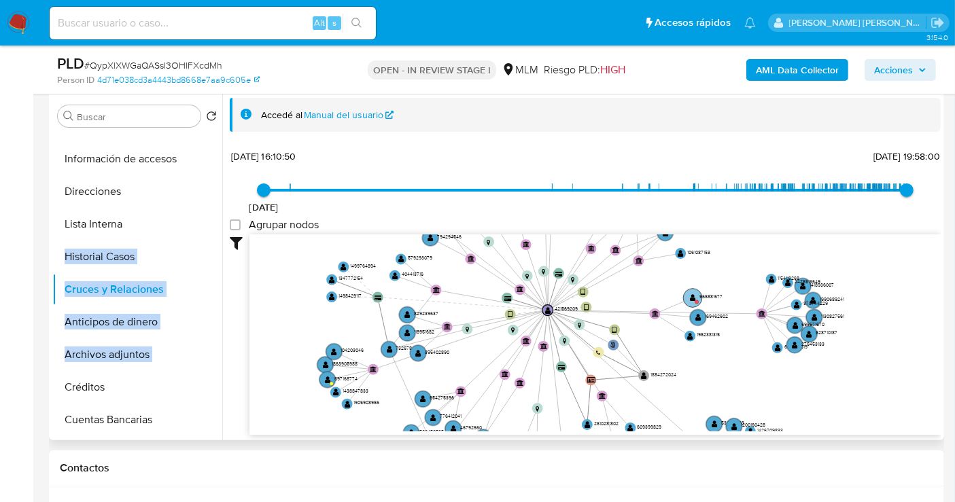
click at [708, 293] on text "565881677" at bounding box center [711, 296] width 23 height 7
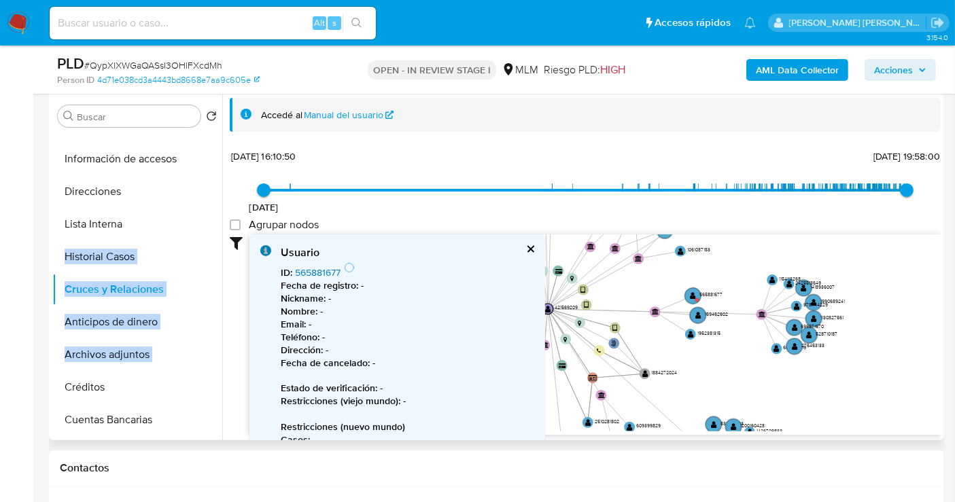
click at [315, 271] on link "565881677" at bounding box center [318, 273] width 46 height 14
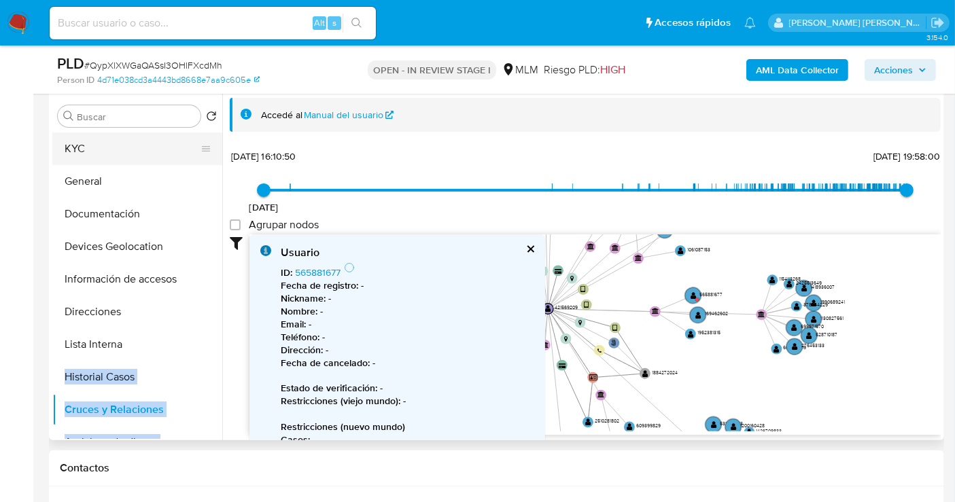
click at [84, 150] on button "KYC" at bounding box center [131, 149] width 159 height 33
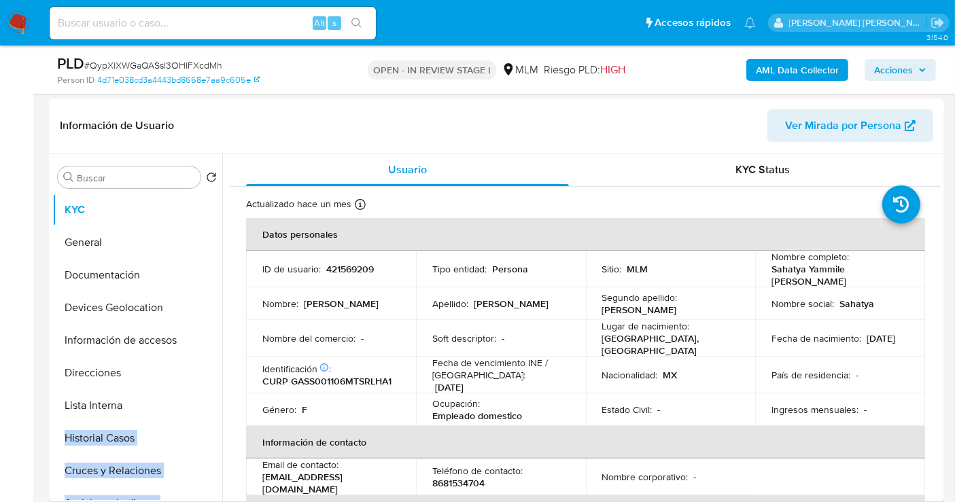
scroll to position [185, 0]
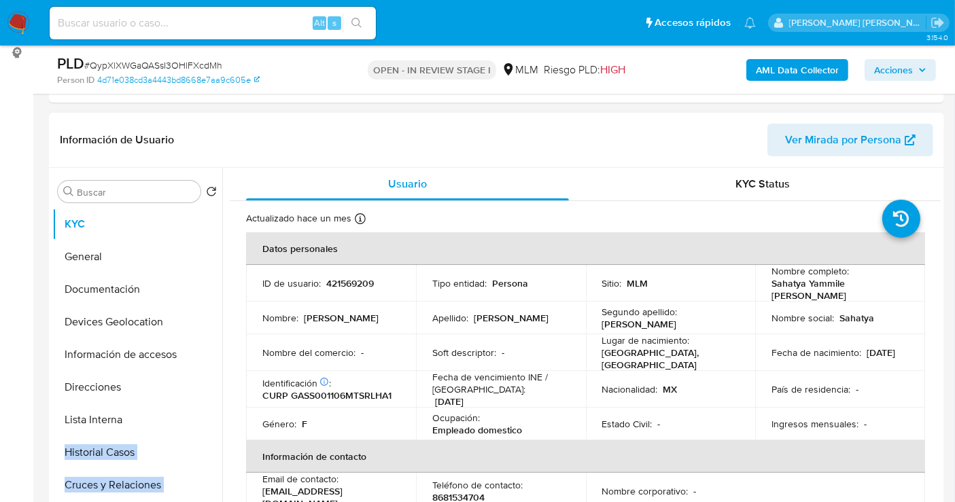
click at [813, 141] on span "Ver Mirada por Persona" at bounding box center [843, 140] width 116 height 33
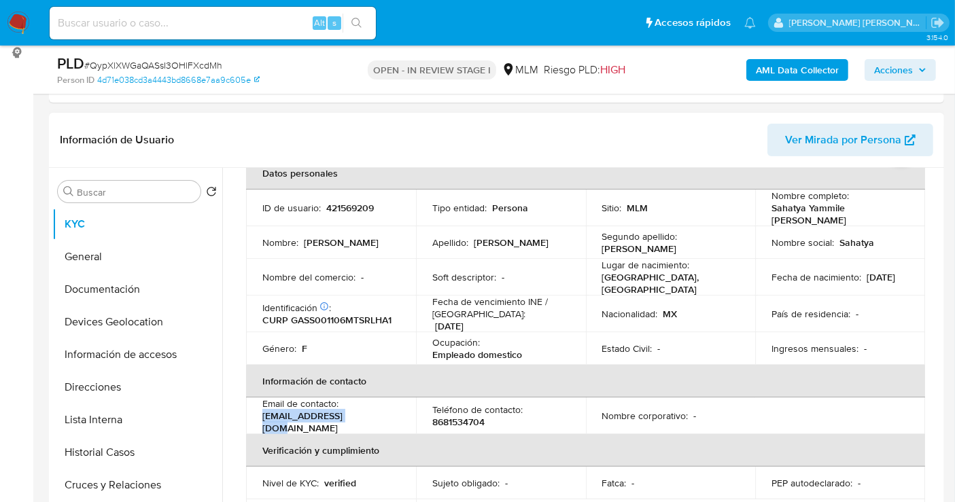
drag, startPoint x: 353, startPoint y: 415, endPoint x: 262, endPoint y: 419, distance: 91.2
click at [262, 419] on div "Email de contacto : sahatyag@outlook.es" at bounding box center [330, 416] width 137 height 37
copy p "sahatyag@outlook.es"
click at [451, 416] on p "8681534704" at bounding box center [458, 422] width 52 height 12
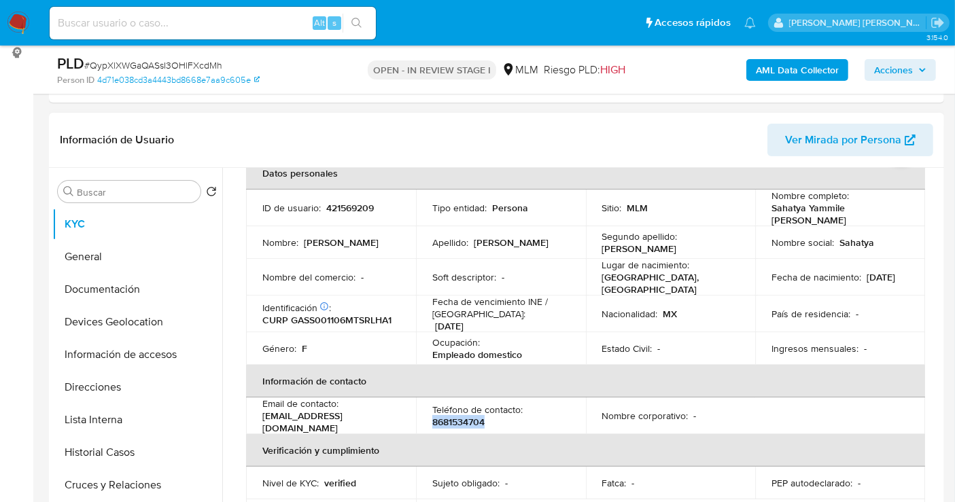
copy p "8681534704"
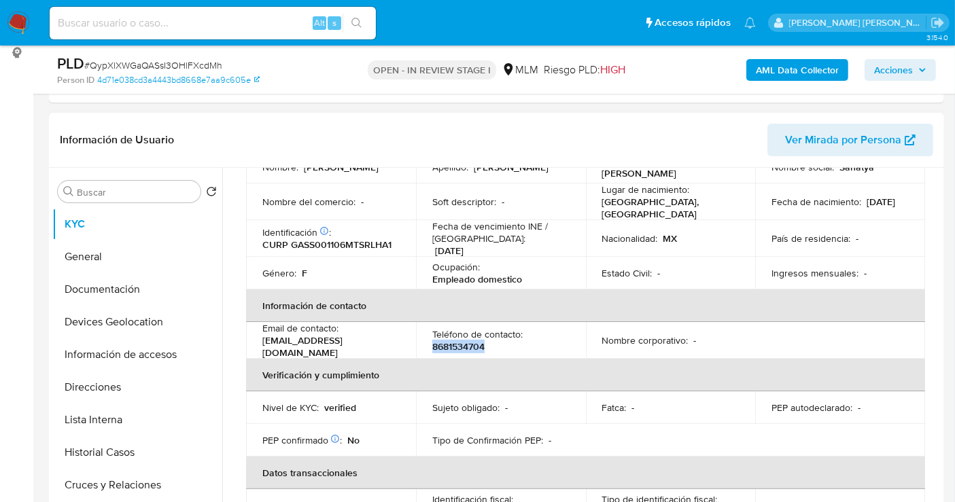
scroll to position [226, 0]
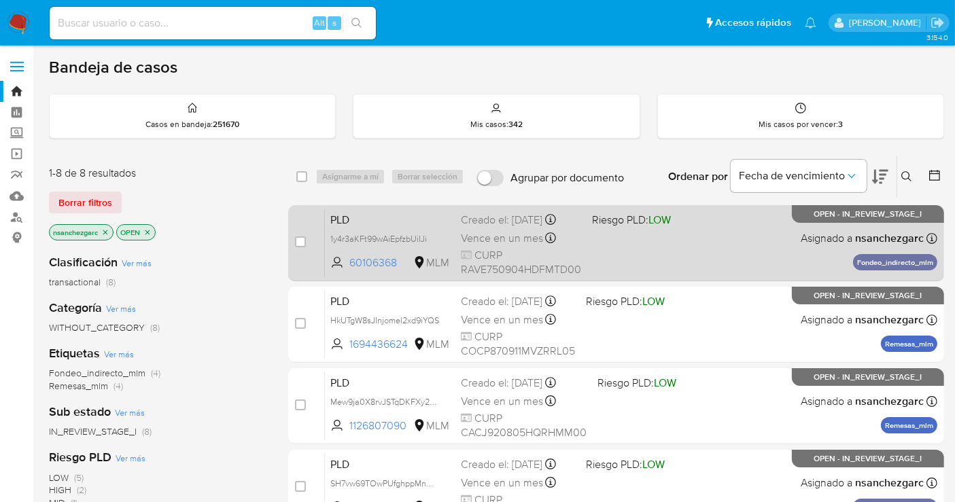
click at [509, 232] on span "Vence en un mes" at bounding box center [502, 238] width 82 height 15
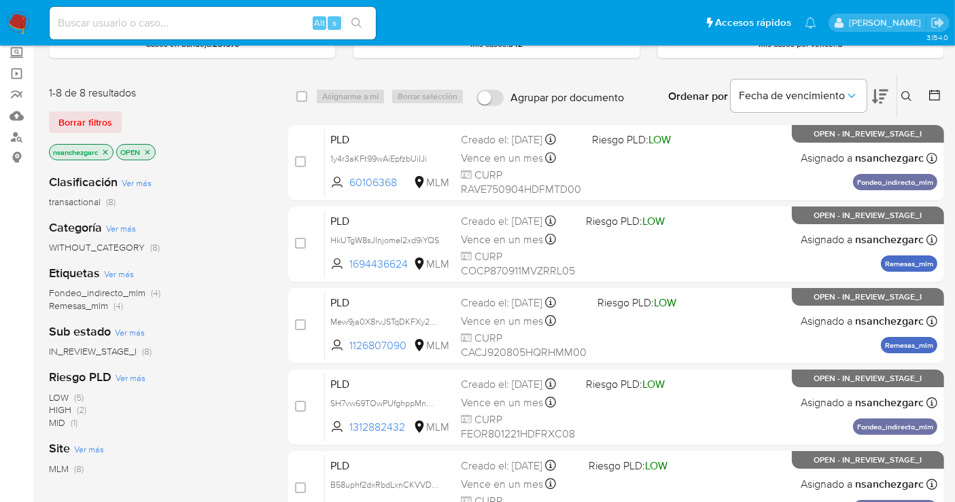
scroll to position [75, 0]
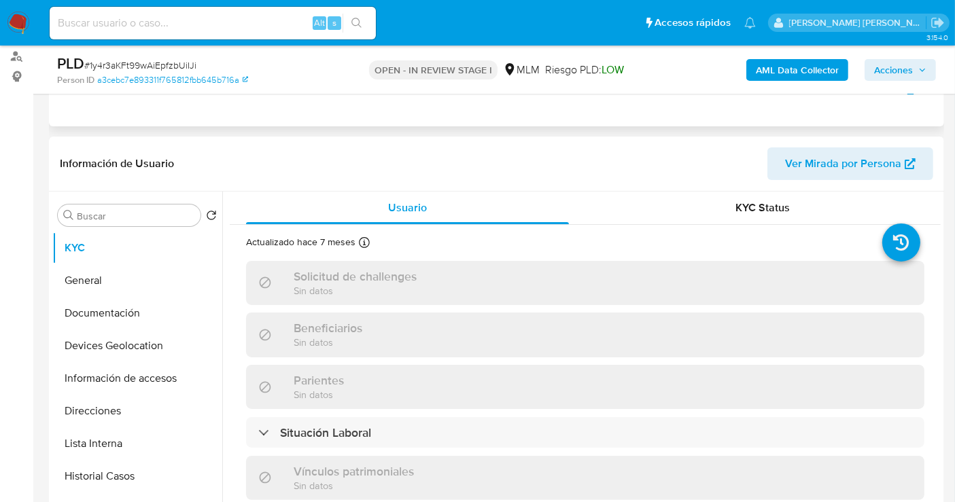
scroll to position [302, 0]
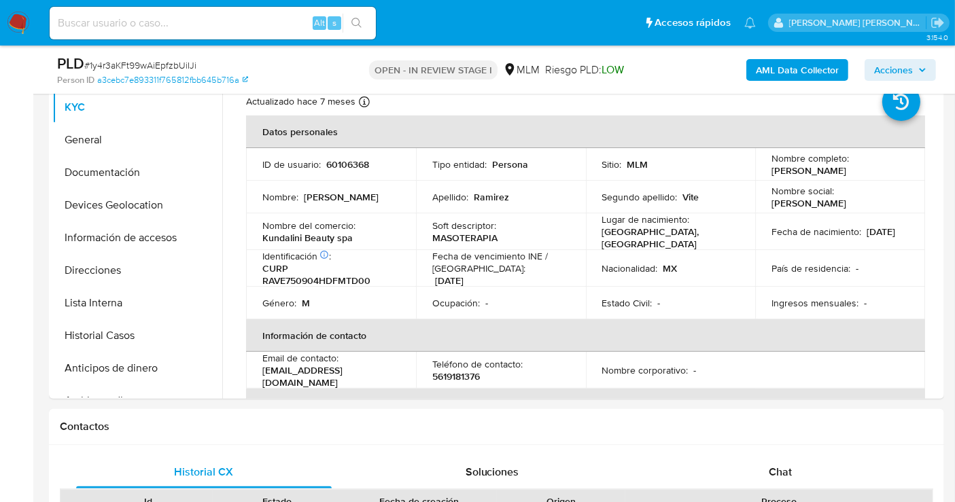
select select "10"
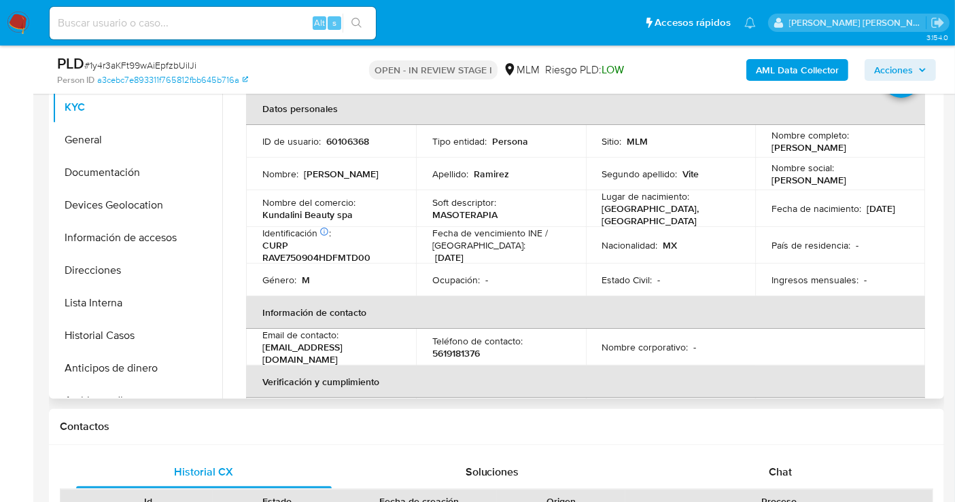
scroll to position [0, 0]
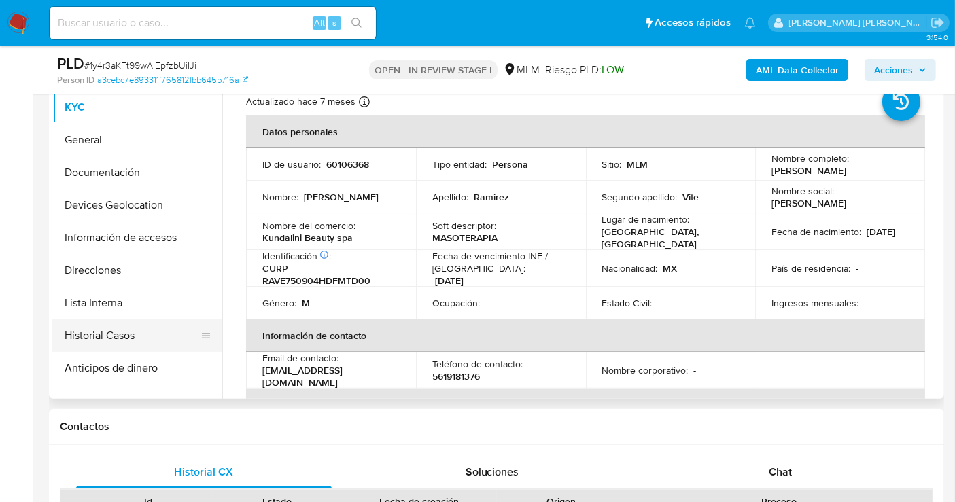
click at [117, 343] on button "Historial Casos" at bounding box center [131, 336] width 159 height 33
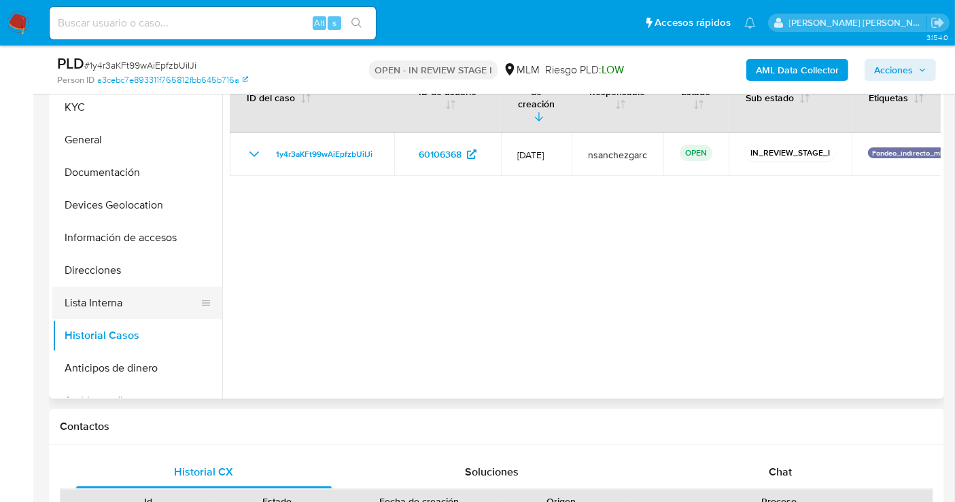
scroll to position [151, 0]
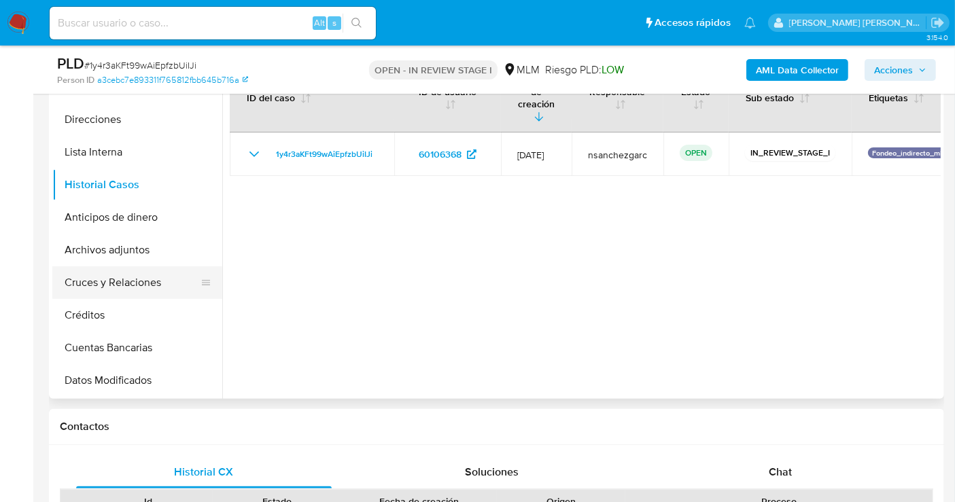
click at [118, 280] on button "Cruces y Relaciones" at bounding box center [131, 282] width 159 height 33
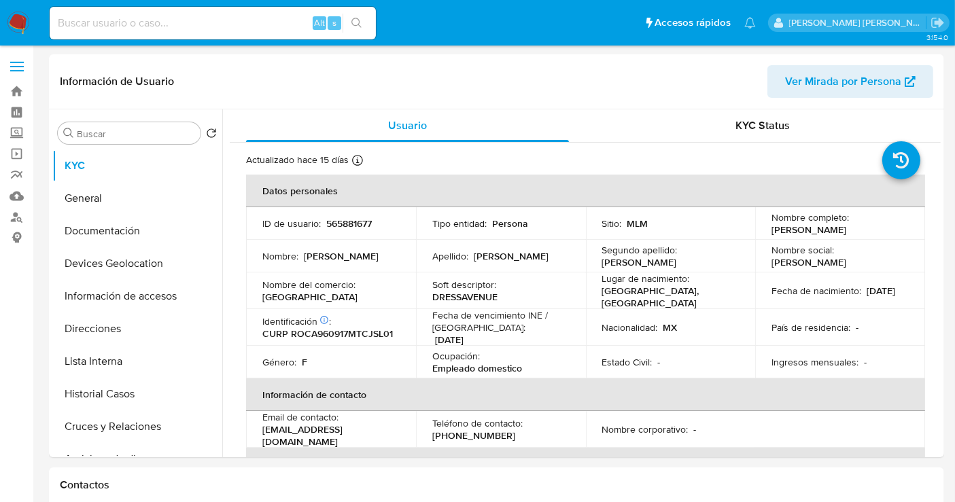
select select "10"
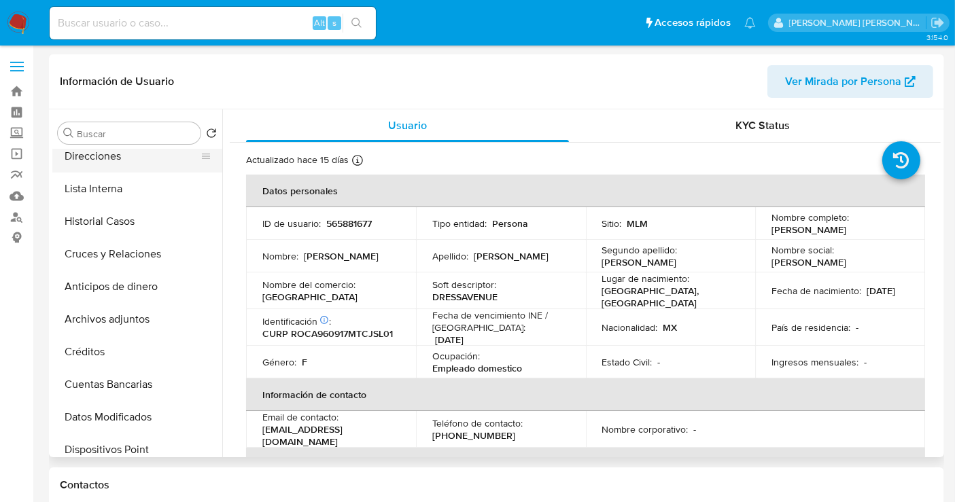
scroll to position [151, 0]
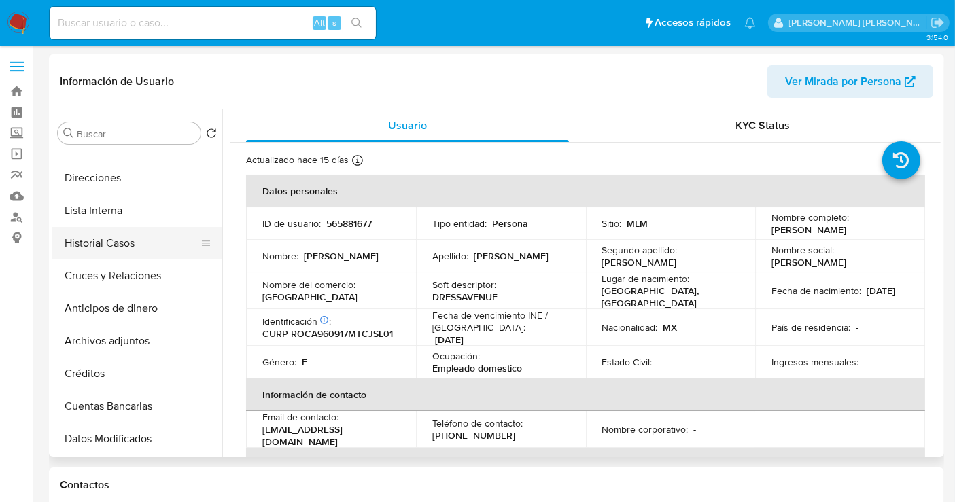
click at [103, 245] on button "Historial Casos" at bounding box center [131, 243] width 159 height 33
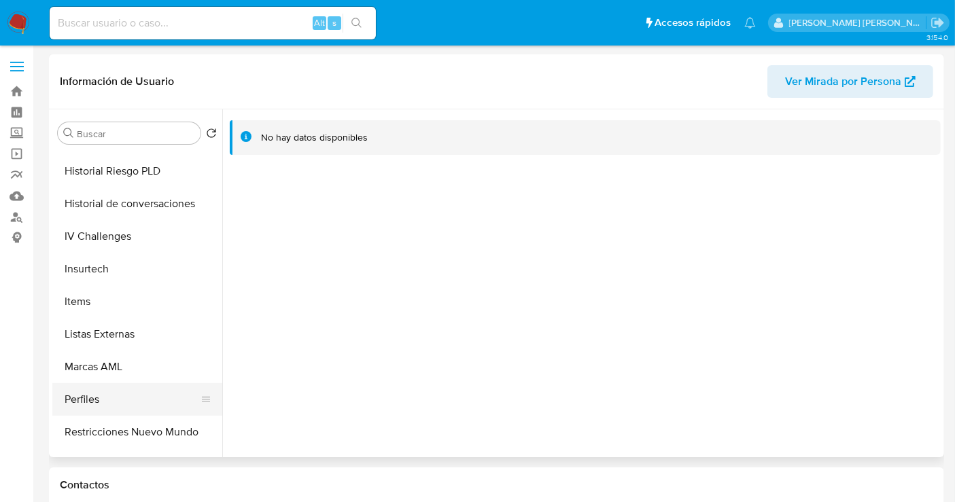
scroll to position [574, 0]
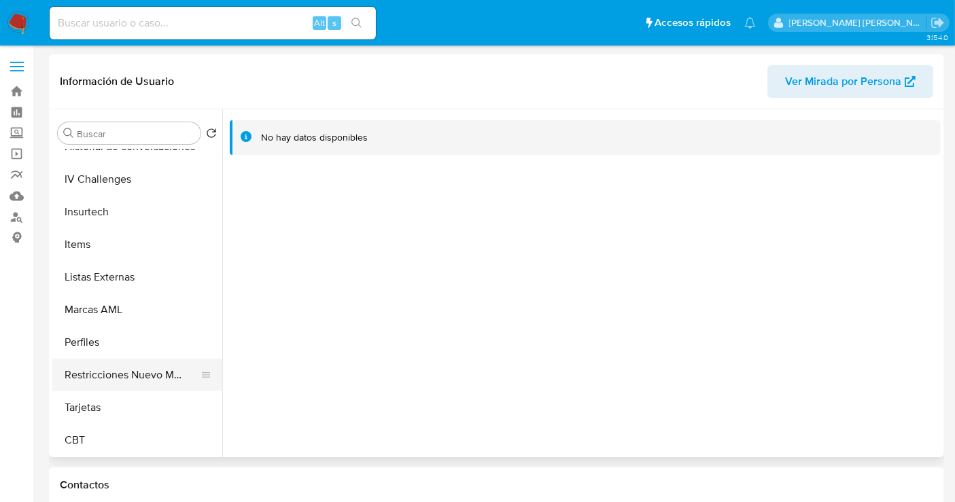
click at [123, 383] on button "Restricciones Nuevo Mundo" at bounding box center [131, 375] width 159 height 33
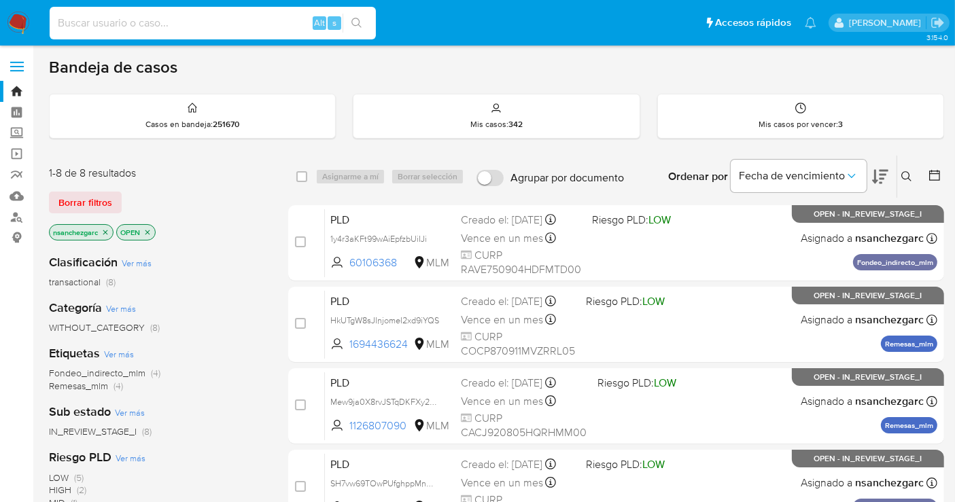
click at [97, 20] on input at bounding box center [213, 23] width 326 height 18
paste input "73267845"
type input "73267845"
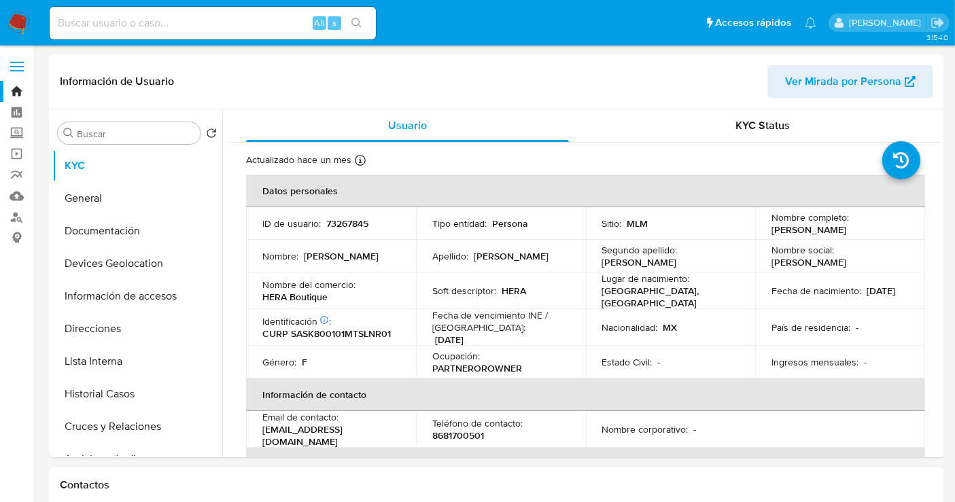
select select "10"
drag, startPoint x: 330, startPoint y: 303, endPoint x: 262, endPoint y: 304, distance: 68.7
click at [262, 303] on div "Nombre del comercio : HERA Boutique" at bounding box center [330, 291] width 137 height 24
copy p "HERA Boutique"
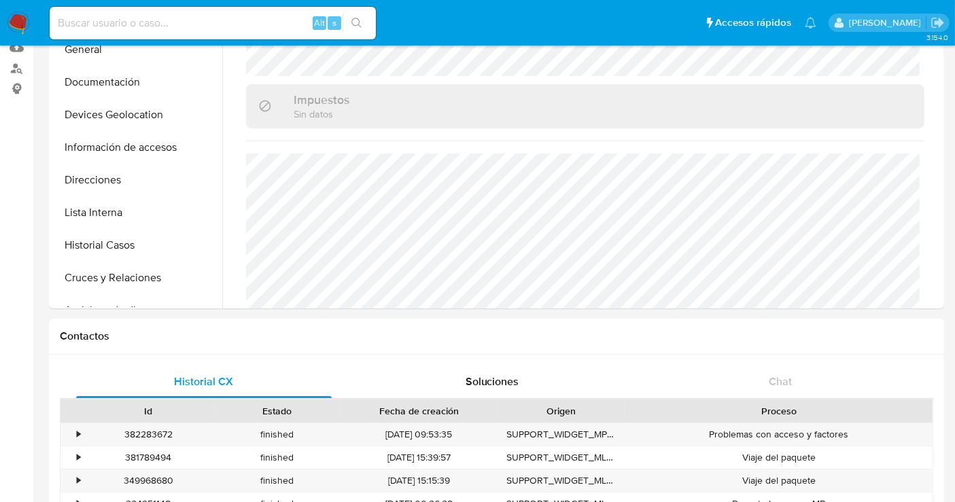
scroll to position [75, 0]
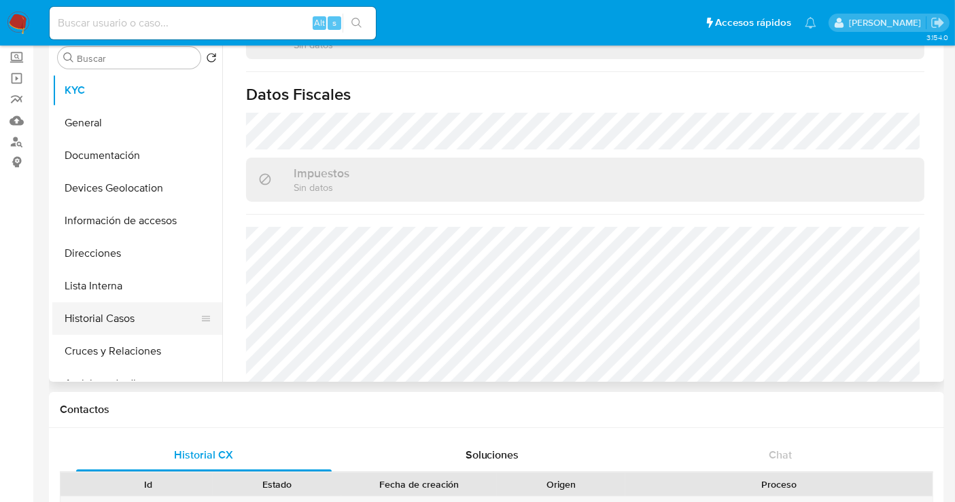
click at [105, 317] on button "Historial Casos" at bounding box center [131, 319] width 159 height 33
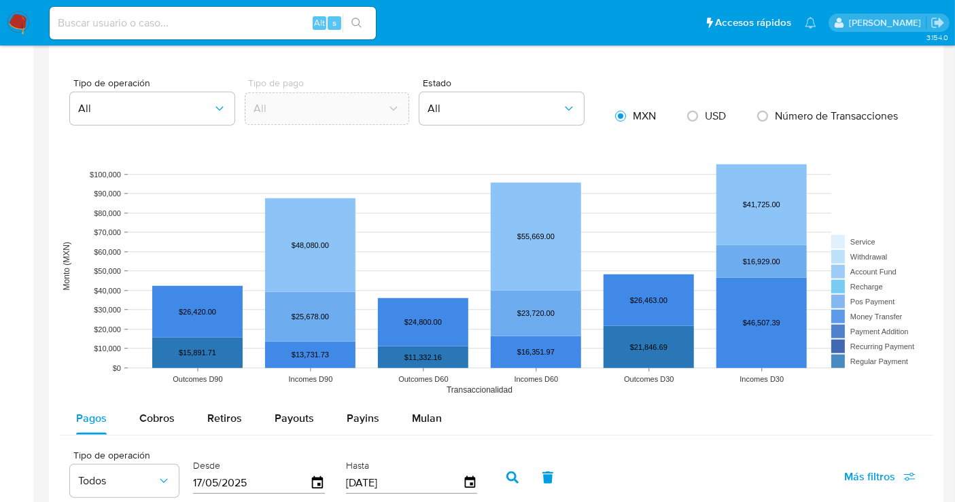
scroll to position [1208, 0]
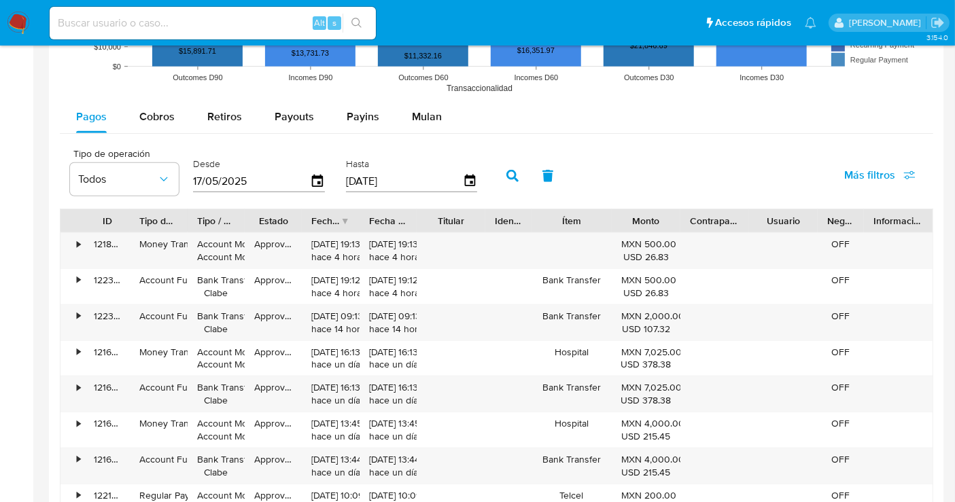
click at [19, 24] on img at bounding box center [18, 23] width 23 height 23
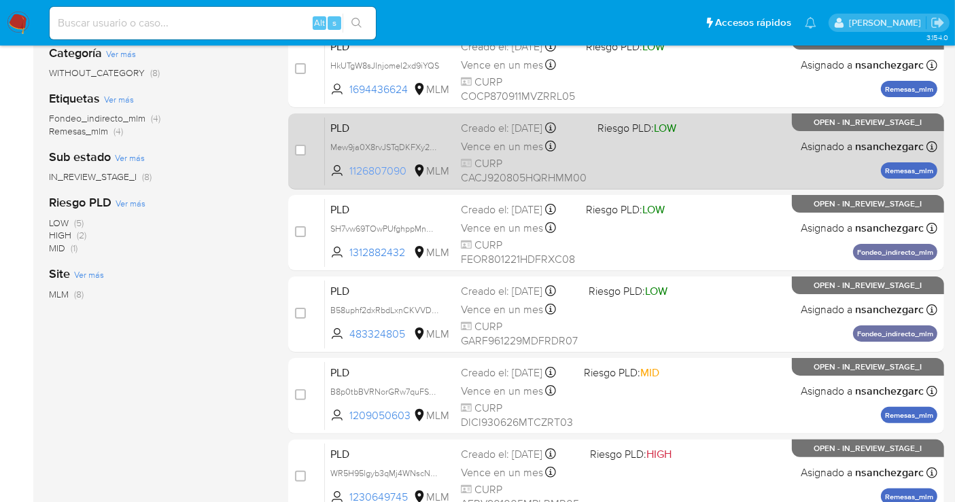
scroll to position [406, 0]
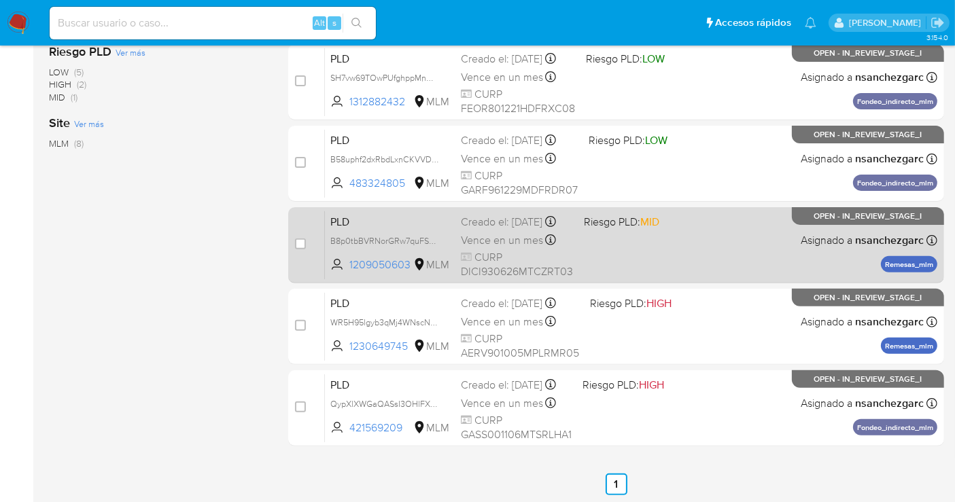
click at [478, 243] on span "Vence en un mes" at bounding box center [502, 240] width 82 height 15
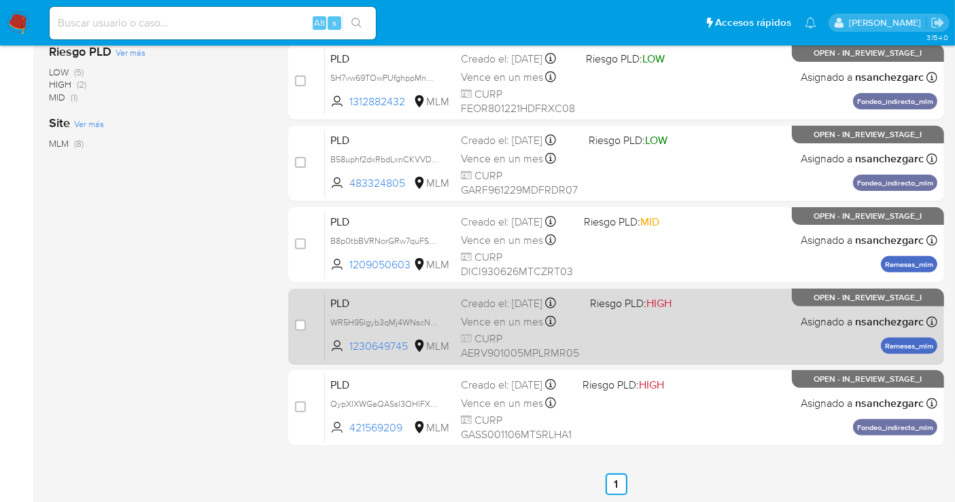
click at [489, 355] on span "CURP AERV901005MPLRMR05" at bounding box center [520, 346] width 118 height 29
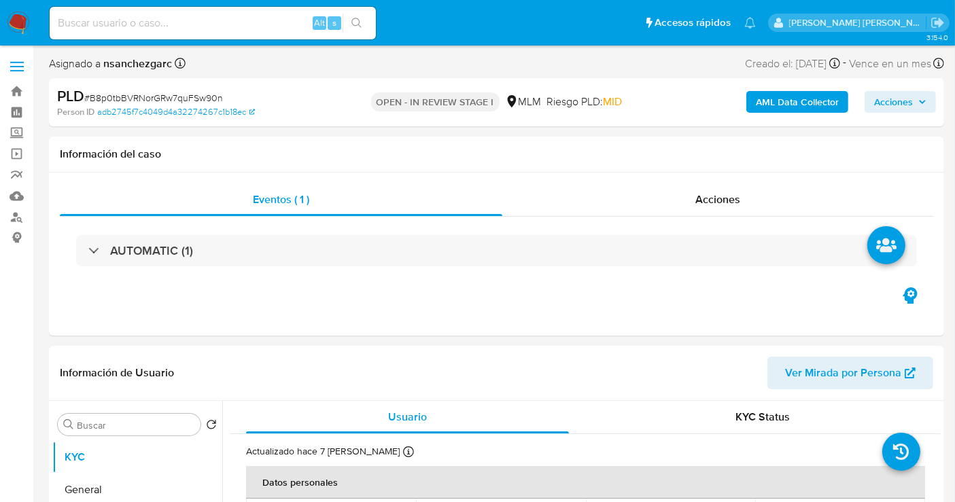
select select "10"
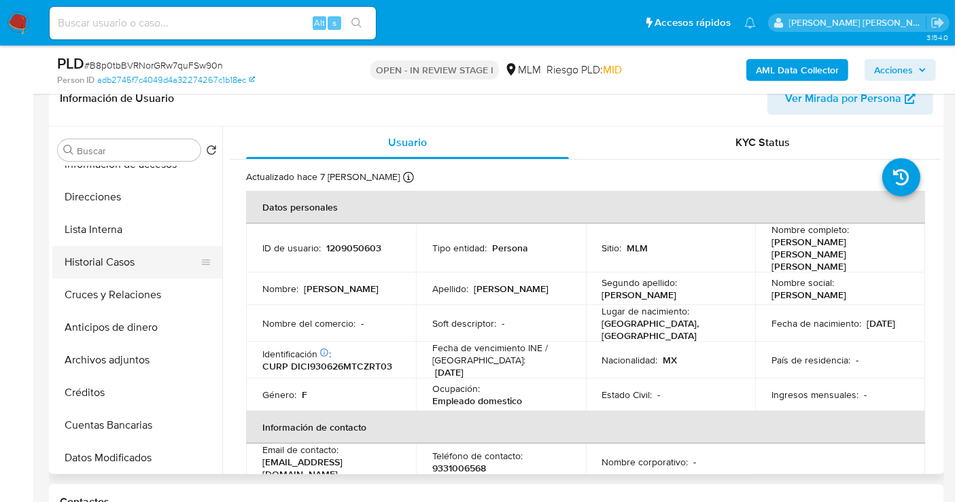
scroll to position [151, 0]
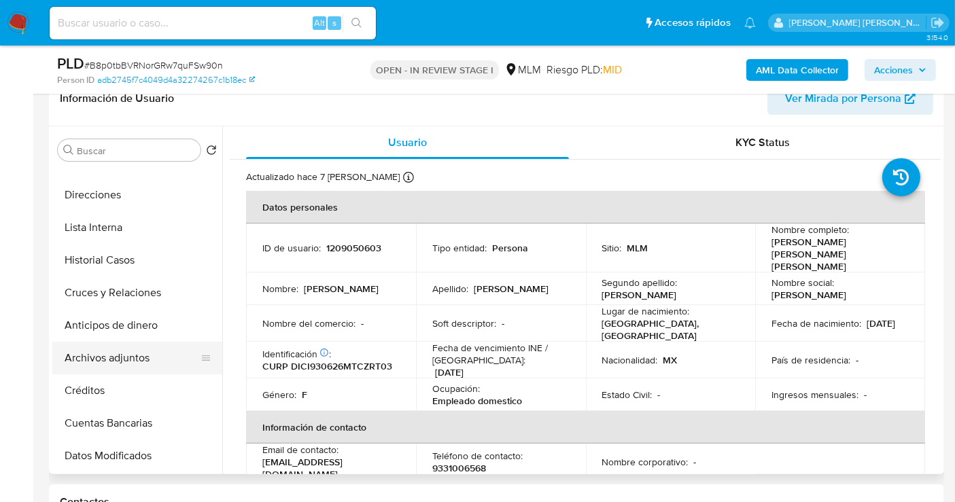
click at [107, 364] on button "Archivos adjuntos" at bounding box center [131, 358] width 159 height 33
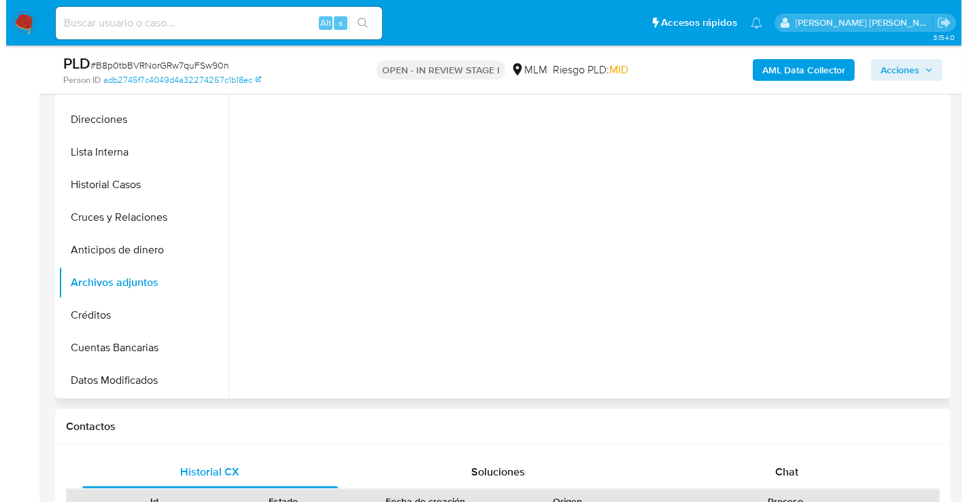
scroll to position [226, 0]
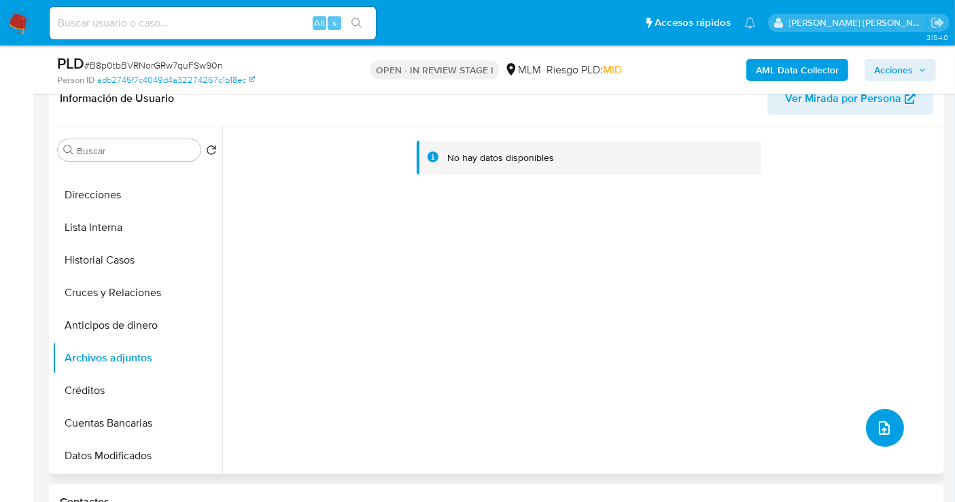
click at [890, 428] on button "upload-file" at bounding box center [885, 428] width 38 height 38
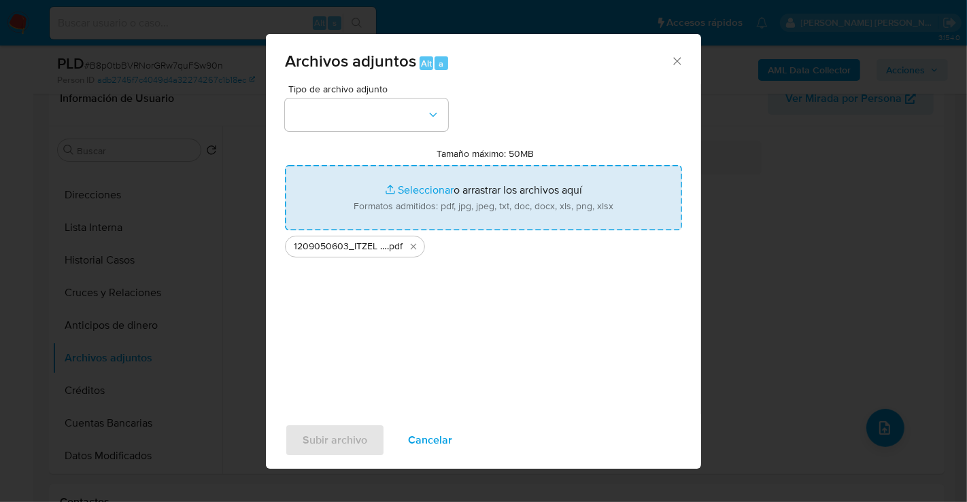
type input "C:\fakepath\1209050603_ITZEL ALEJANDRA DIAZ CORDOVA_JUL25.xlsx"
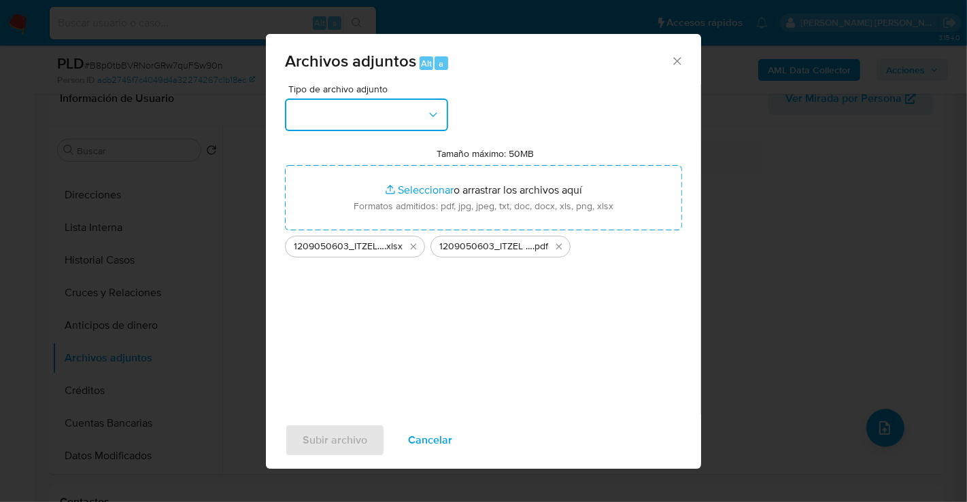
click at [366, 116] on button "button" at bounding box center [366, 115] width 163 height 33
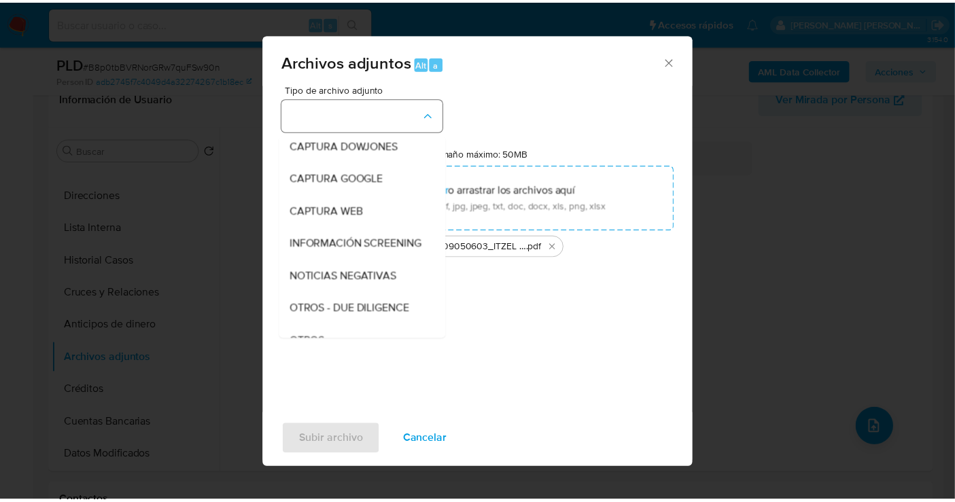
scroll to position [70, 0]
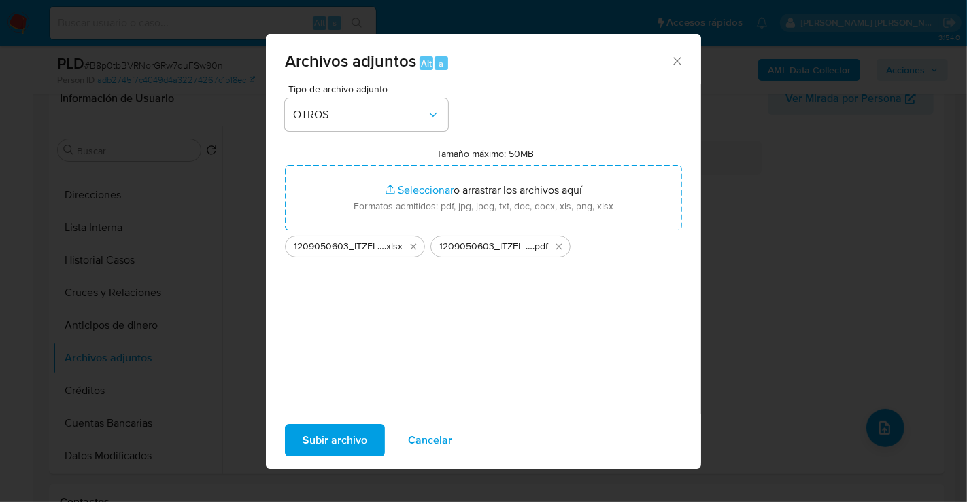
click at [334, 440] on span "Subir archivo" at bounding box center [335, 441] width 65 height 30
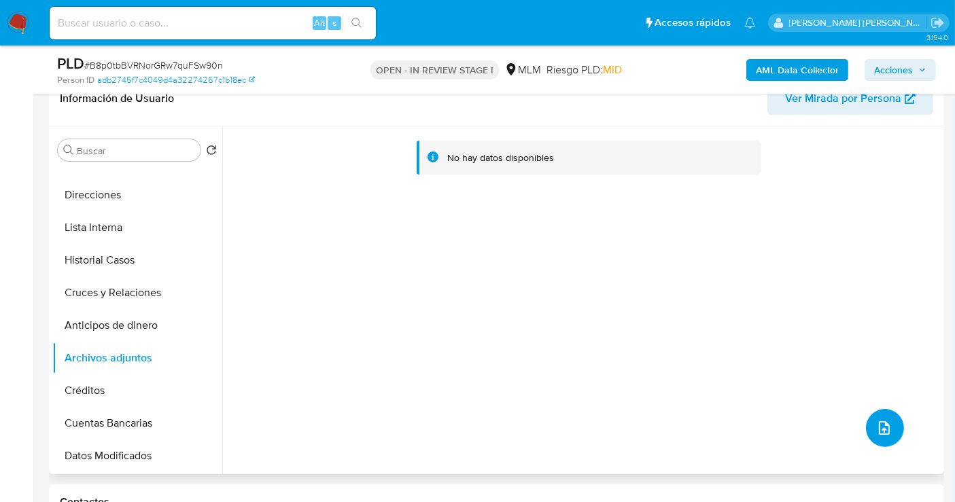
scroll to position [0, 0]
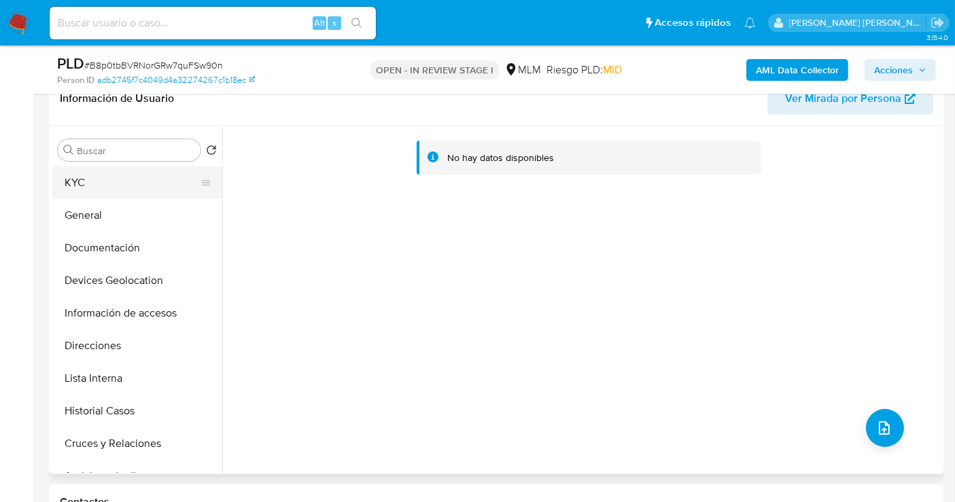
click at [107, 174] on button "KYC" at bounding box center [131, 183] width 159 height 33
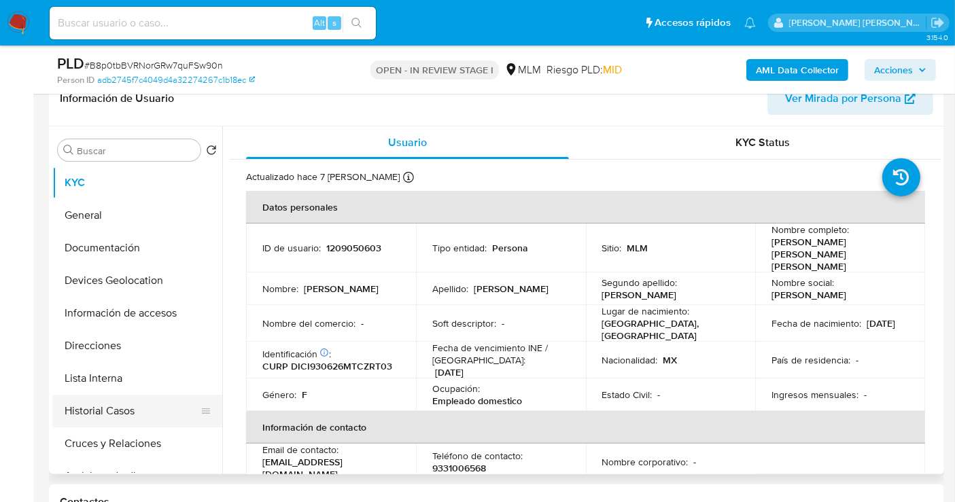
scroll to position [75, 0]
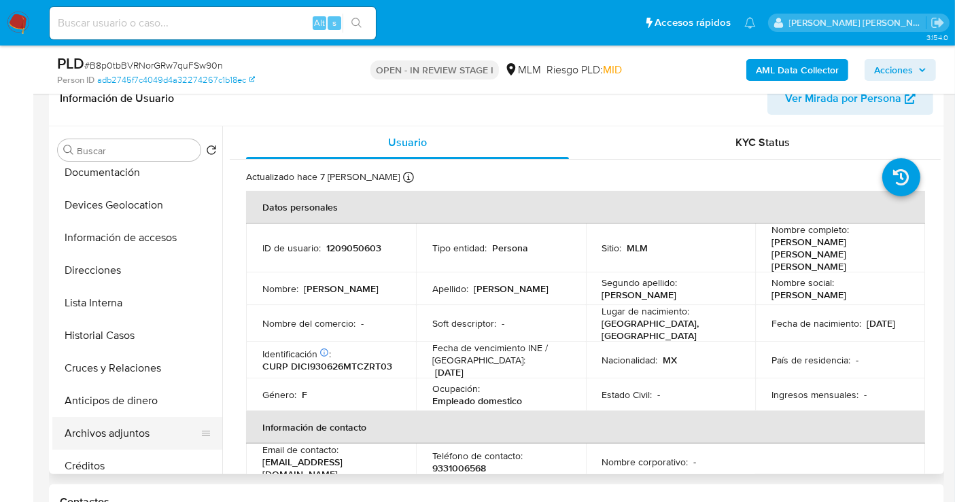
click at [95, 433] on button "Archivos adjuntos" at bounding box center [131, 433] width 159 height 33
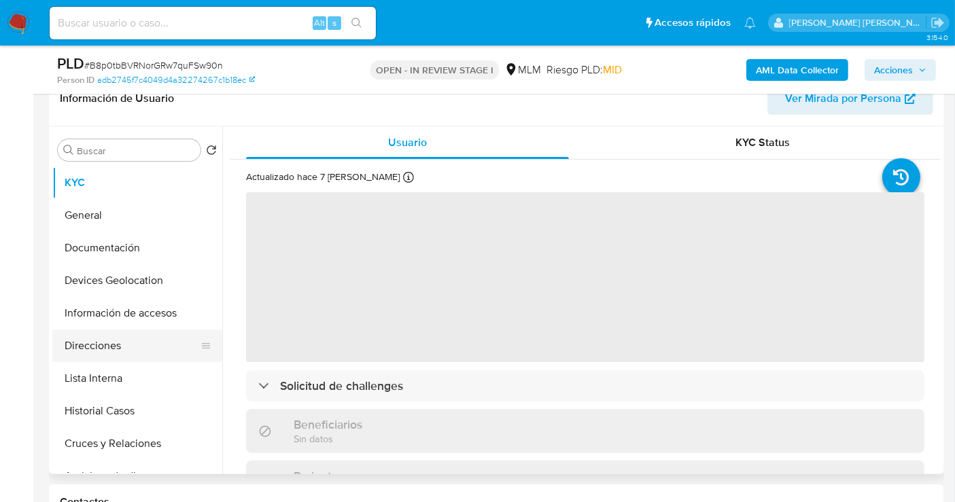
scroll to position [75, 0]
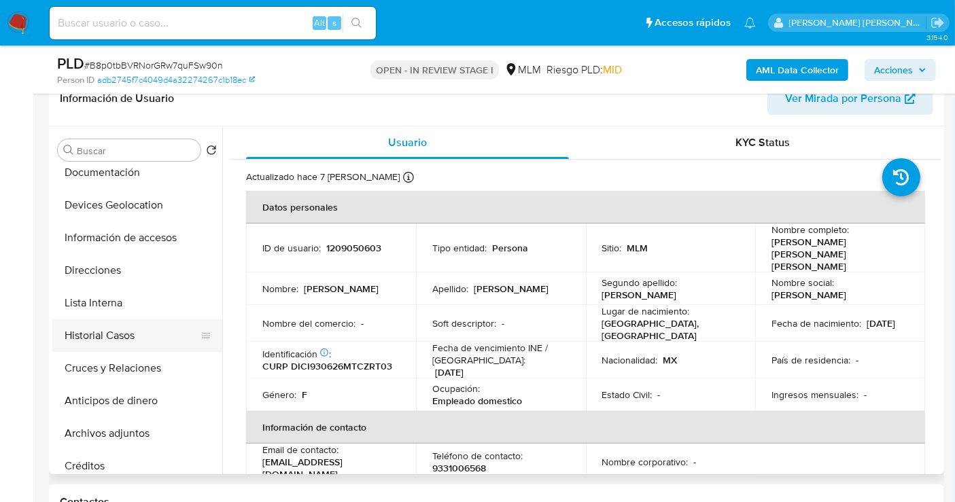
click at [114, 335] on button "Historial Casos" at bounding box center [131, 336] width 159 height 33
select select "10"
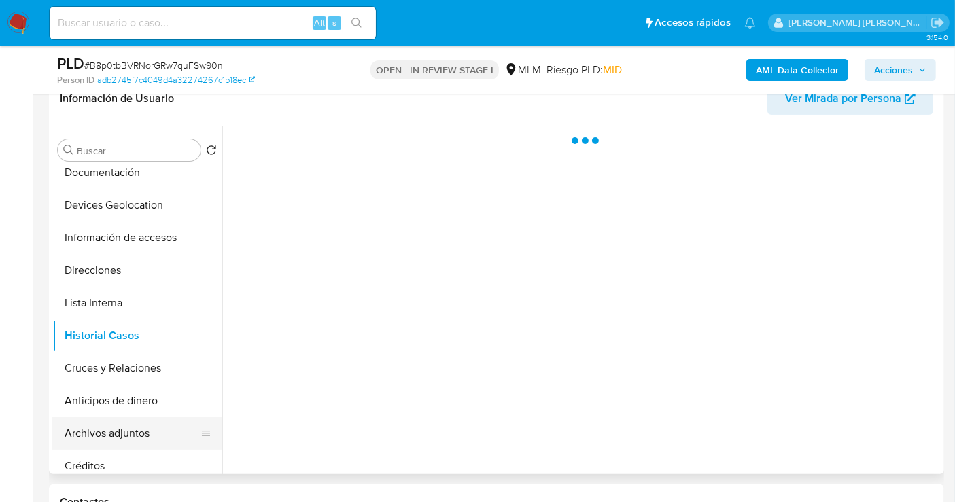
click at [106, 431] on button "Archivos adjuntos" at bounding box center [131, 433] width 159 height 33
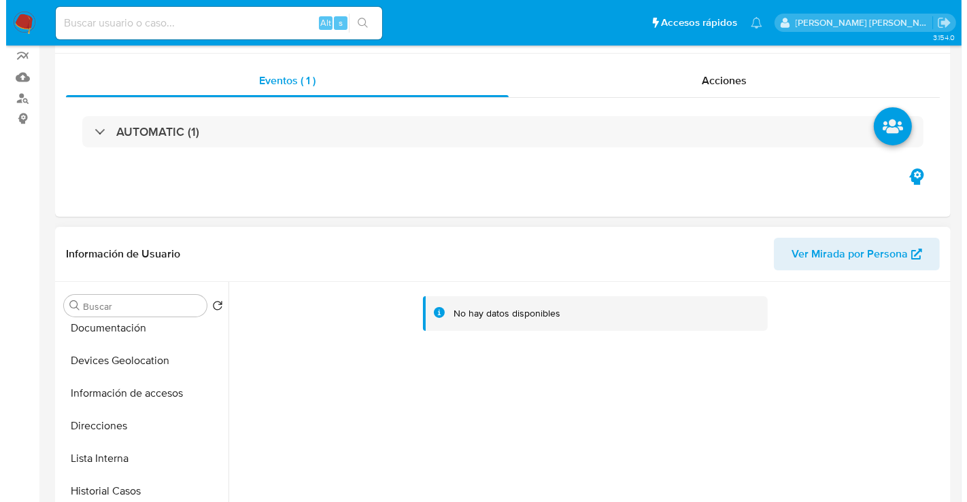
scroll to position [226, 0]
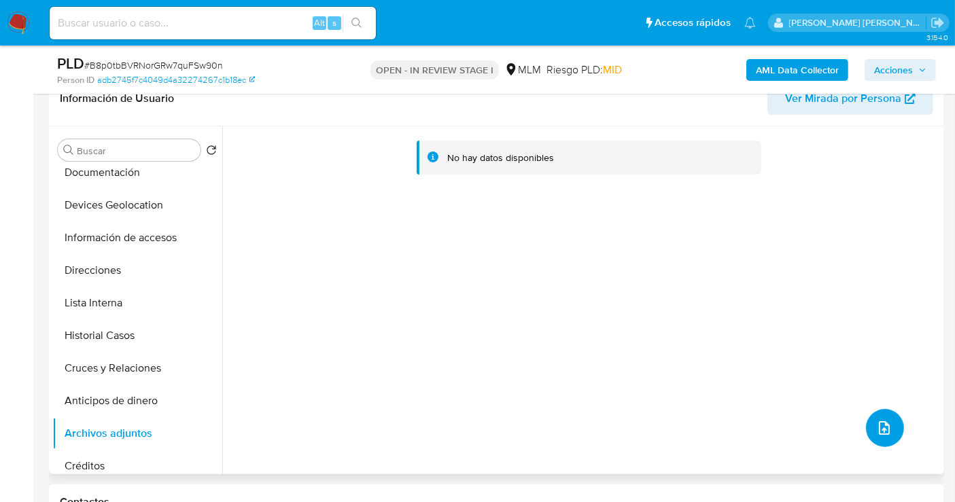
click at [876, 426] on icon "upload-file" at bounding box center [884, 428] width 16 height 16
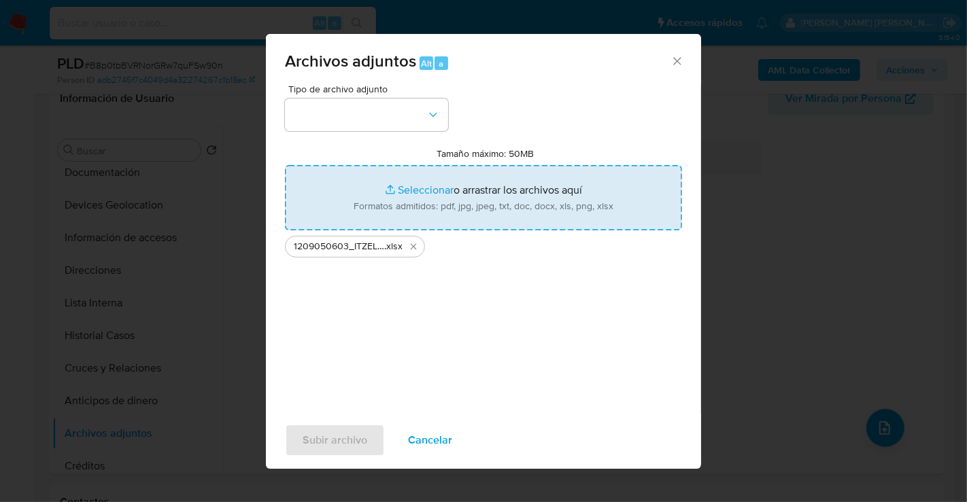
type input "C:\fakepath\1209050603_ITZEL ALEJANDRA DIAZ CORDOVA_JUL25.pdf"
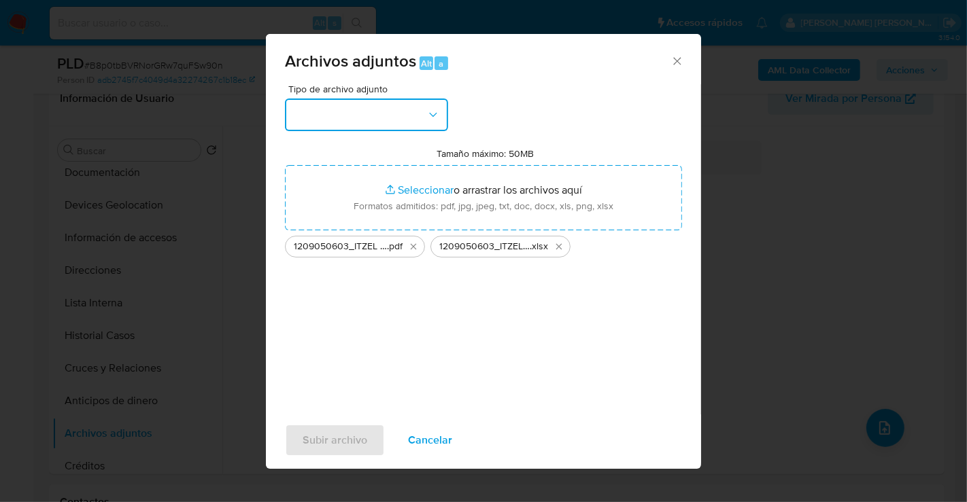
click at [377, 118] on button "button" at bounding box center [366, 115] width 163 height 33
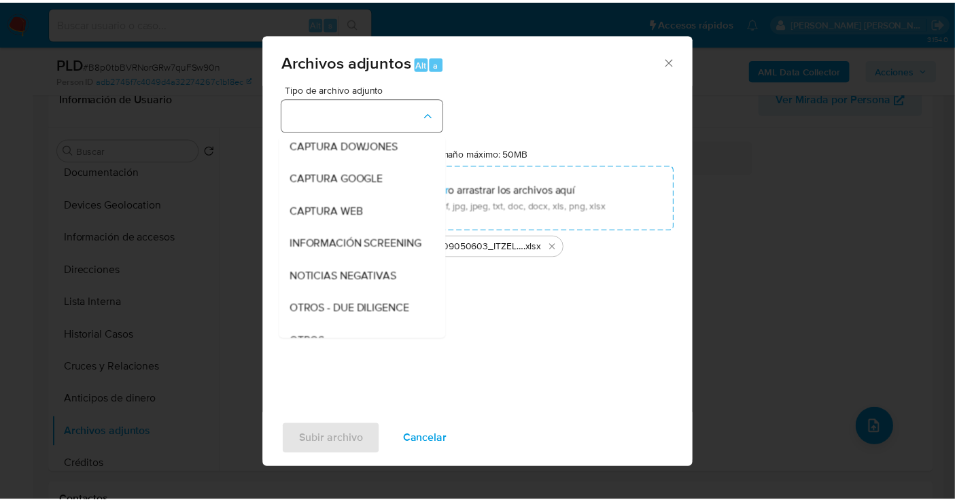
scroll to position [70, 0]
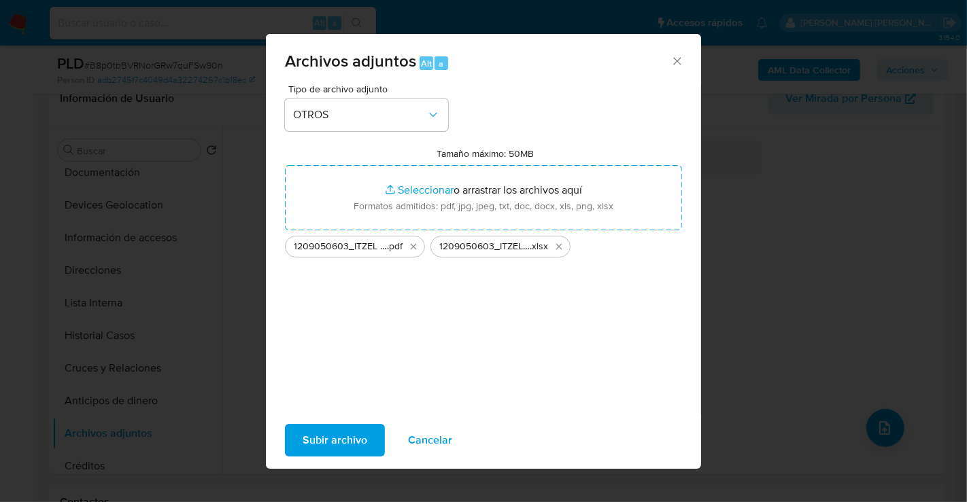
click at [322, 449] on span "Subir archivo" at bounding box center [335, 441] width 65 height 30
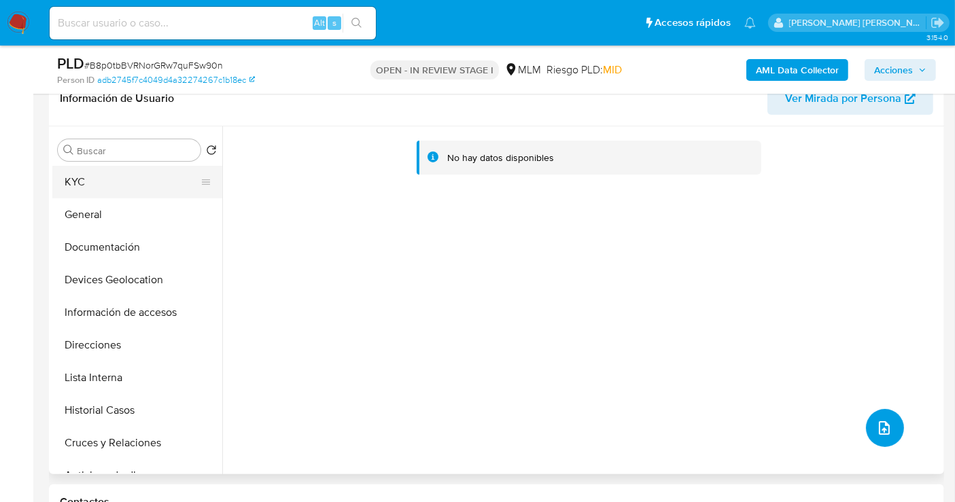
scroll to position [0, 0]
click at [91, 184] on button "KYC" at bounding box center [131, 183] width 159 height 33
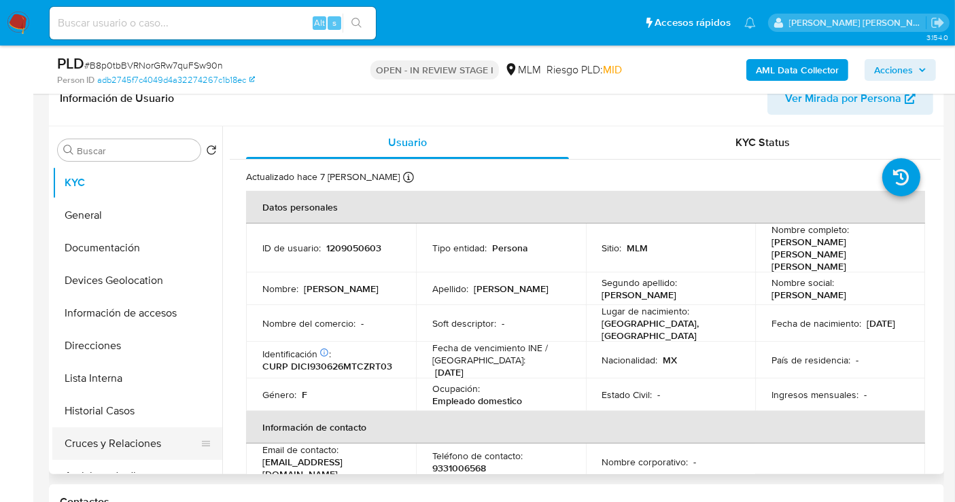
scroll to position [75, 0]
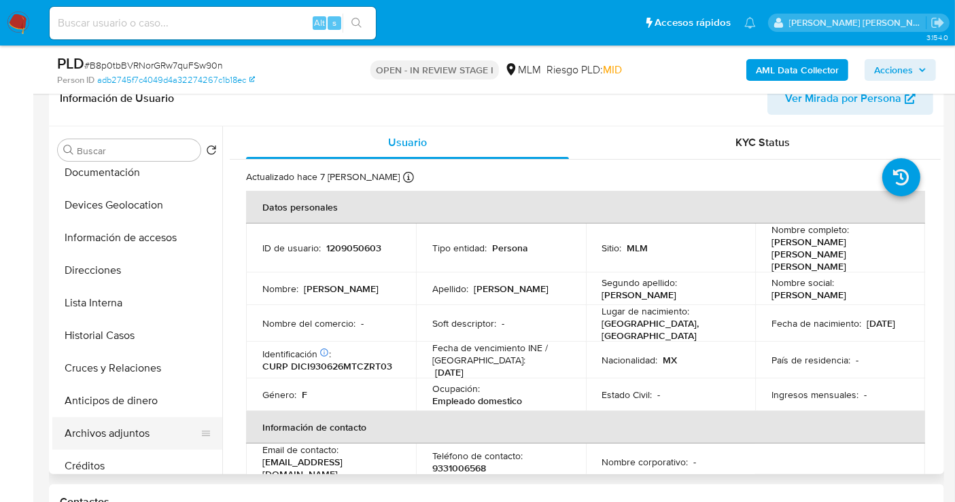
click at [101, 431] on button "Archivos adjuntos" at bounding box center [131, 433] width 159 height 33
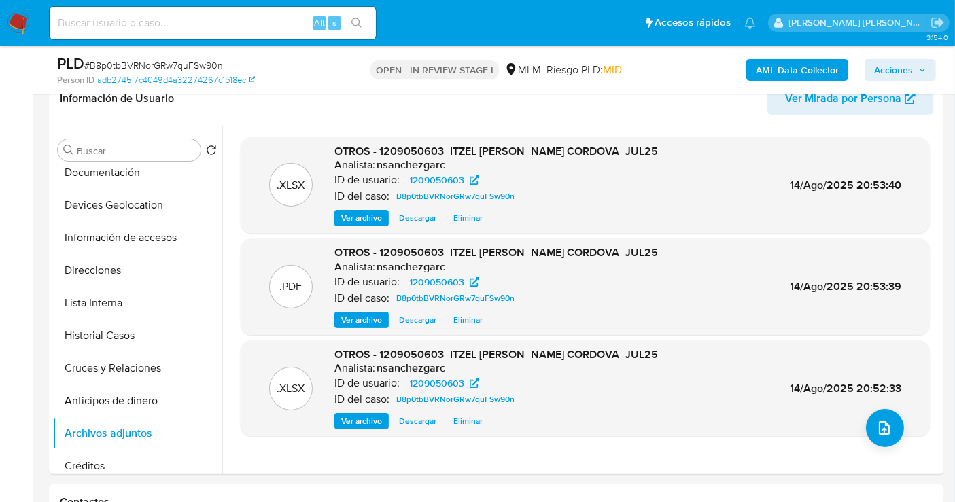
scroll to position [151, 0]
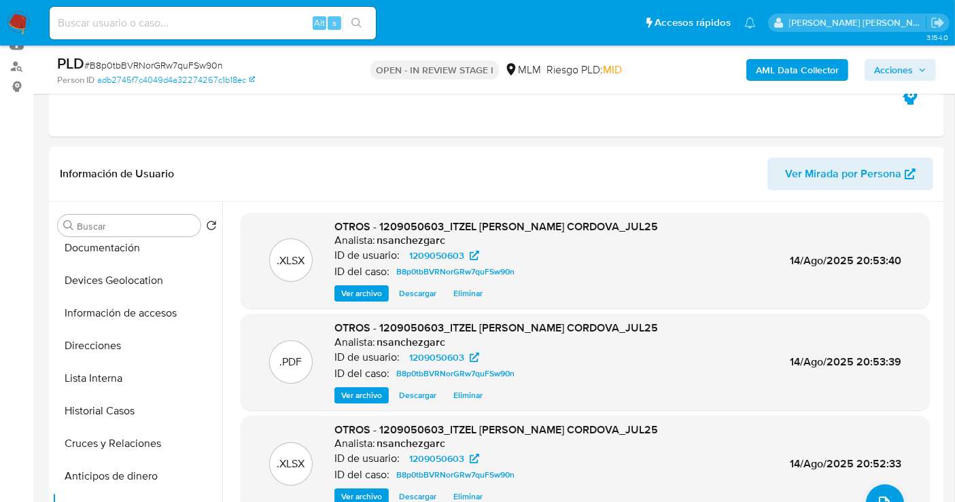
click at [903, 67] on span "Acciones" at bounding box center [893, 70] width 39 height 22
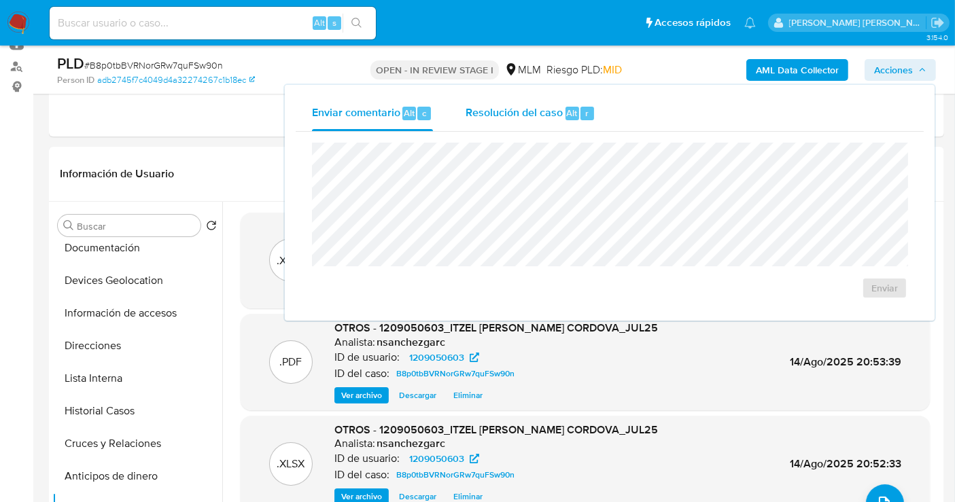
click at [512, 105] on span "Resolución del caso" at bounding box center [514, 113] width 97 height 16
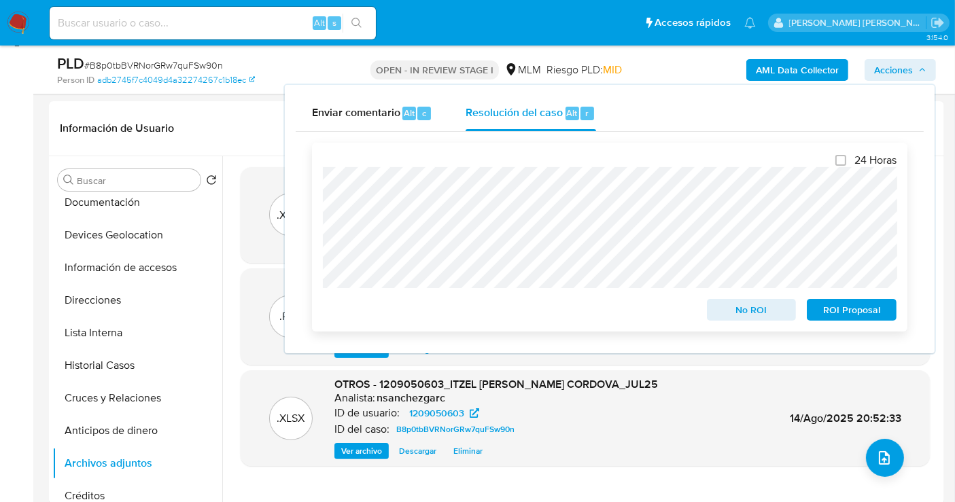
scroll to position [226, 0]
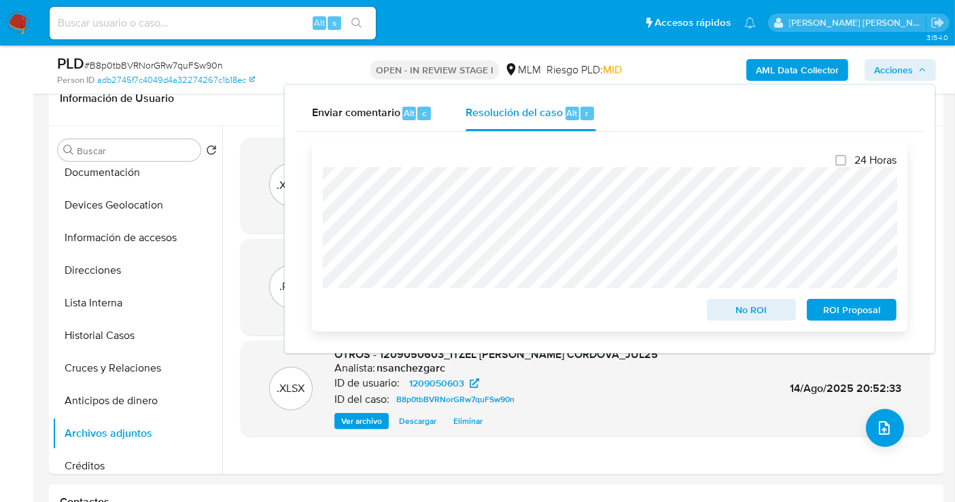
click at [739, 307] on span "No ROI" at bounding box center [752, 309] width 71 height 19
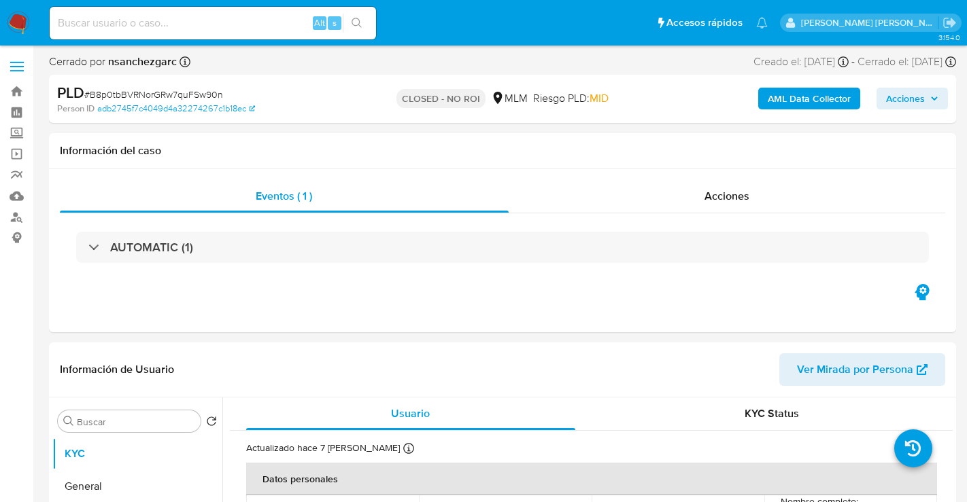
select select "10"
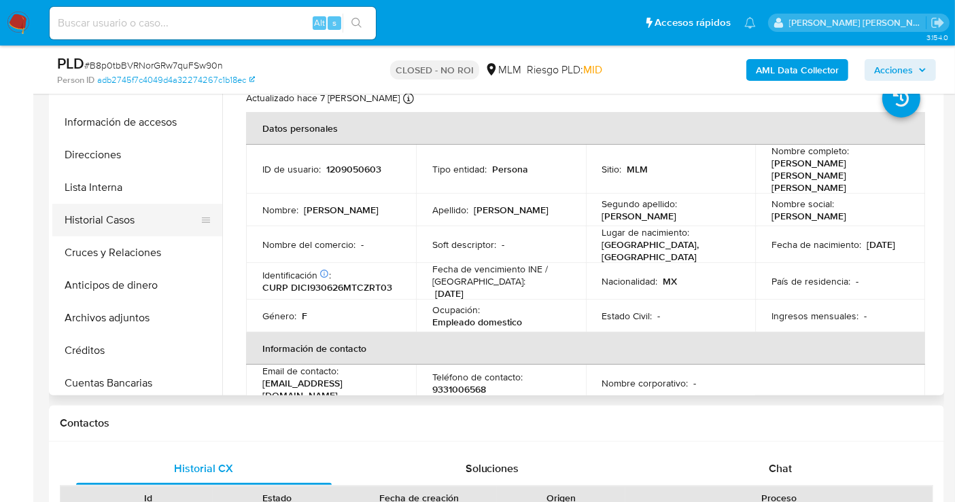
scroll to position [151, 0]
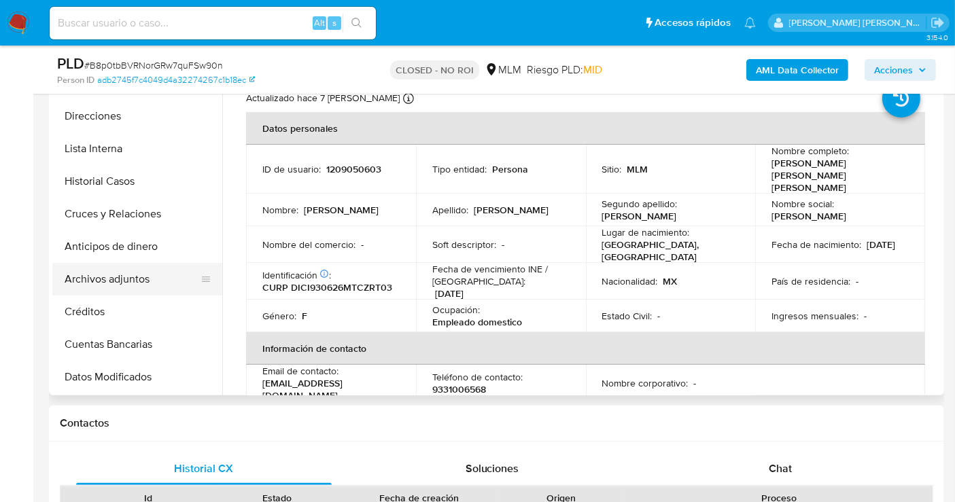
click at [108, 274] on button "Archivos adjuntos" at bounding box center [131, 279] width 159 height 33
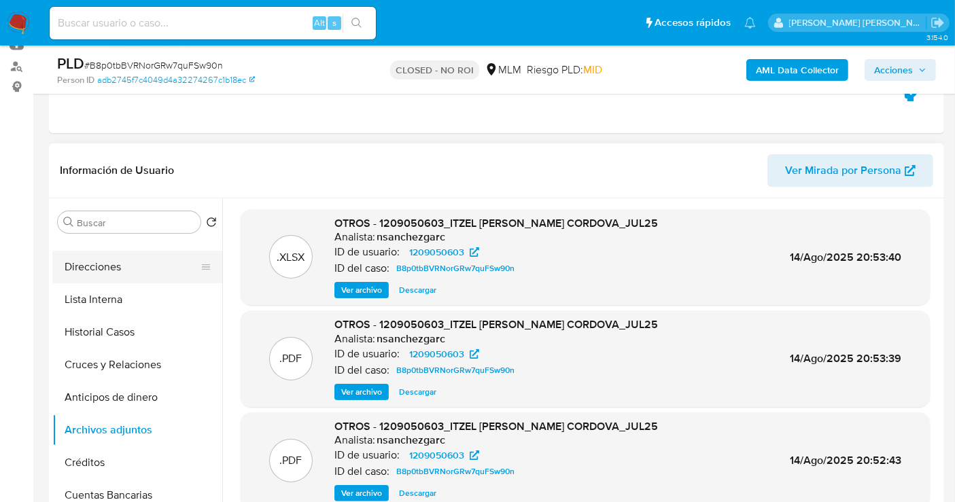
scroll to position [0, 0]
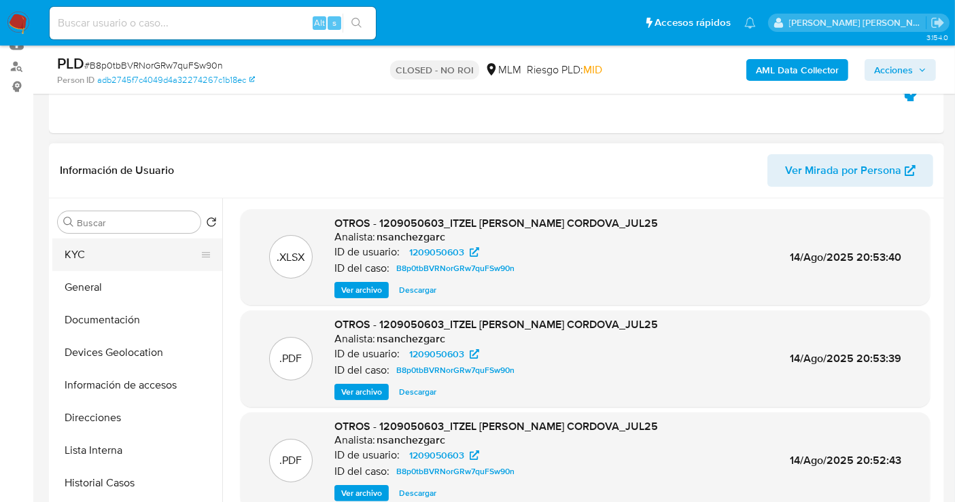
click at [87, 255] on button "KYC" at bounding box center [131, 255] width 159 height 33
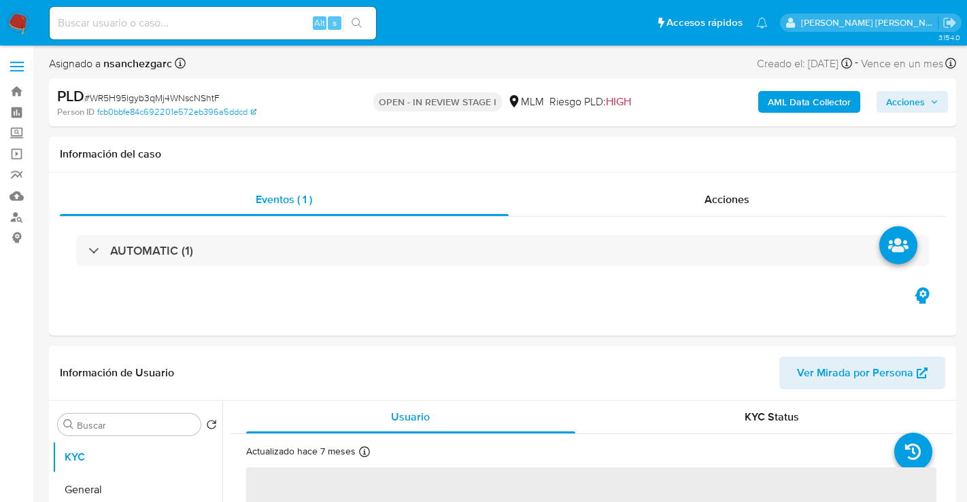
select select "10"
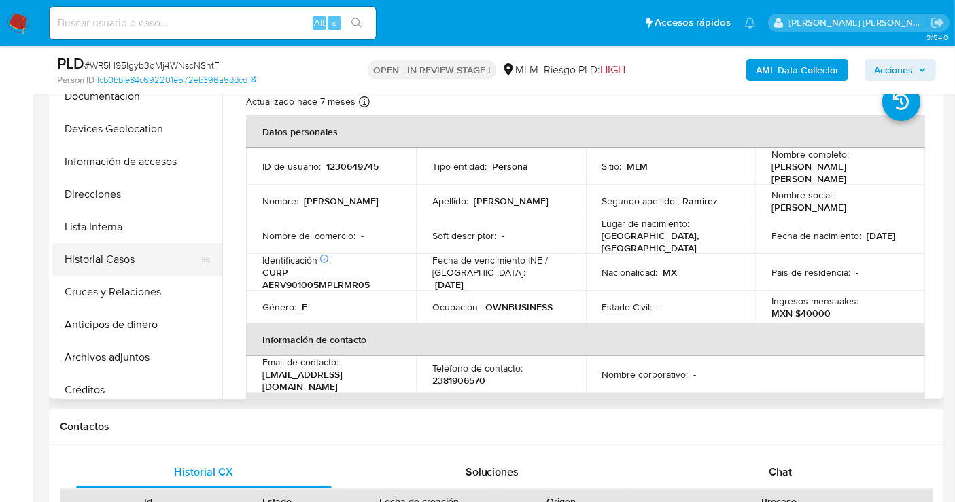
scroll to position [151, 0]
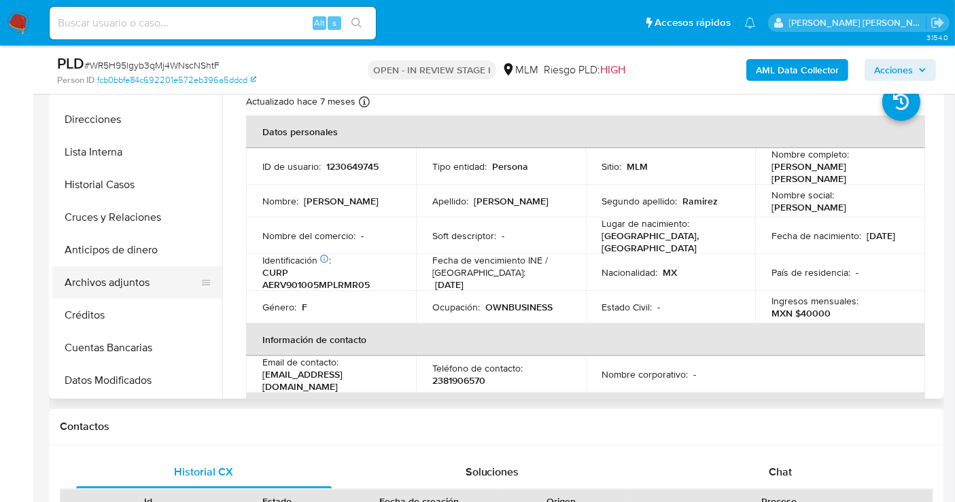
click at [115, 277] on button "Archivos adjuntos" at bounding box center [131, 282] width 159 height 33
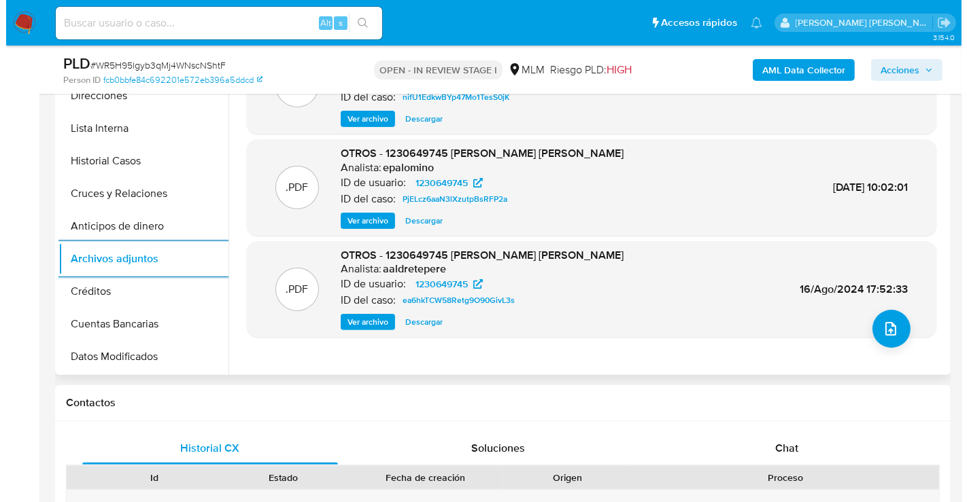
scroll to position [302, 0]
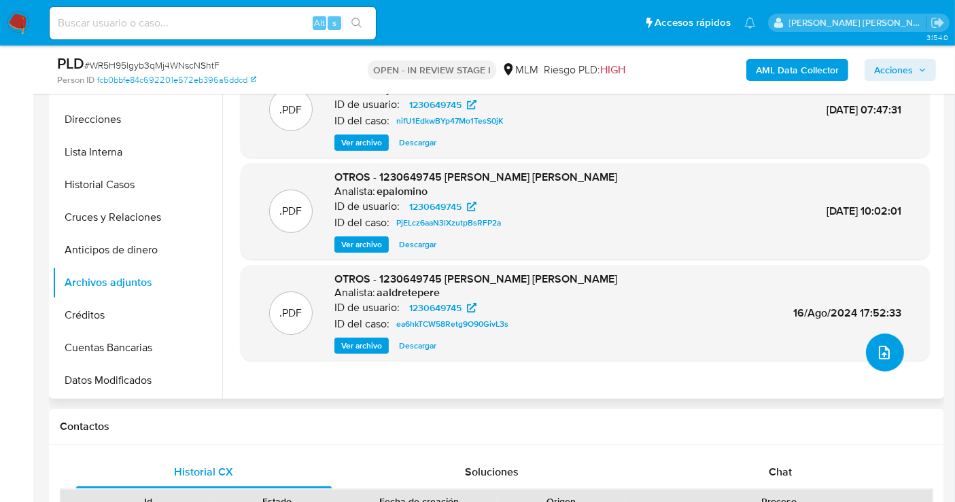
click at [870, 345] on button "upload-file" at bounding box center [885, 353] width 38 height 38
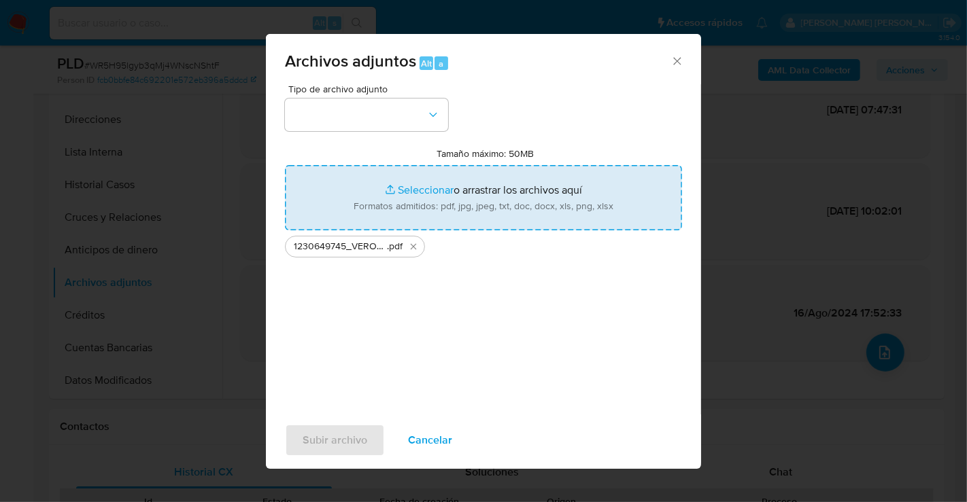
type input "C:\fakepath\1230649745_VERONICA ZITLALI ARMENTA RAMIREZ_JUL25.xlsx"
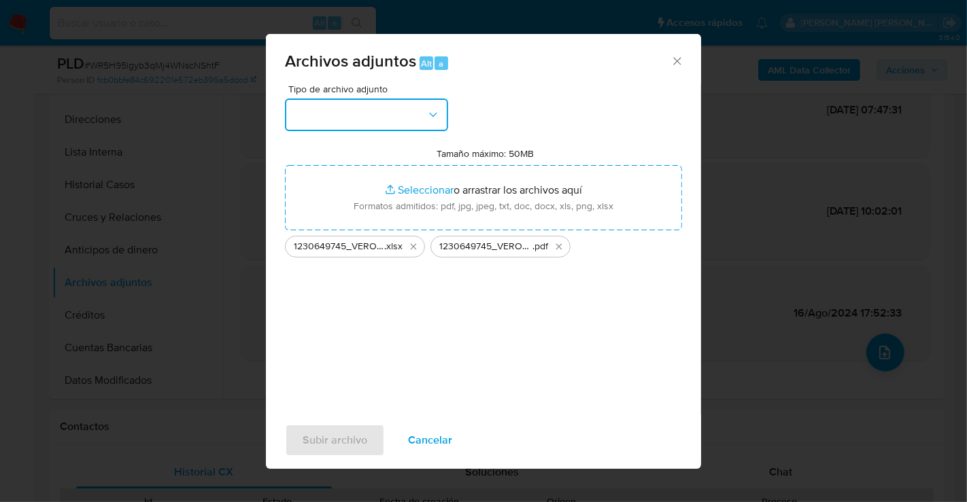
click at [364, 122] on button "button" at bounding box center [366, 115] width 163 height 33
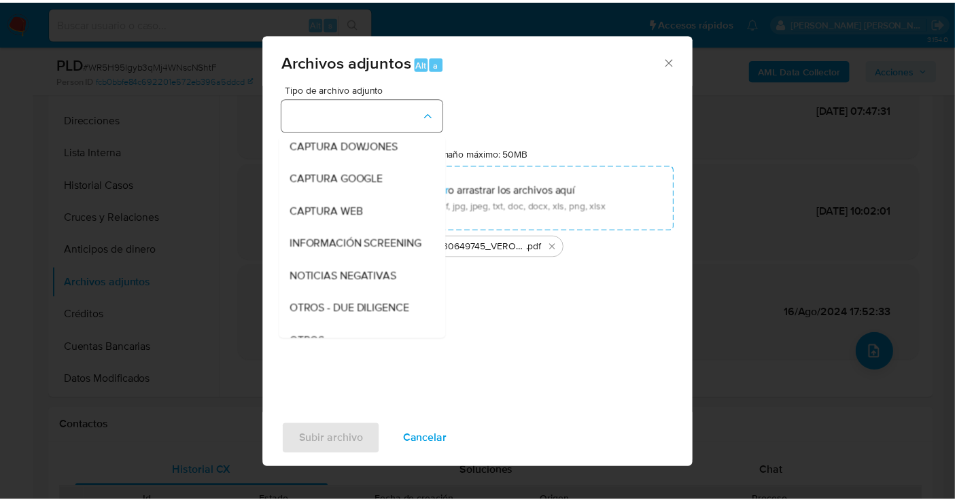
scroll to position [70, 0]
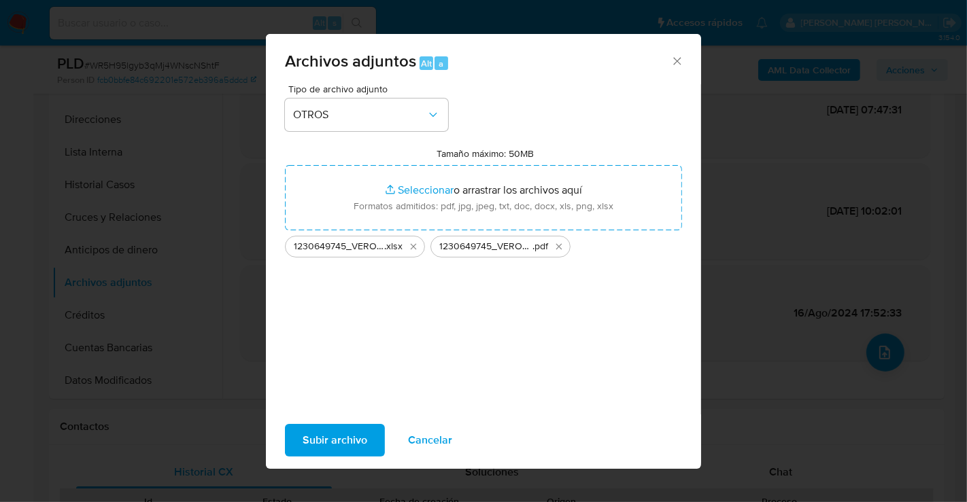
click at [341, 443] on span "Subir archivo" at bounding box center [335, 441] width 65 height 30
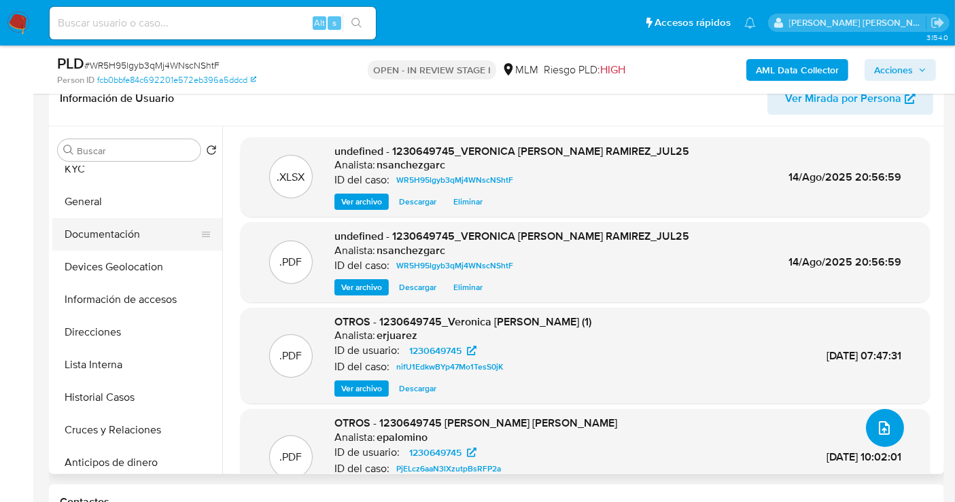
scroll to position [0, 0]
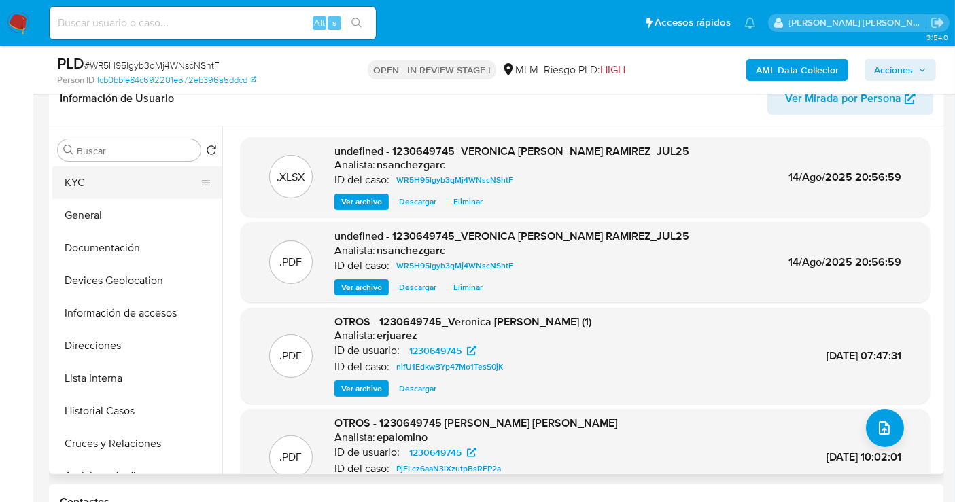
click at [93, 184] on button "KYC" at bounding box center [131, 183] width 159 height 33
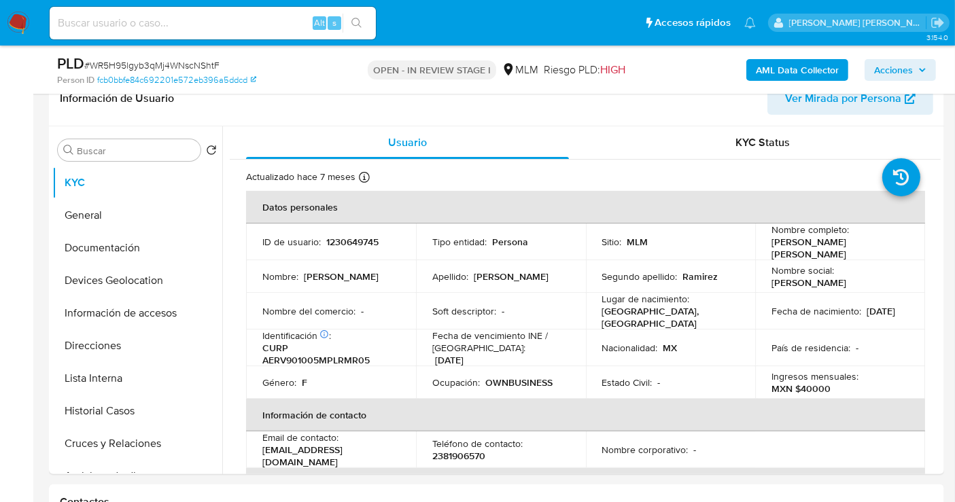
click at [886, 75] on span "Acciones" at bounding box center [893, 70] width 39 height 22
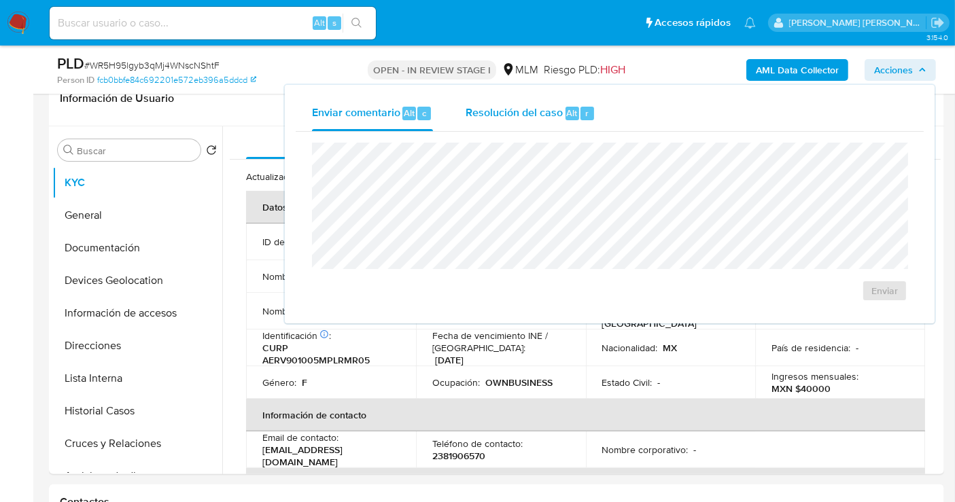
click at [525, 115] on span "Resolución del caso" at bounding box center [514, 113] width 97 height 16
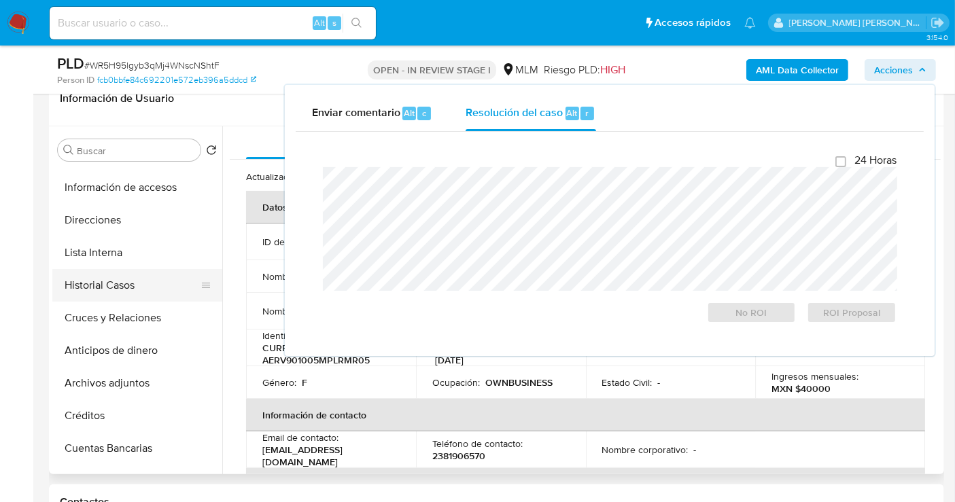
scroll to position [226, 0]
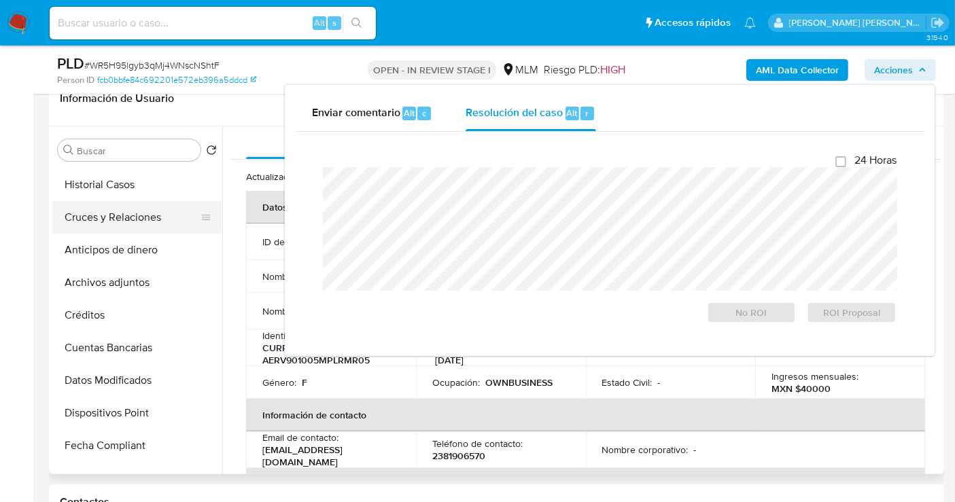
click at [113, 210] on button "Cruces y Relaciones" at bounding box center [131, 217] width 159 height 33
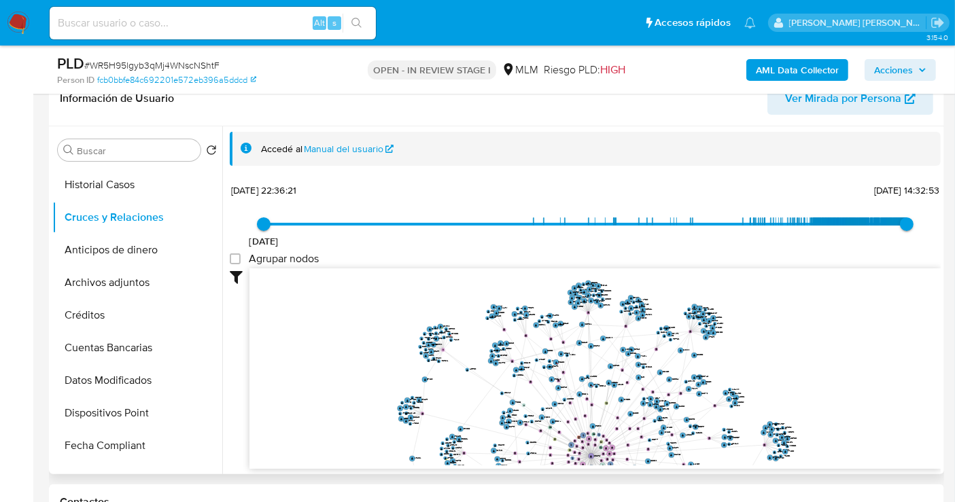
drag, startPoint x: 855, startPoint y: 341, endPoint x: 748, endPoint y: 445, distance: 149.5
click at [748, 445] on icon "user-1230649745  1230649745 phone-478be762c6aa9bc0ce6a1069f0d9ef0a  phone-478…" at bounding box center [594, 367] width 691 height 197
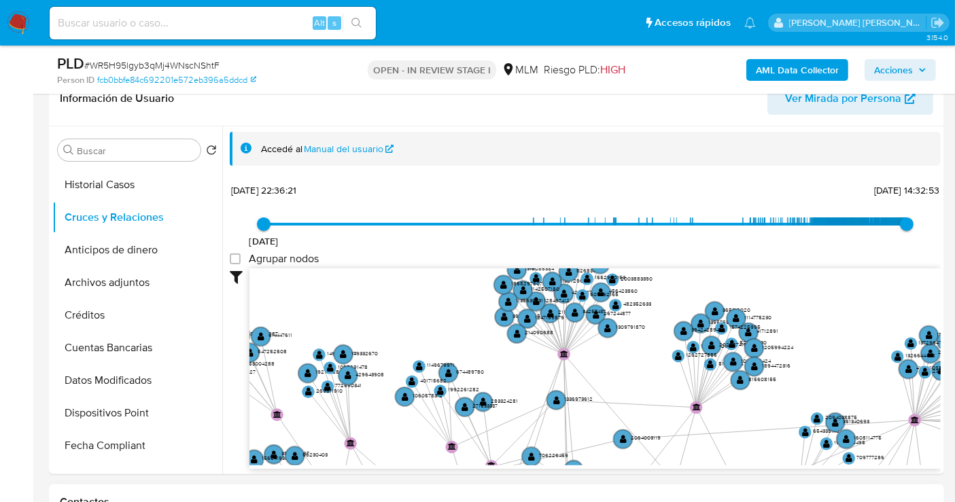
drag, startPoint x: 816, startPoint y: 343, endPoint x: 686, endPoint y: 500, distance: 203.2
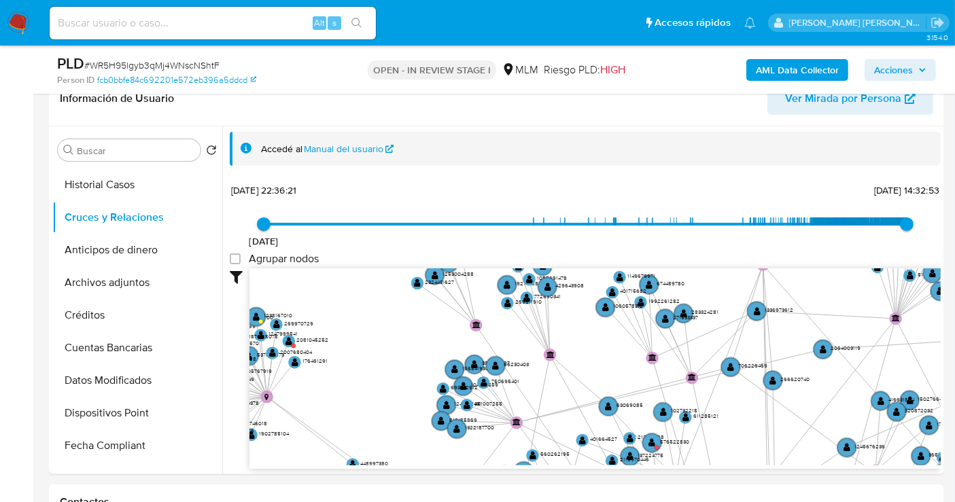
drag, startPoint x: 768, startPoint y: 354, endPoint x: 966, endPoint y: 266, distance: 216.7
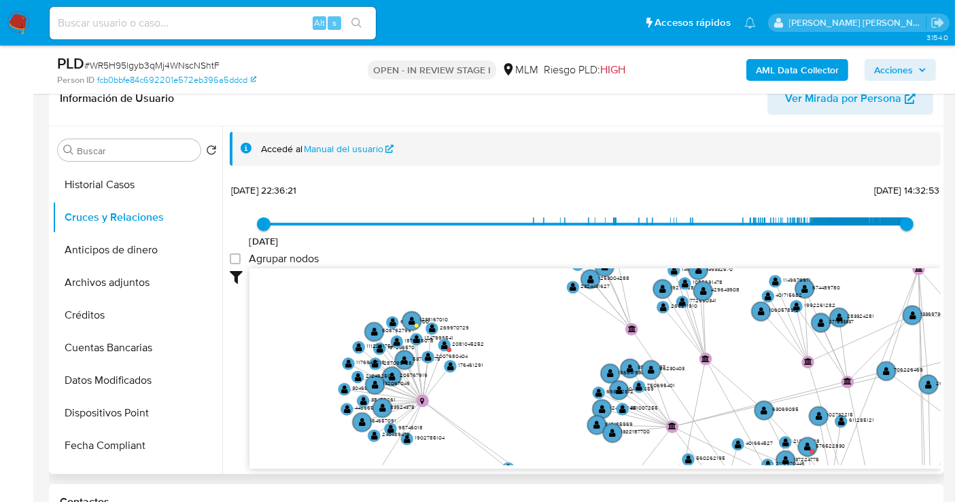
drag, startPoint x: 455, startPoint y: 339, endPoint x: 514, endPoint y: 338, distance: 58.5
click at [514, 338] on icon "user-1230649745  1230649745 phone-478be762c6aa9bc0ce6a1069f0d9ef0a  phone-478…" at bounding box center [594, 367] width 691 height 197
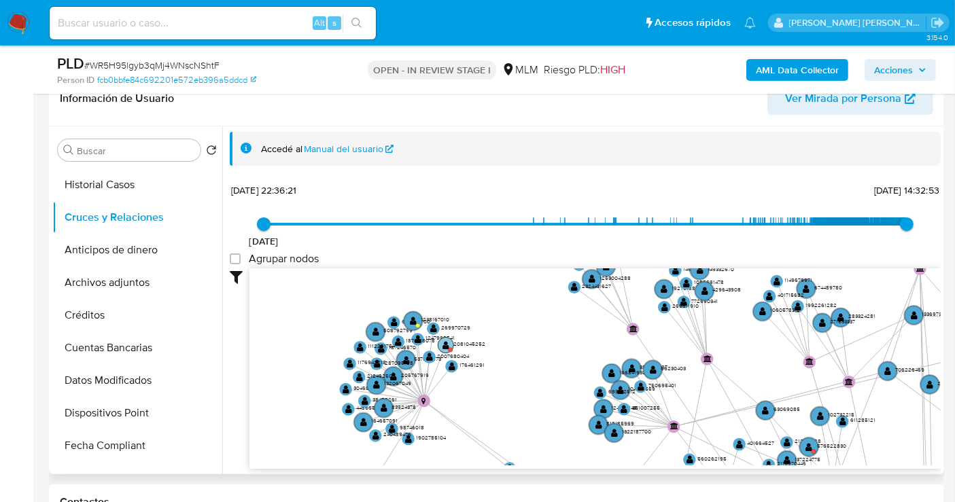
click at [460, 341] on text "2081045252" at bounding box center [469, 344] width 32 height 8
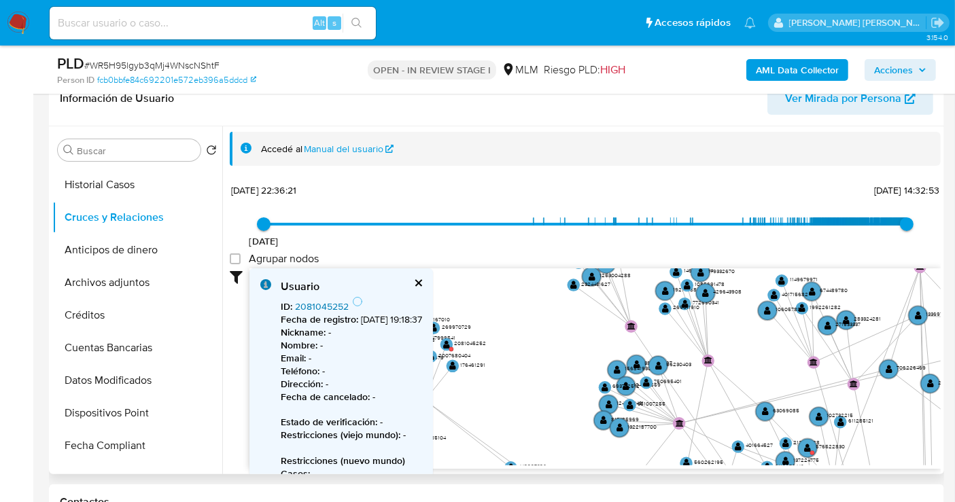
click at [320, 303] on link "2081045252" at bounding box center [322, 307] width 54 height 14
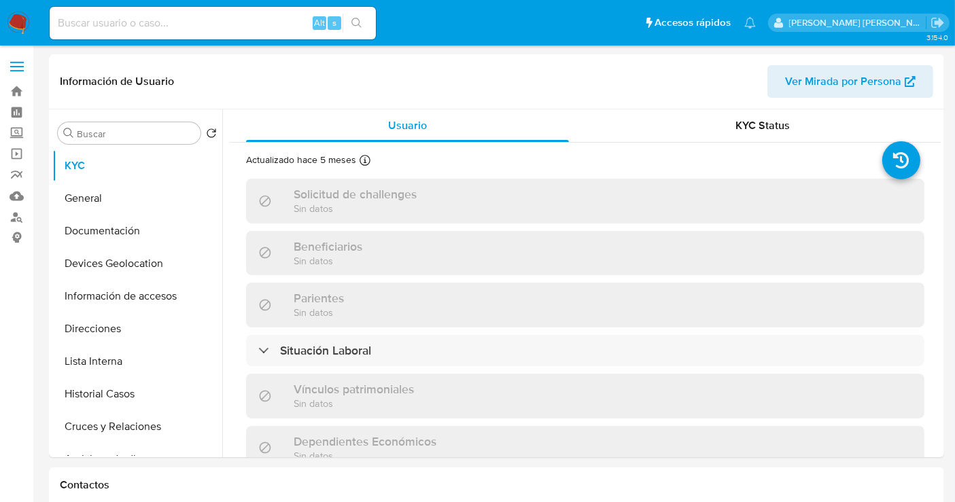
select select "10"
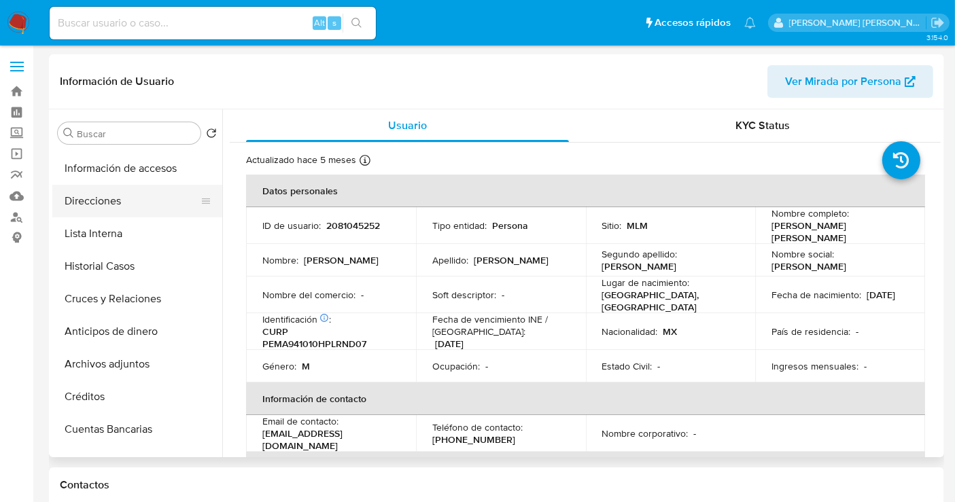
scroll to position [151, 0]
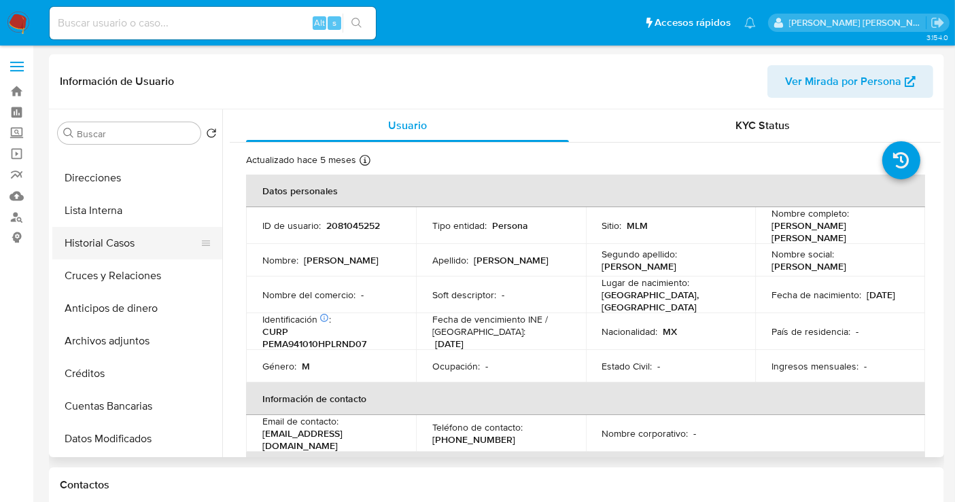
click at [90, 245] on button "Historial Casos" at bounding box center [131, 243] width 159 height 33
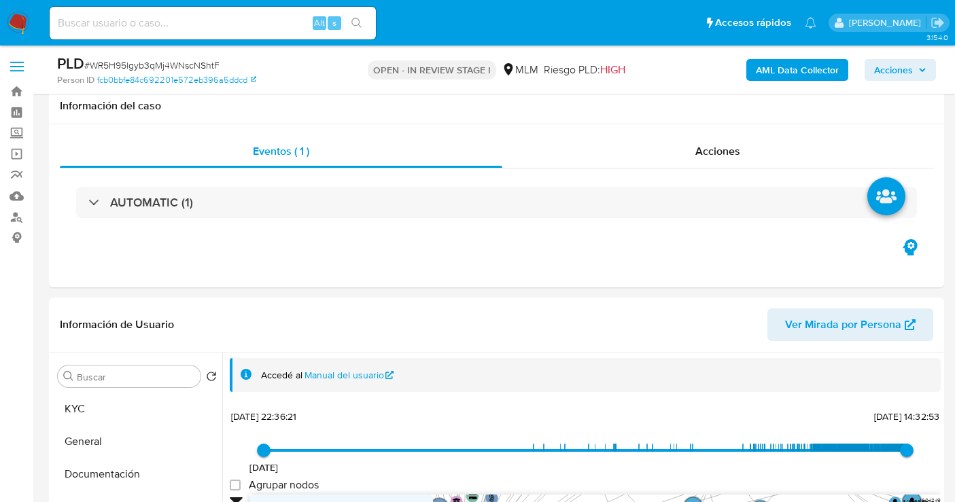
select select "10"
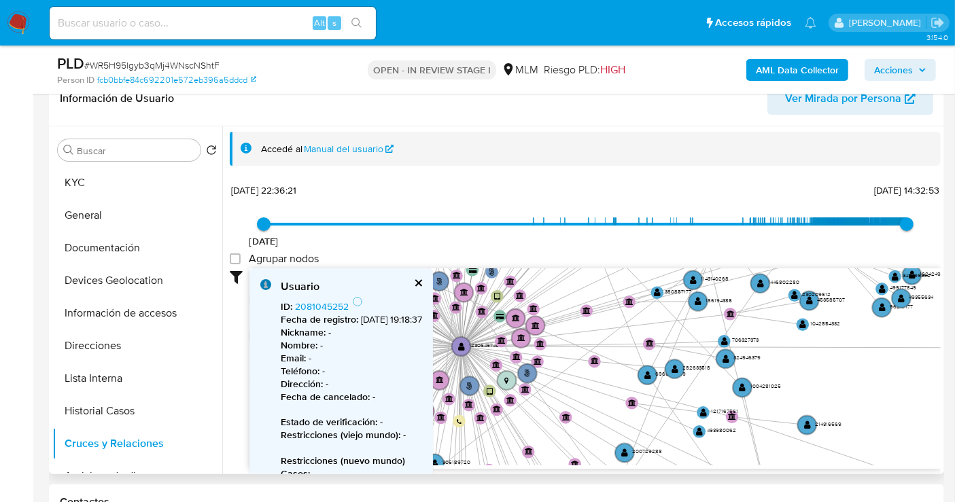
scroll to position [226, 0]
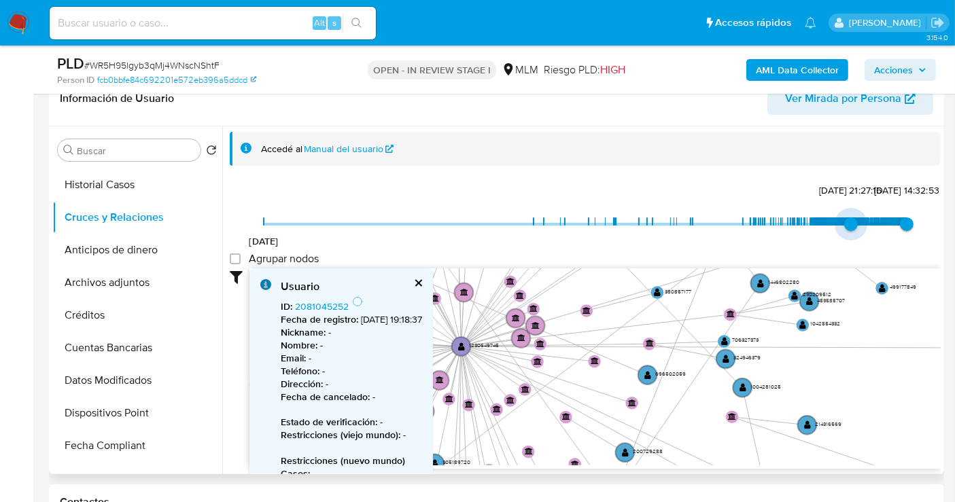
drag, startPoint x: 287, startPoint y: 222, endPoint x: 846, endPoint y: 218, distance: 559.5
click at [846, 218] on span "[DATE] 21:27:16" at bounding box center [851, 225] width 14 height 14
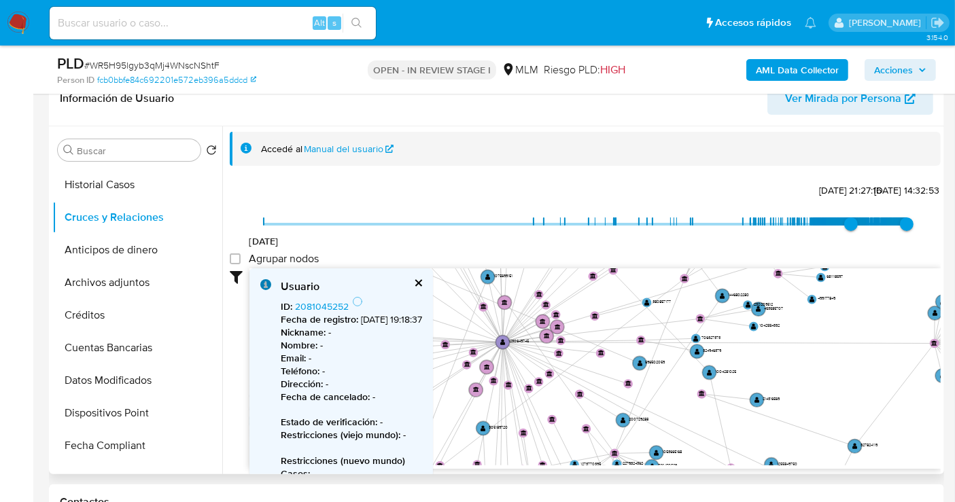
click at [422, 280] on button "cerrar" at bounding box center [417, 283] width 9 height 9
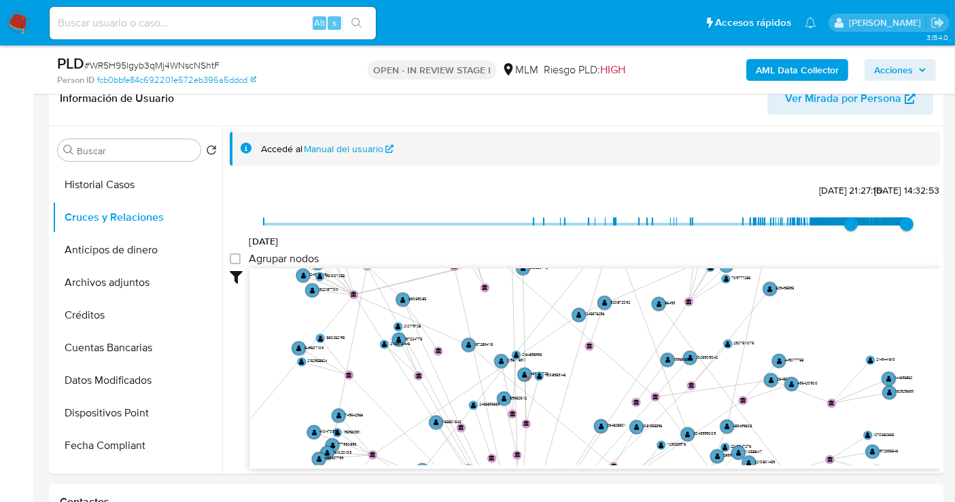
drag, startPoint x: 872, startPoint y: 302, endPoint x: 892, endPoint y: 517, distance: 216.4
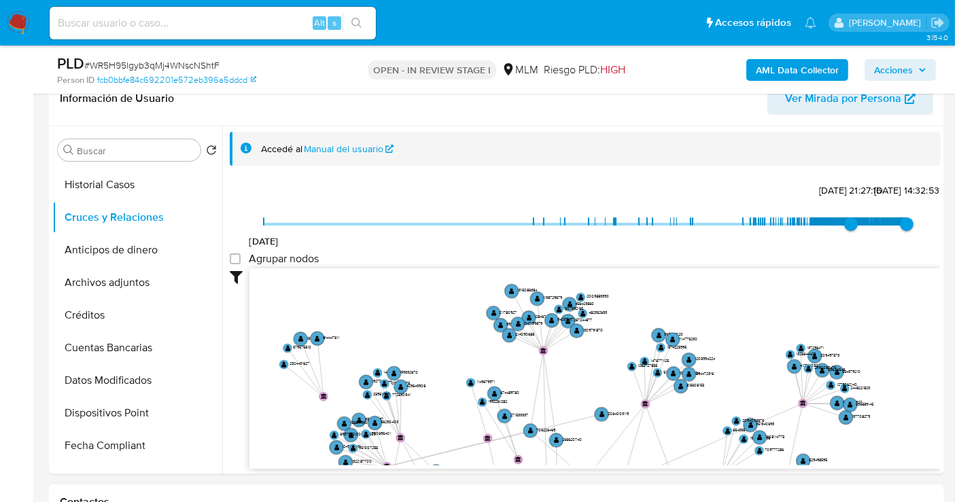
drag, startPoint x: 876, startPoint y: 313, endPoint x: 925, endPoint y: 493, distance: 185.8
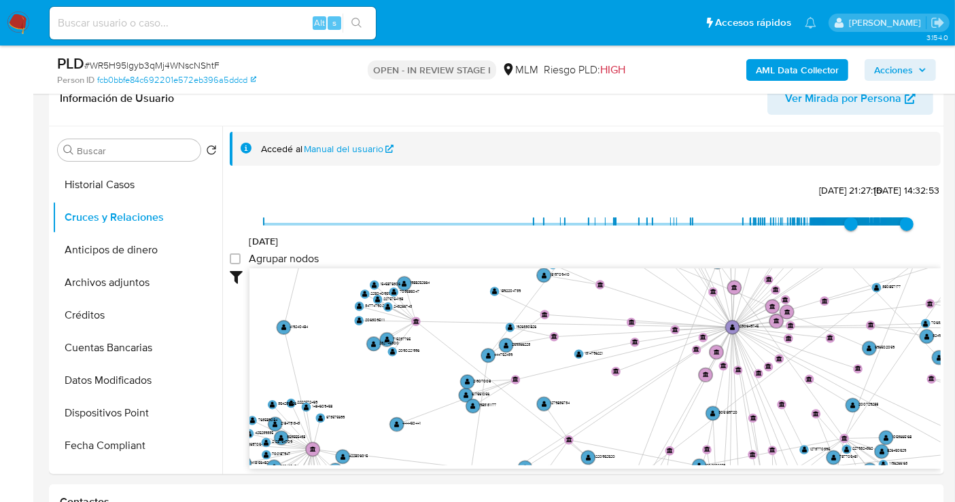
drag, startPoint x: 457, startPoint y: 426, endPoint x: 617, endPoint y: 16, distance: 439.3
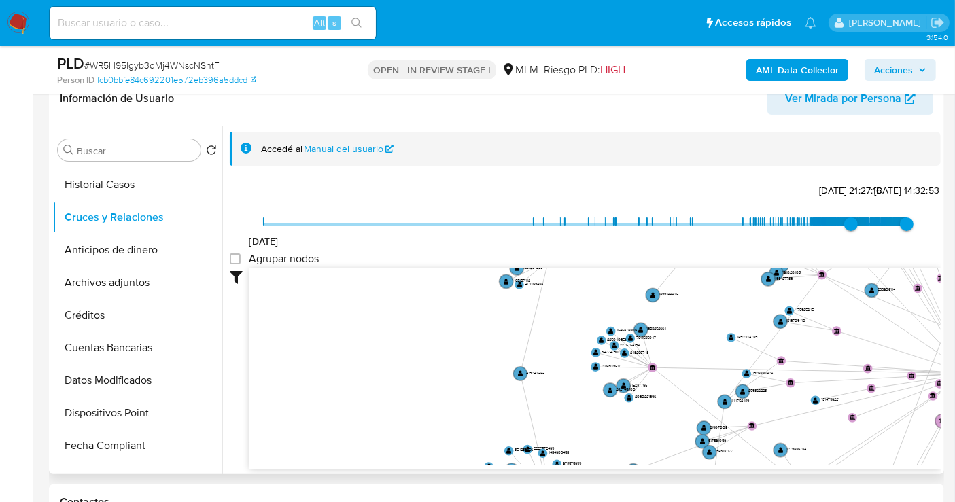
drag, startPoint x: 630, startPoint y: 403, endPoint x: 876, endPoint y: 458, distance: 251.5
click at [876, 458] on icon "user-1230649745  1230649745 phone-478be762c6aa9bc0ce6a1069f0d9ef0a  phone-478…" at bounding box center [594, 367] width 691 height 197
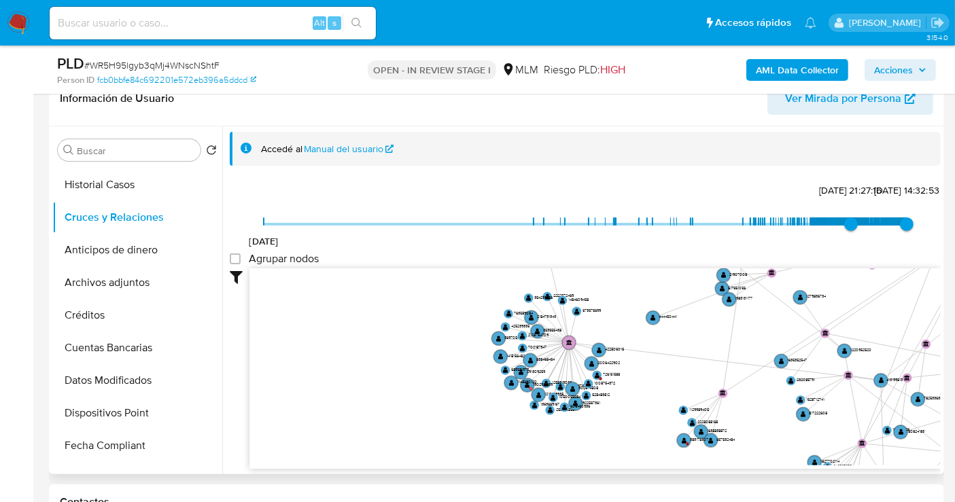
drag, startPoint x: 627, startPoint y: 426, endPoint x: 640, endPoint y: 271, distance: 155.6
click at [640, 271] on icon "user-1230649745  1230649745 phone-478be762c6aa9bc0ce6a1069f0d9ef0a  phone-478…" at bounding box center [594, 367] width 691 height 197
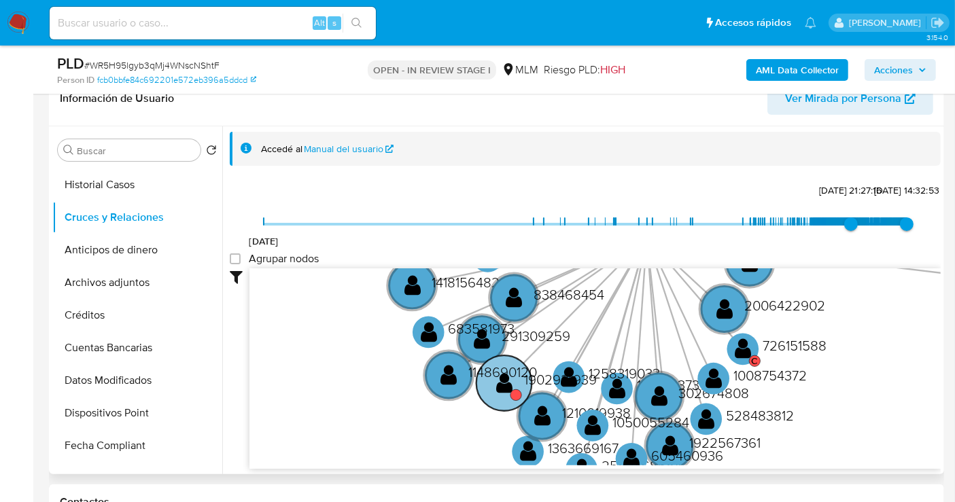
click at [547, 379] on text "1902921939" at bounding box center [560, 380] width 73 height 20
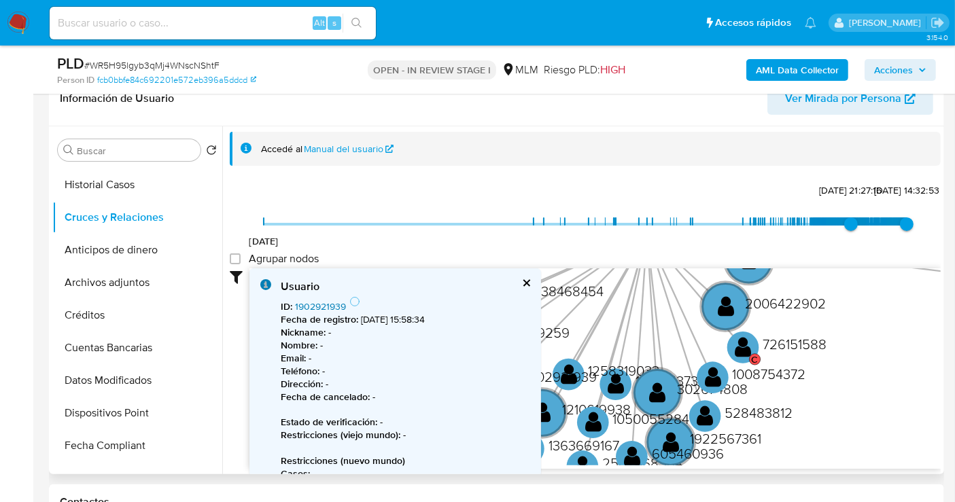
click at [322, 309] on link "1902921939" at bounding box center [320, 307] width 51 height 14
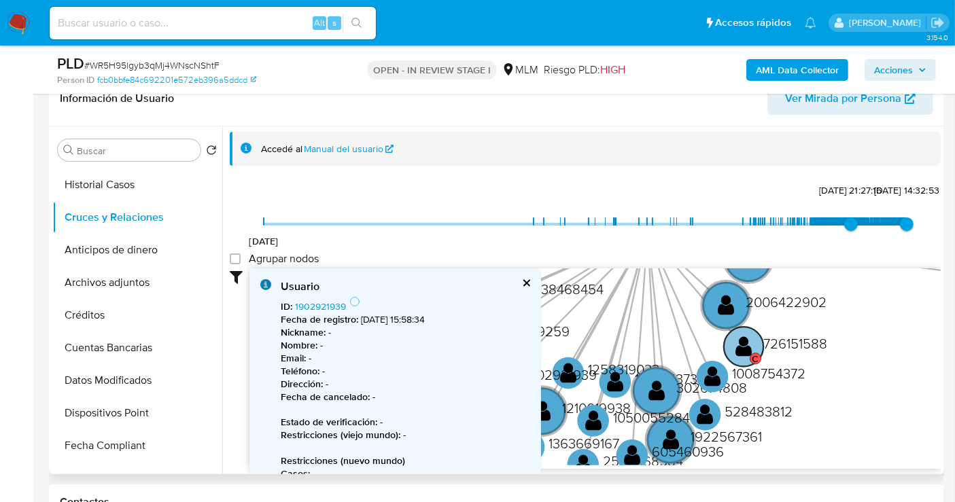
click at [792, 335] on text "726151588" at bounding box center [795, 343] width 64 height 20
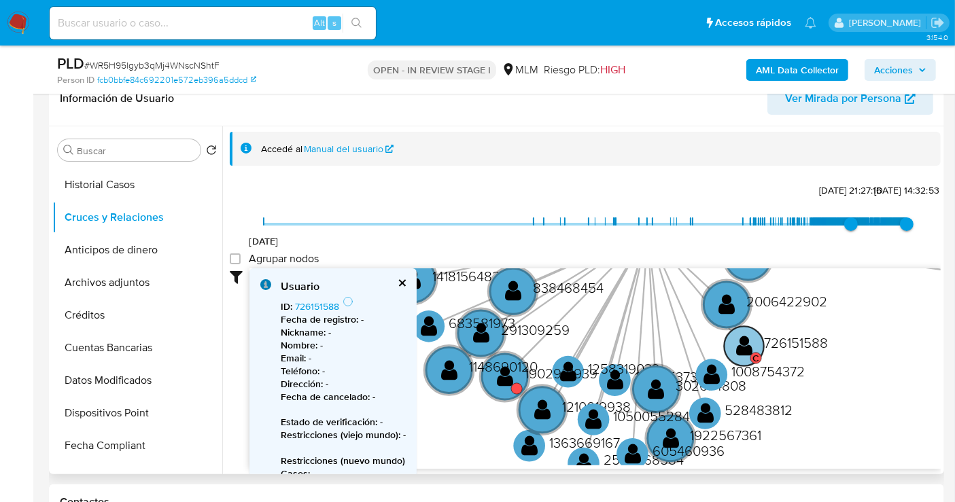
click at [788, 341] on text "726151588" at bounding box center [796, 343] width 64 height 20
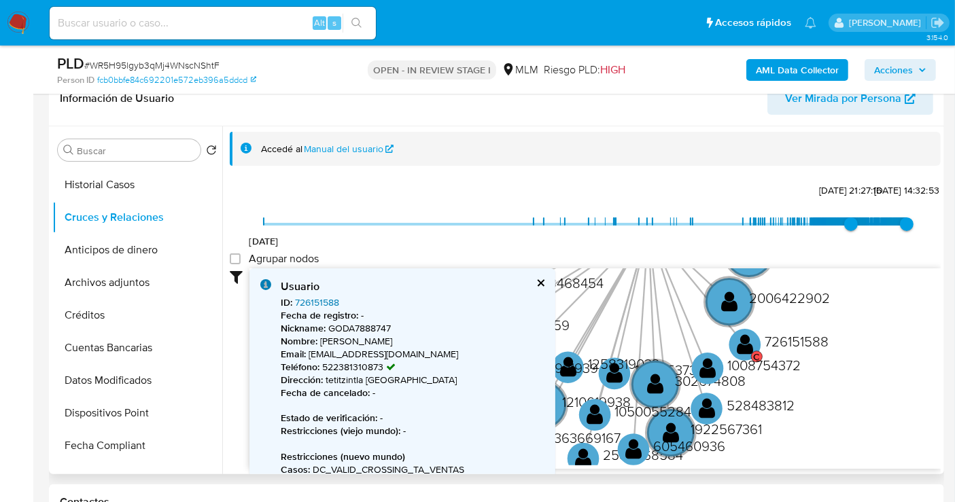
click at [314, 298] on link "726151588" at bounding box center [317, 303] width 44 height 14
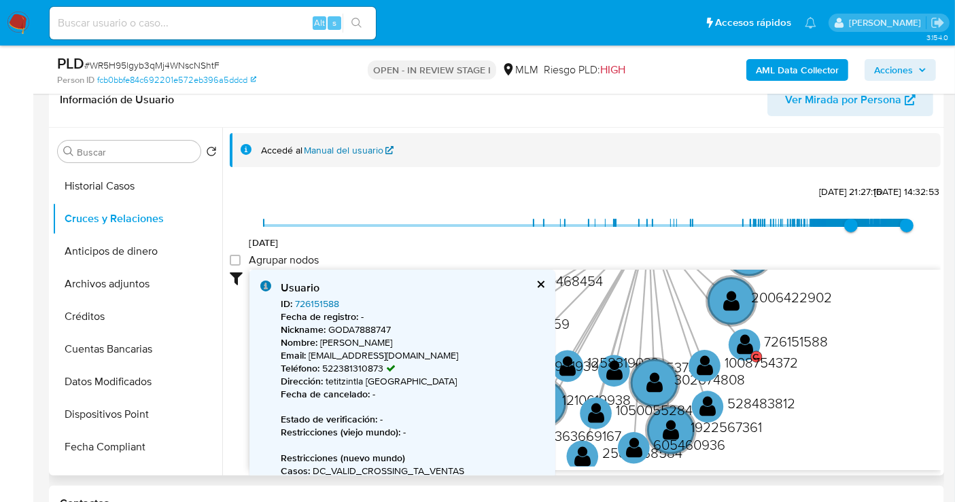
scroll to position [0, 0]
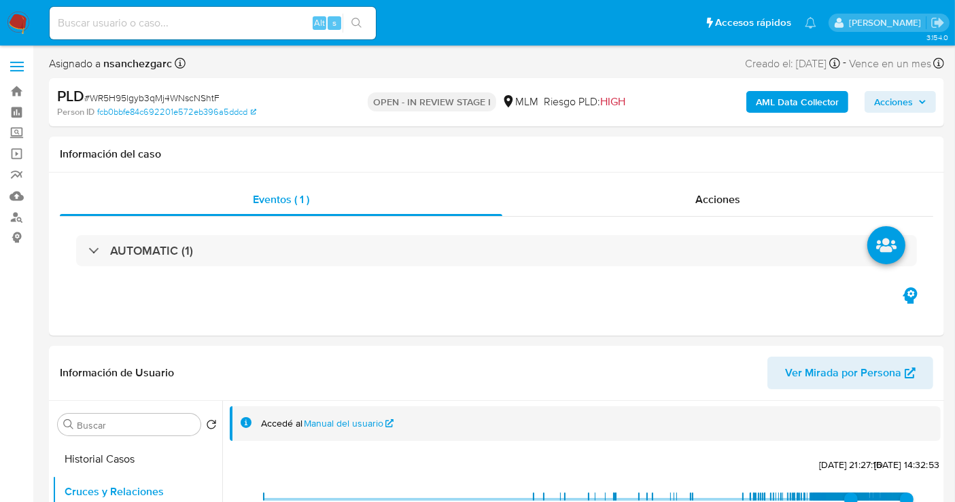
click at [903, 106] on span "Acciones" at bounding box center [893, 102] width 39 height 22
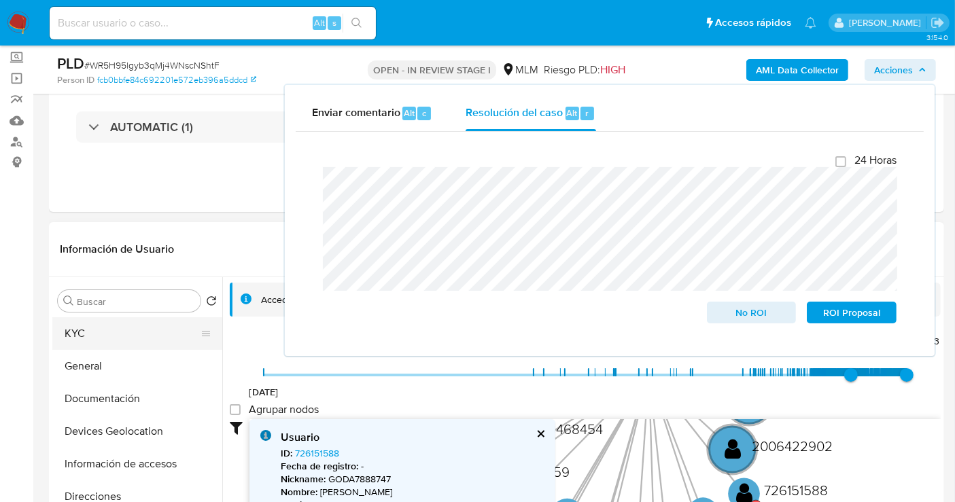
click at [81, 332] on button "KYC" at bounding box center [131, 333] width 159 height 33
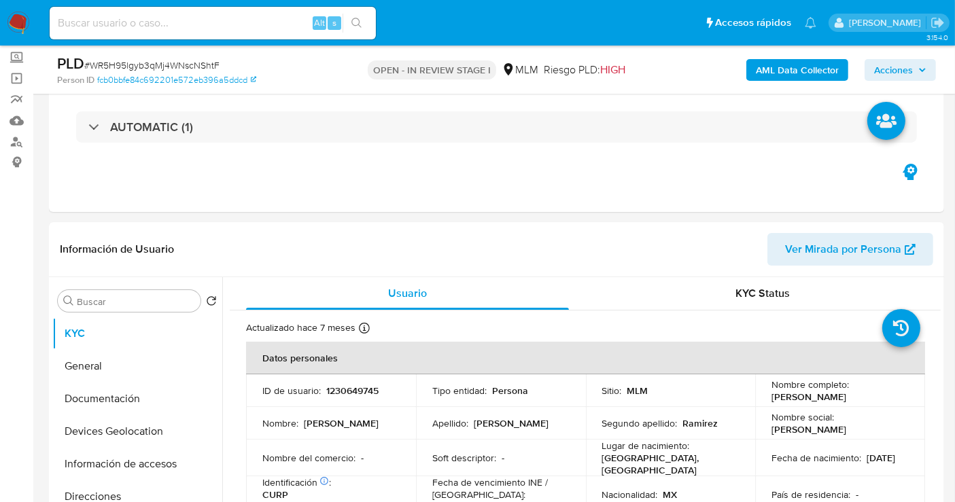
click at [889, 77] on span "Acciones" at bounding box center [893, 70] width 39 height 22
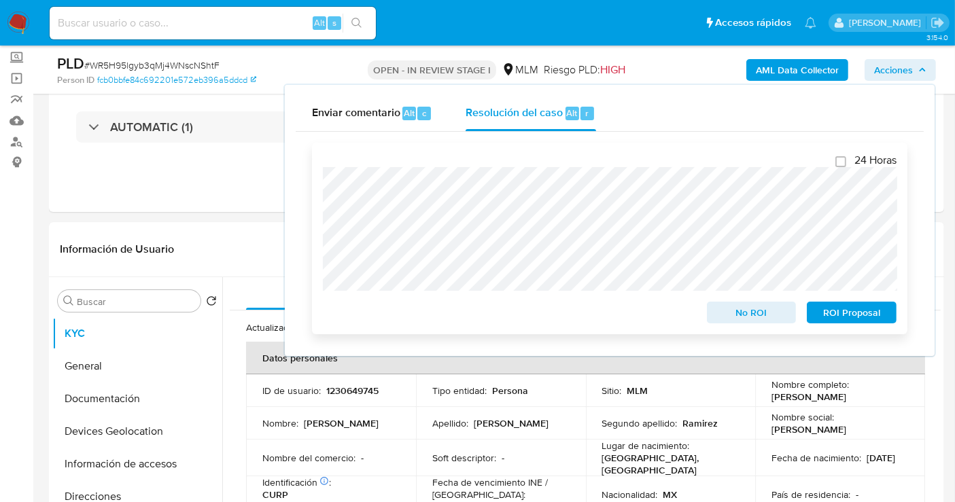
click at [730, 313] on span "No ROI" at bounding box center [752, 312] width 71 height 19
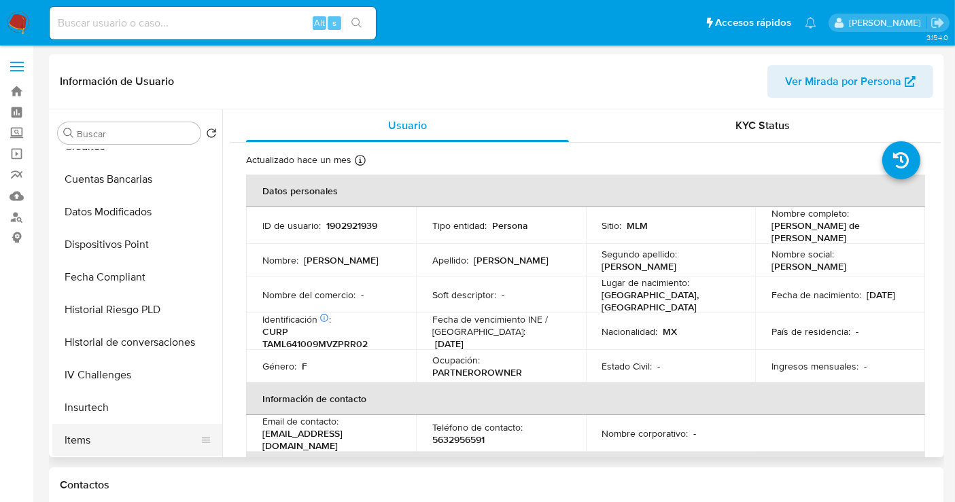
select select "10"
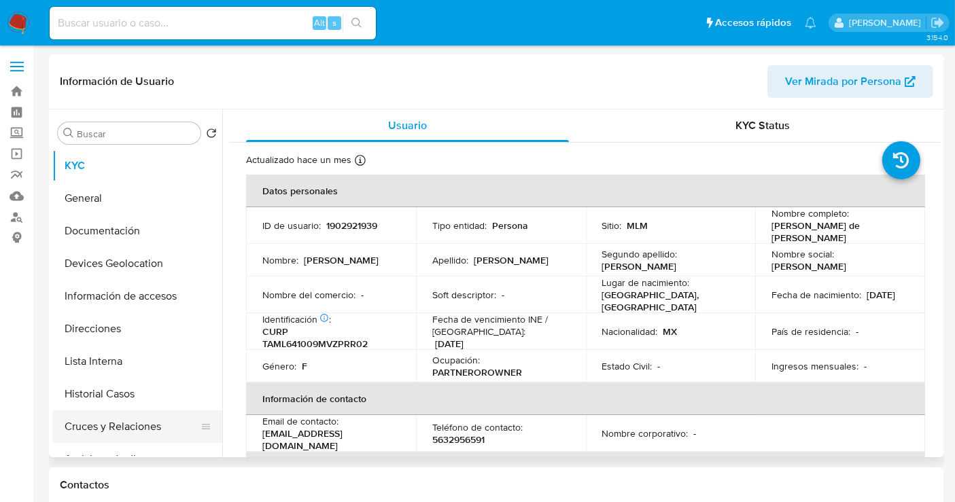
click at [95, 417] on button "Cruces y Relaciones" at bounding box center [131, 427] width 159 height 33
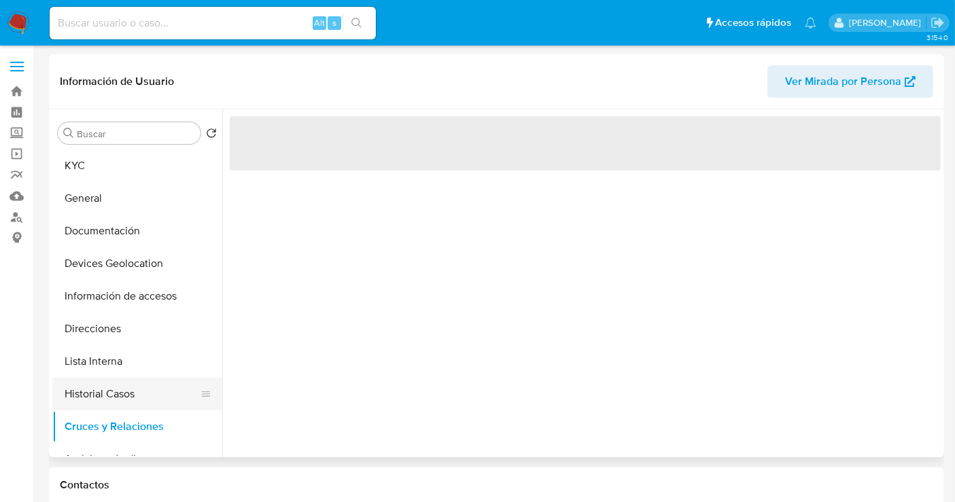
scroll to position [75, 0]
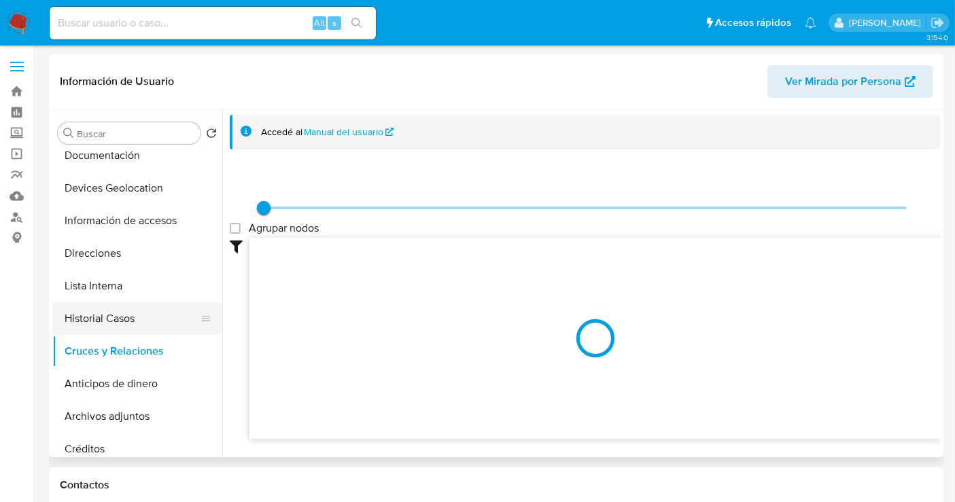
click at [95, 315] on button "Historial Casos" at bounding box center [131, 319] width 159 height 33
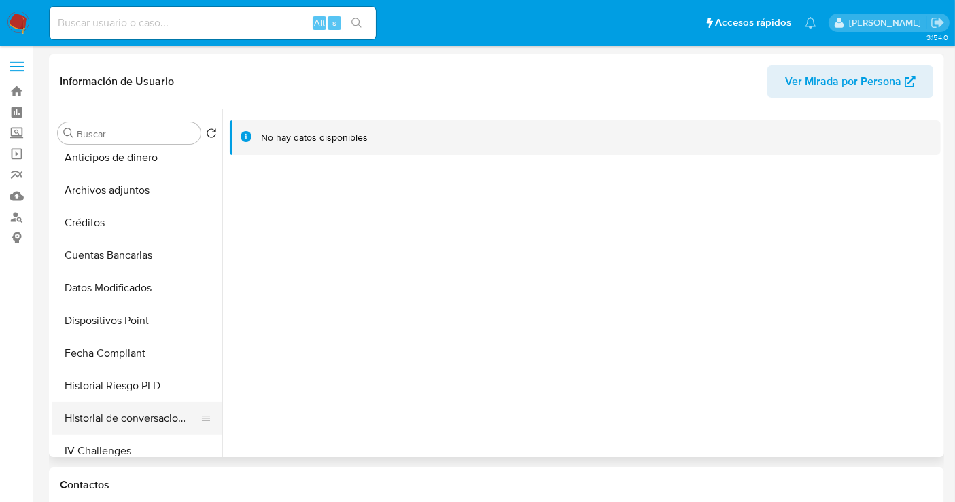
scroll to position [574, 0]
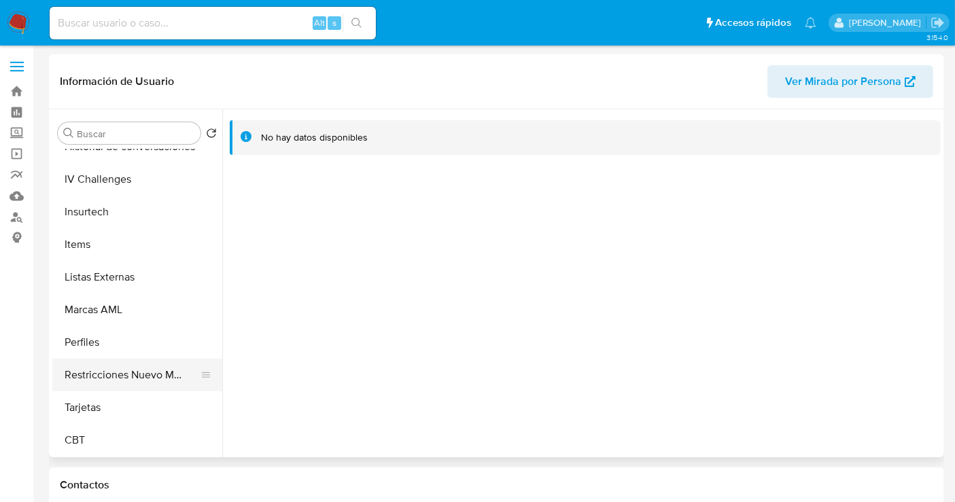
click at [130, 374] on button "Restricciones Nuevo Mundo" at bounding box center [131, 375] width 159 height 33
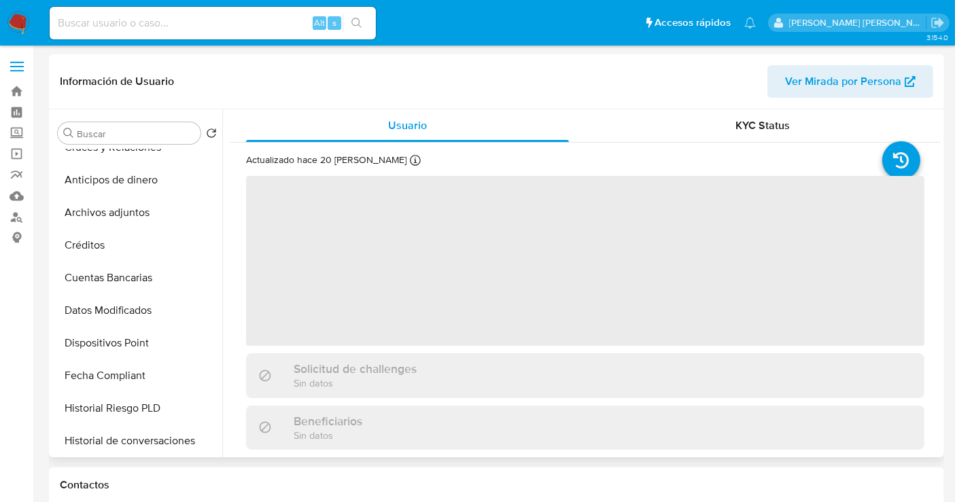
scroll to position [302, 0]
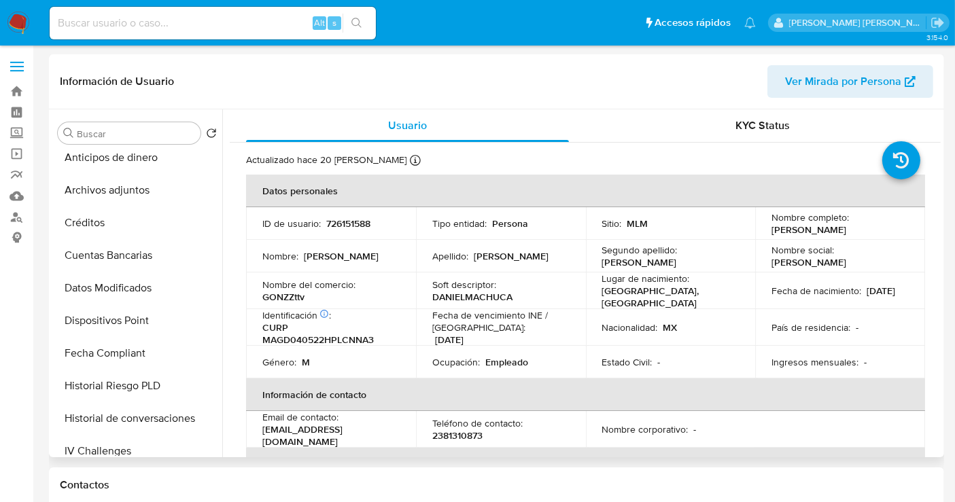
select select "10"
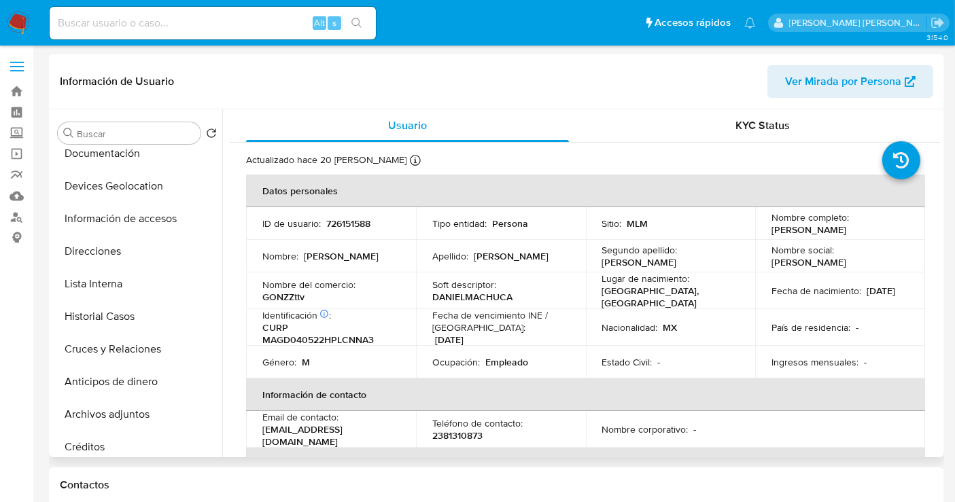
scroll to position [45, 0]
click at [104, 362] on button "Historial Casos" at bounding box center [131, 349] width 159 height 33
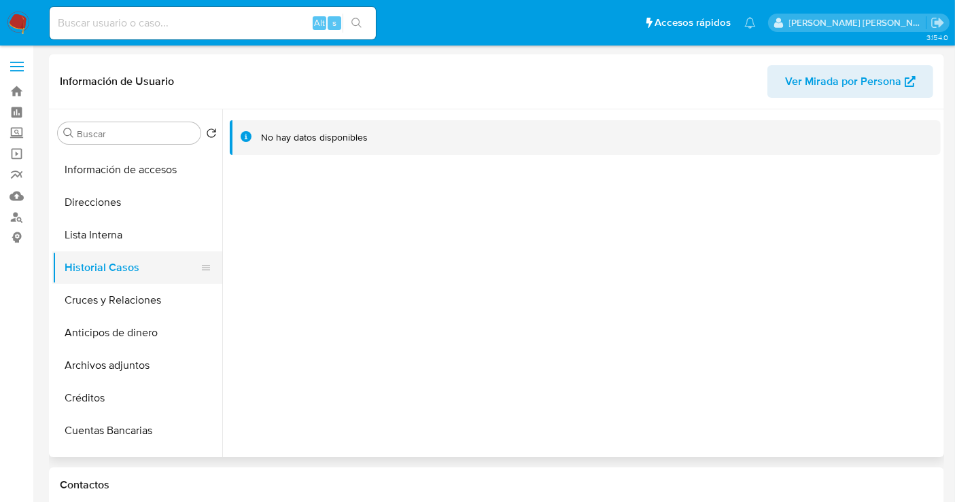
scroll to position [121, 0]
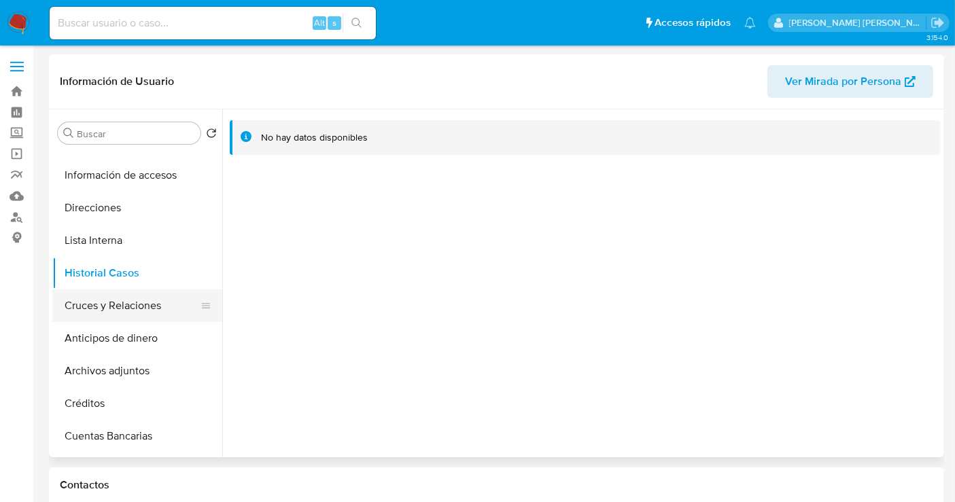
click at [106, 307] on button "Cruces y Relaciones" at bounding box center [131, 306] width 159 height 33
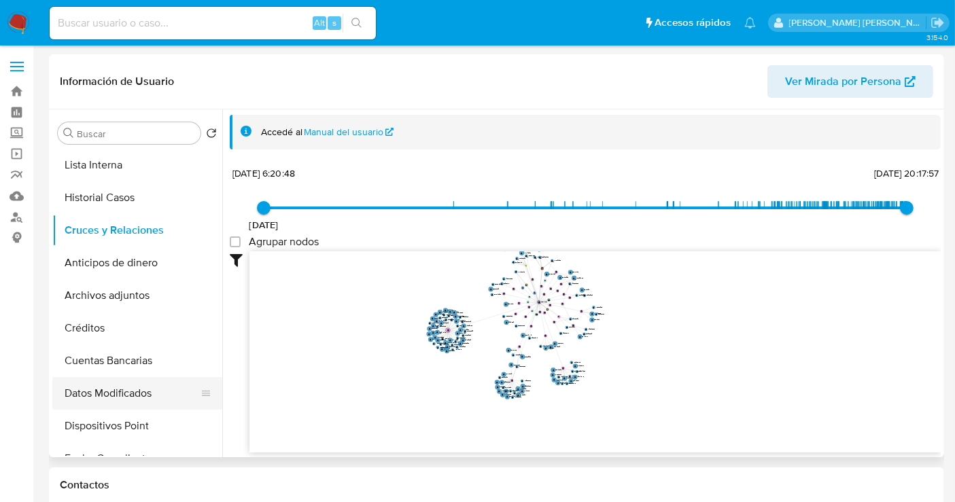
scroll to position [499, 0]
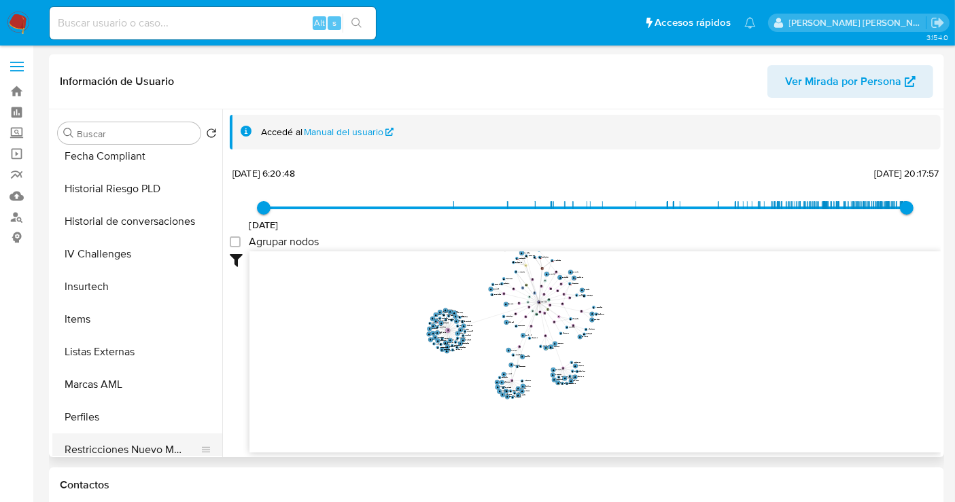
click at [124, 440] on button "Restricciones Nuevo Mundo" at bounding box center [131, 450] width 159 height 33
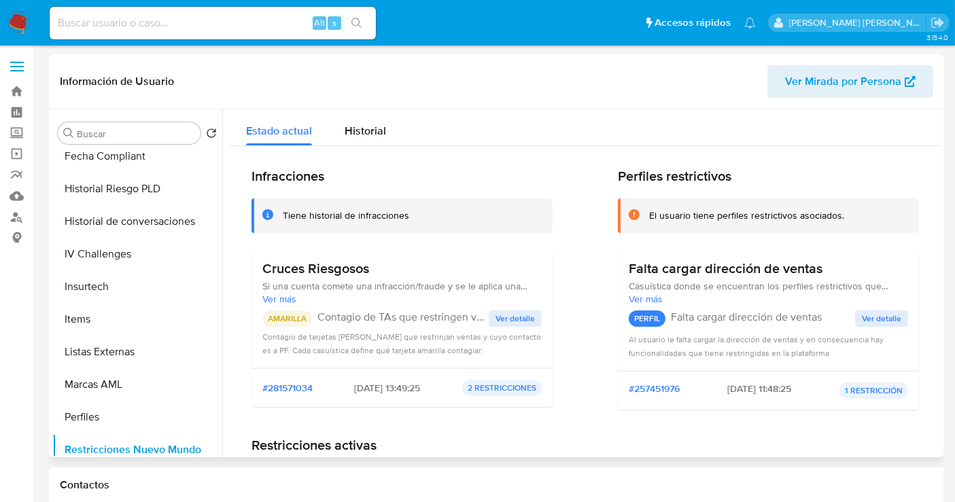
click at [511, 313] on span "Ver detalle" at bounding box center [515, 319] width 39 height 14
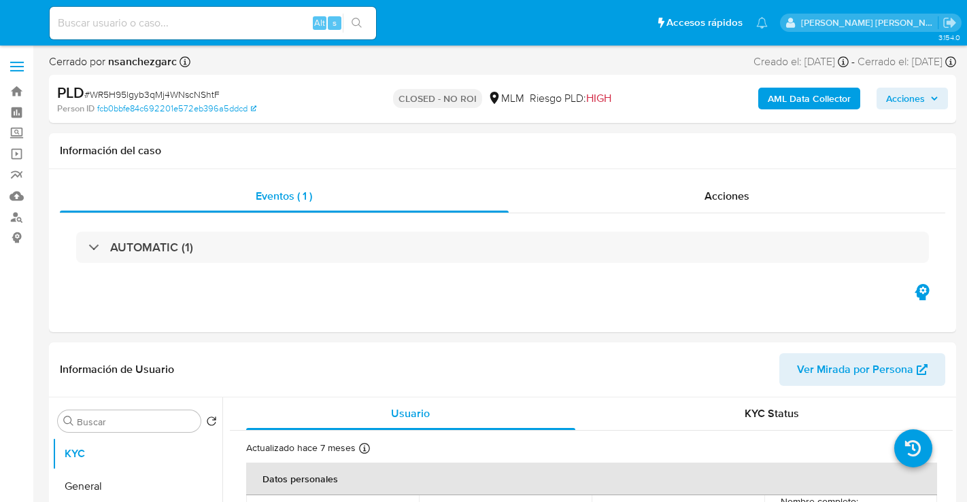
select select "10"
